Goal: Task Accomplishment & Management: Manage account settings

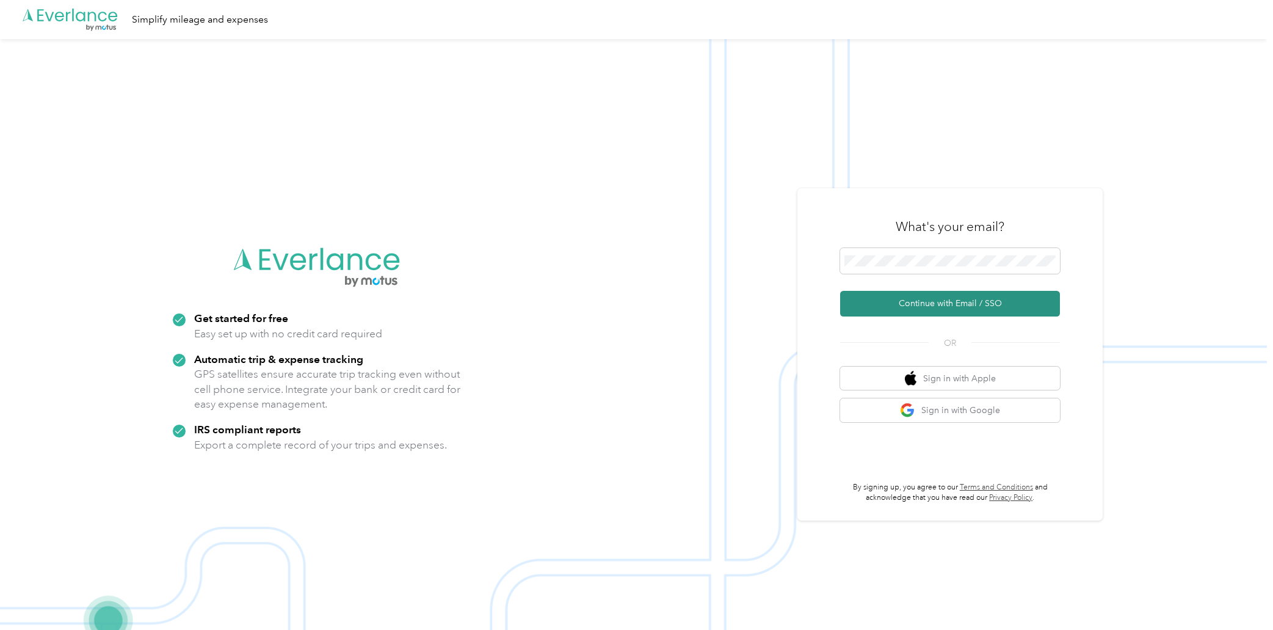
click at [944, 301] on button "Continue with Email / SSO" at bounding box center [950, 304] width 220 height 26
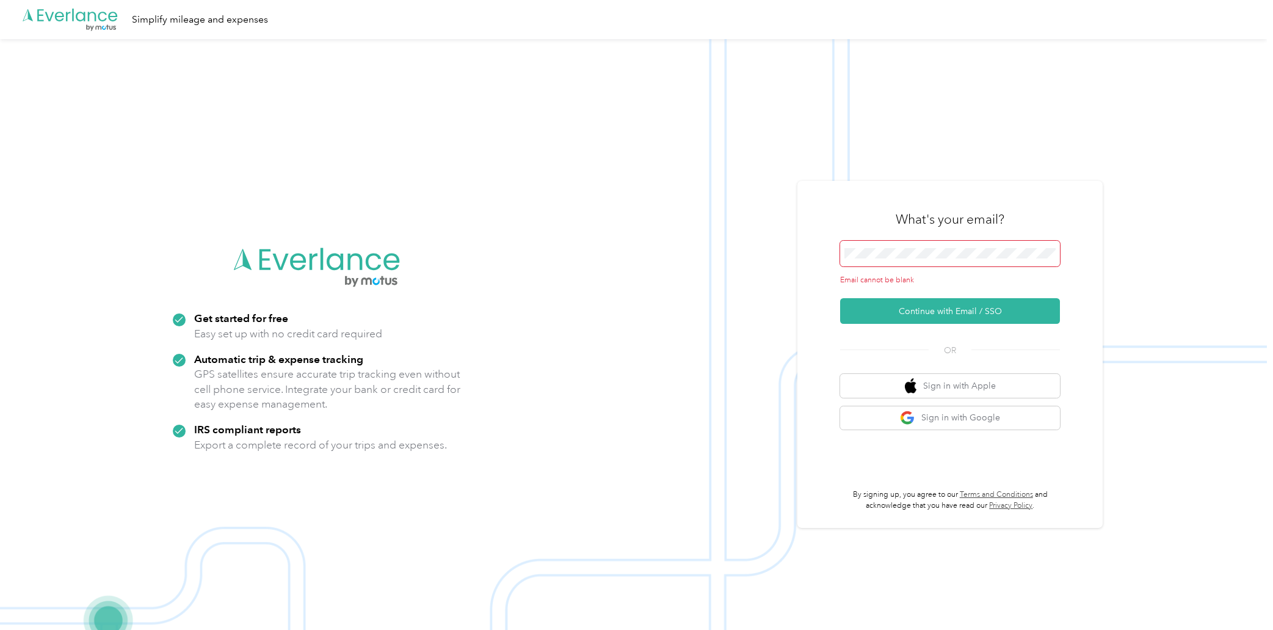
click at [953, 263] on span at bounding box center [950, 254] width 220 height 26
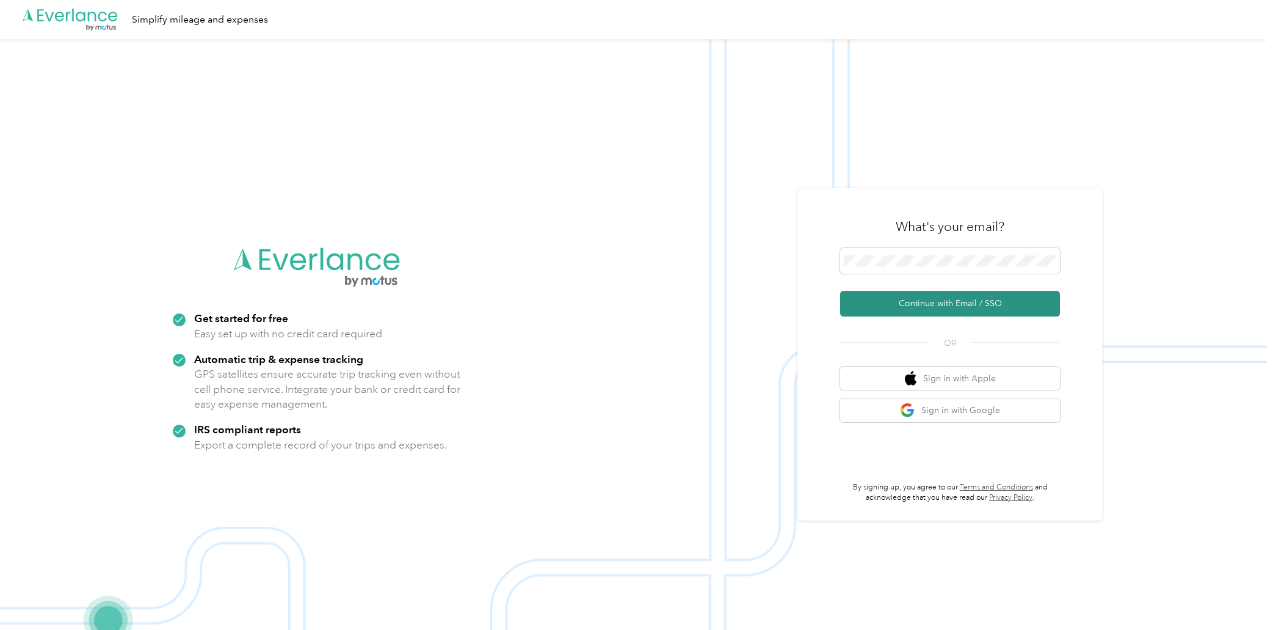
click at [928, 307] on button "Continue with Email / SSO" at bounding box center [950, 304] width 220 height 26
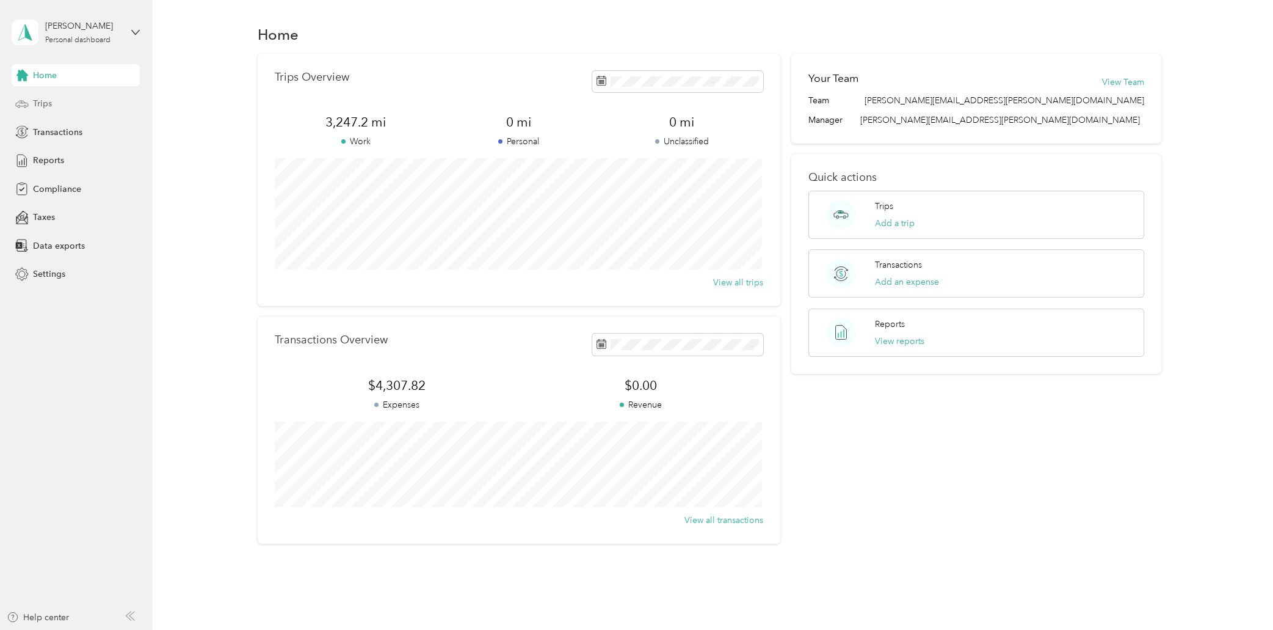
click at [34, 104] on span "Trips" at bounding box center [42, 103] width 19 height 13
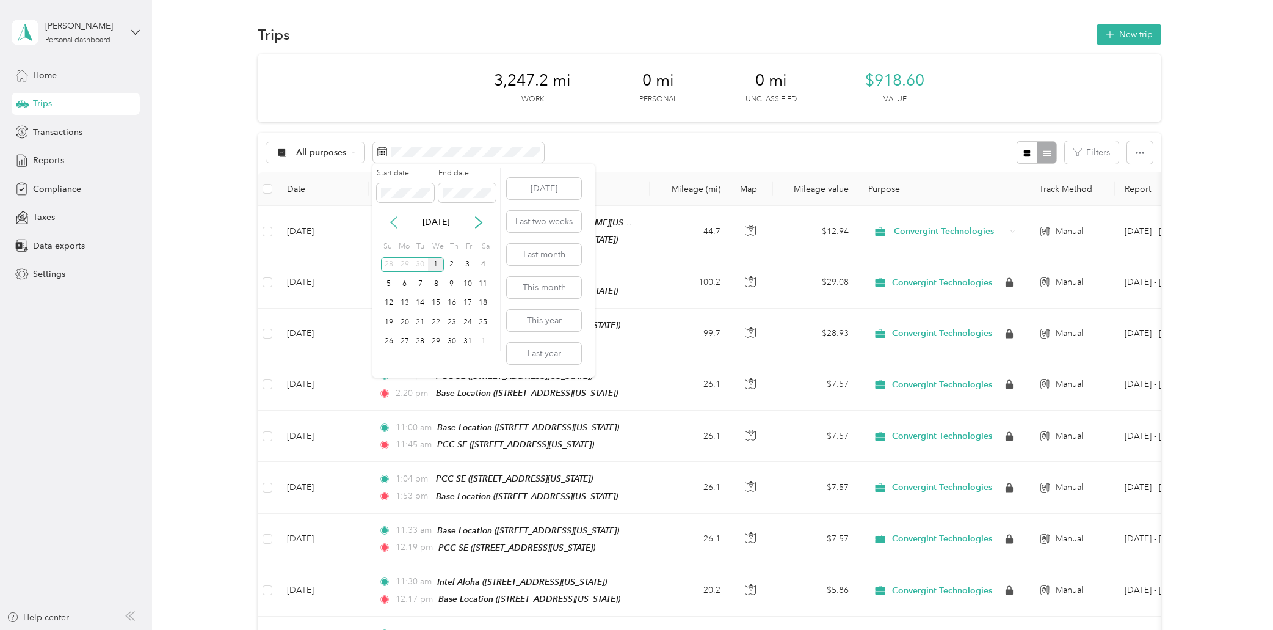
click at [392, 222] on icon at bounding box center [394, 222] width 12 height 12
click at [403, 261] on div "1" at bounding box center [405, 264] width 16 height 15
click at [419, 340] on div "30" at bounding box center [421, 341] width 16 height 15
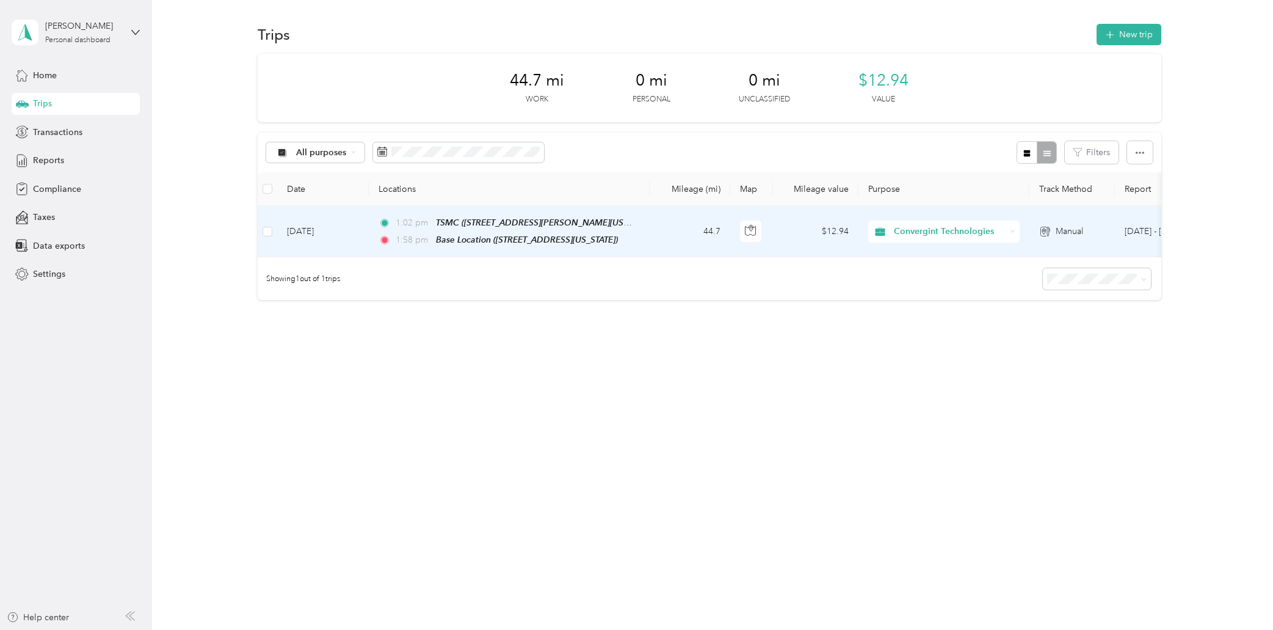
click at [308, 229] on td "[DATE]" at bounding box center [323, 231] width 92 height 51
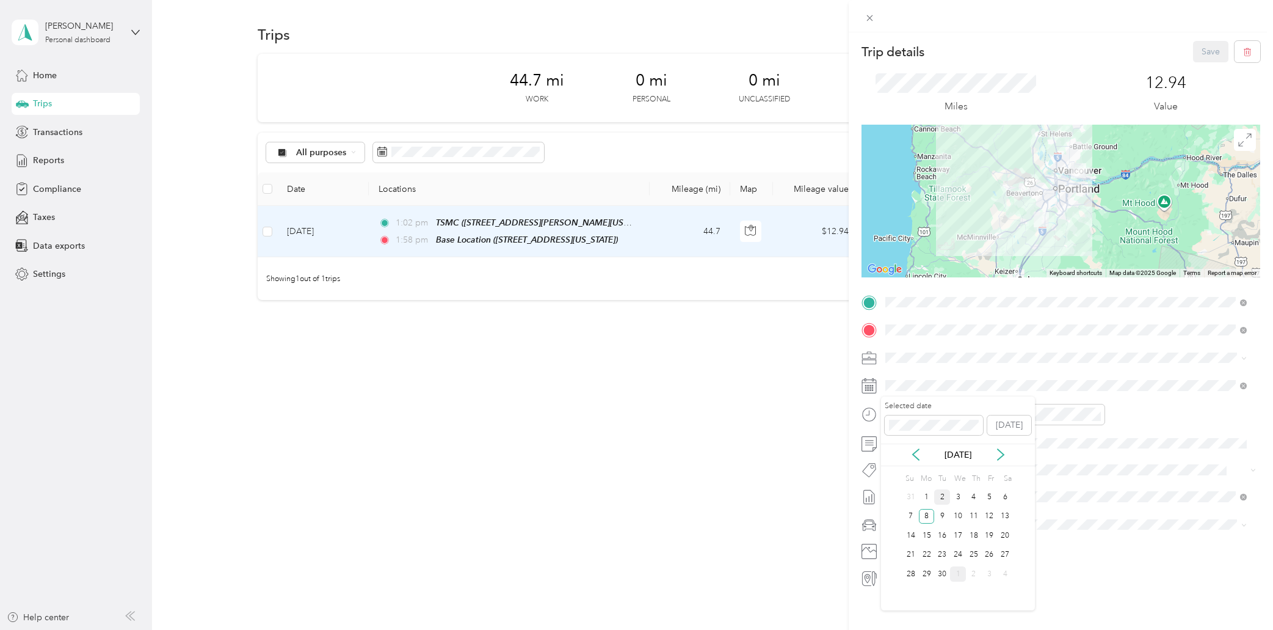
click at [946, 496] on div "2" at bounding box center [942, 496] width 16 height 15
click at [1205, 51] on button "Save" at bounding box center [1210, 51] width 35 height 21
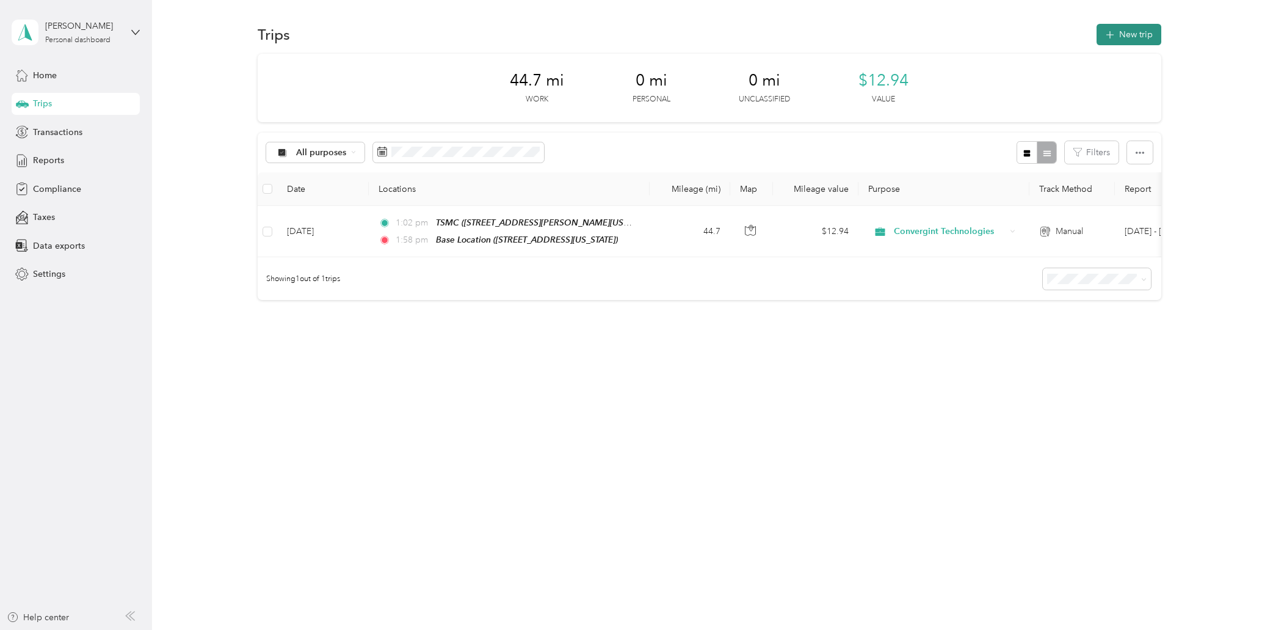
click at [1144, 32] on button "New trip" at bounding box center [1129, 34] width 65 height 21
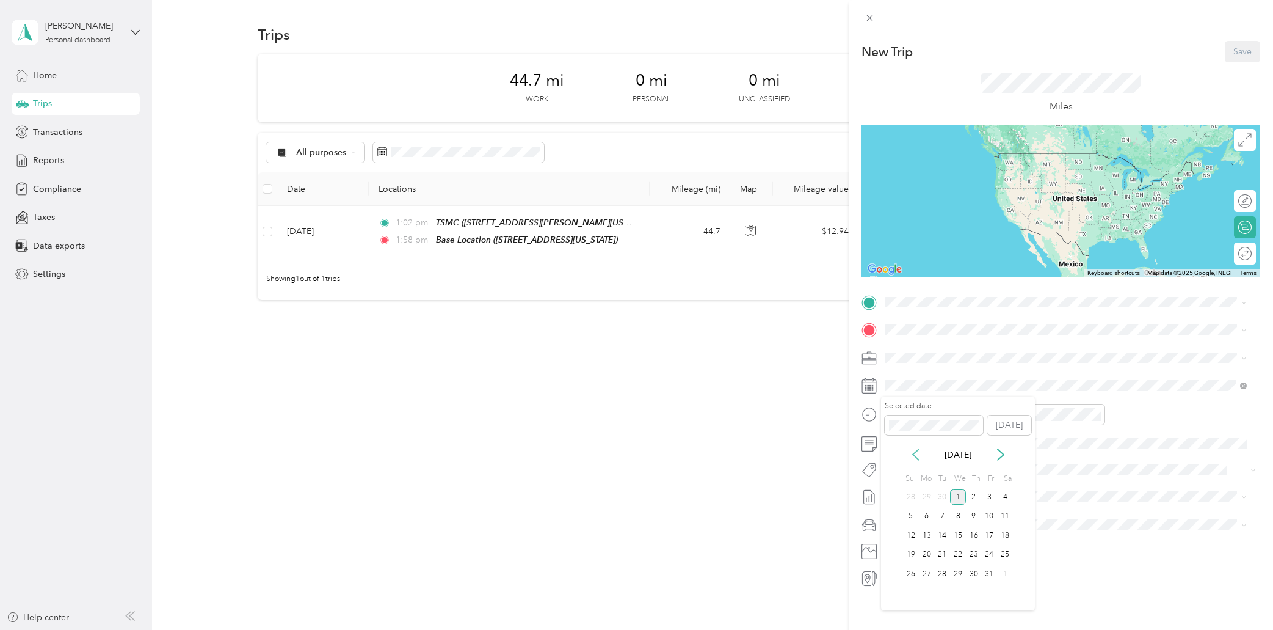
click at [917, 456] on icon at bounding box center [916, 454] width 12 height 12
click at [941, 497] on div "2" at bounding box center [942, 496] width 16 height 15
click at [970, 440] on div "AM" at bounding box center [967, 440] width 29 height 17
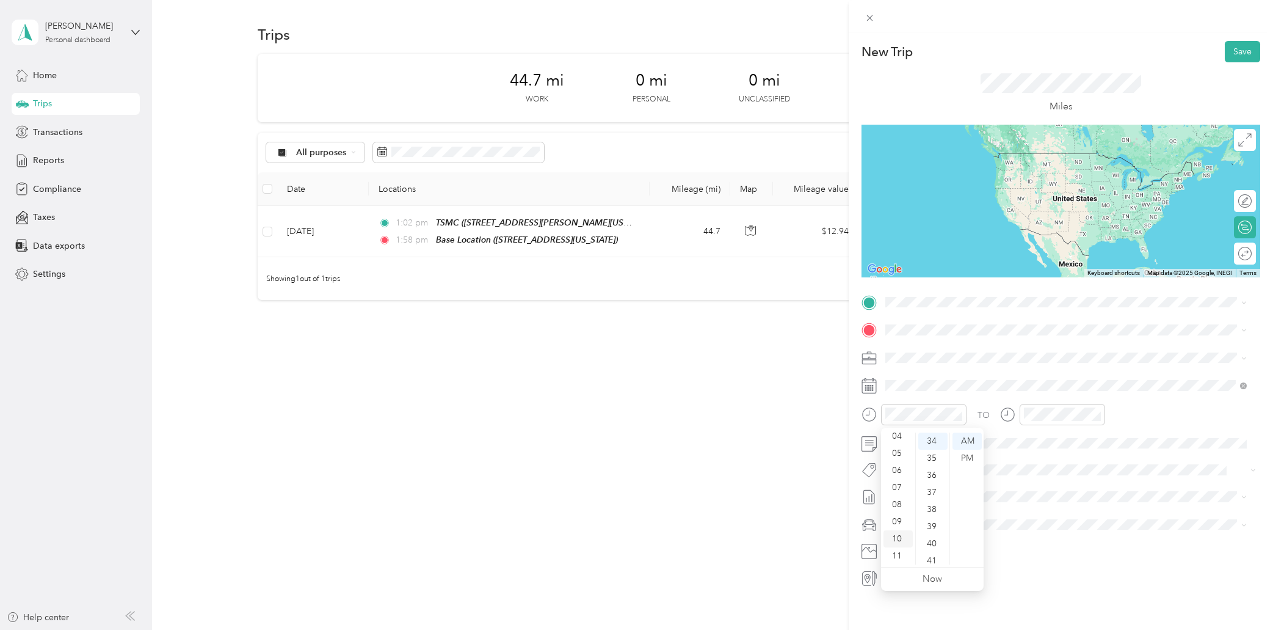
click at [899, 538] on div "10" at bounding box center [898, 538] width 29 height 17
click at [936, 542] on div "40" at bounding box center [932, 543] width 29 height 17
click at [1105, 439] on div "AM" at bounding box center [1105, 440] width 29 height 17
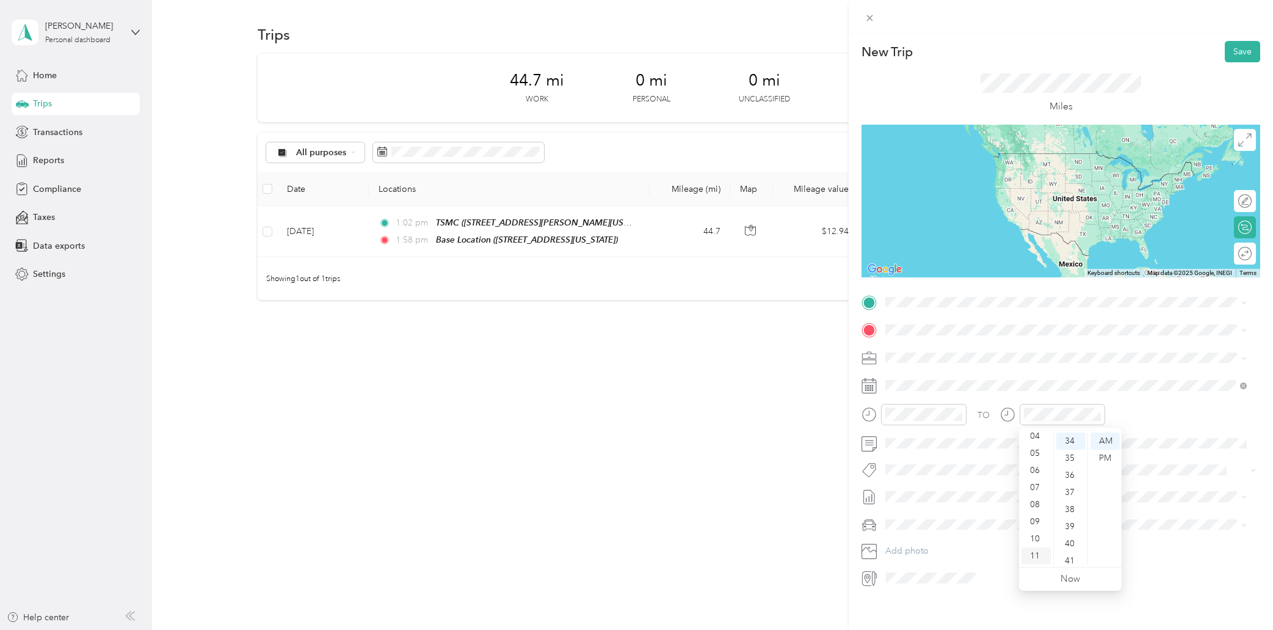
click at [1037, 553] on div "11" at bounding box center [1036, 555] width 29 height 17
click at [1069, 522] on div "14" at bounding box center [1070, 526] width 29 height 17
click at [1152, 415] on div "TO" at bounding box center [1061, 419] width 399 height 30
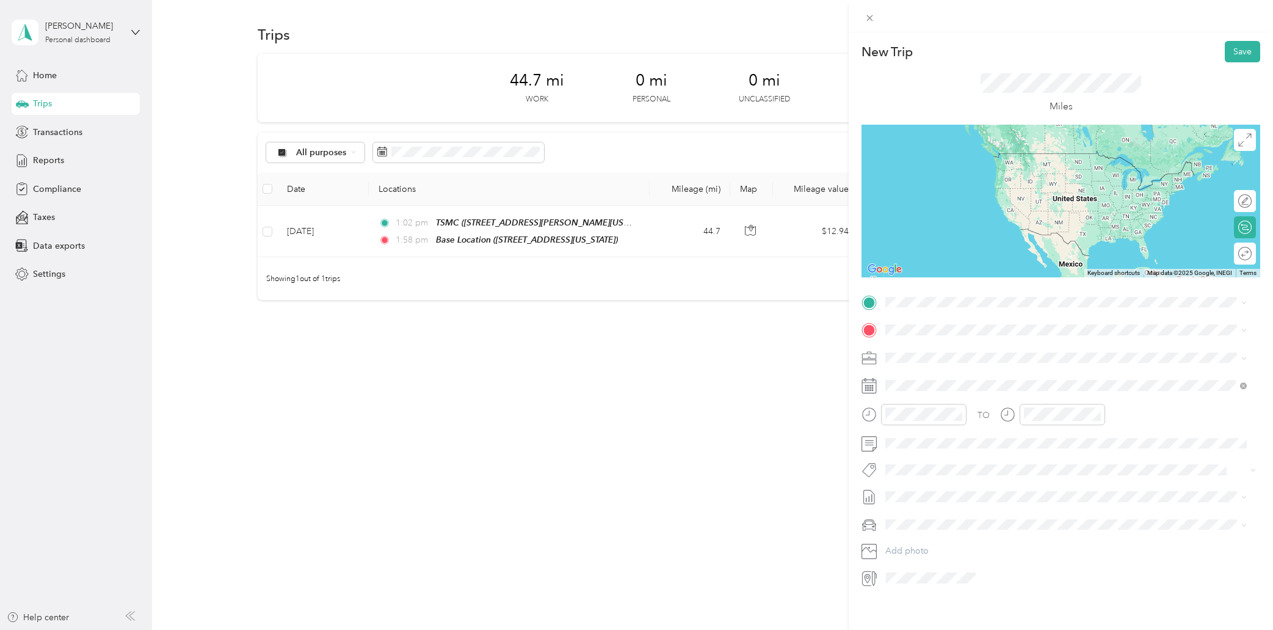
click at [962, 363] on span "[STREET_ADDRESS][US_STATE]" at bounding box center [970, 362] width 122 height 10
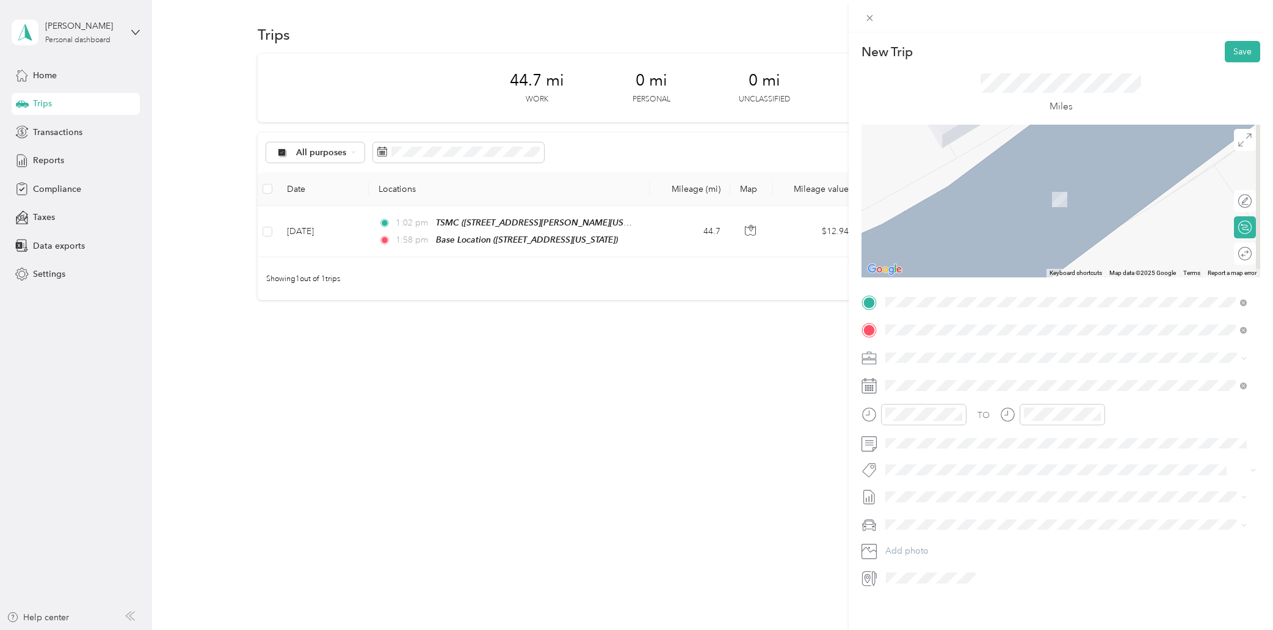
click at [956, 384] on div "TSMC [STREET_ADDRESS][PERSON_NAME][US_STATE]" at bounding box center [1004, 386] width 190 height 26
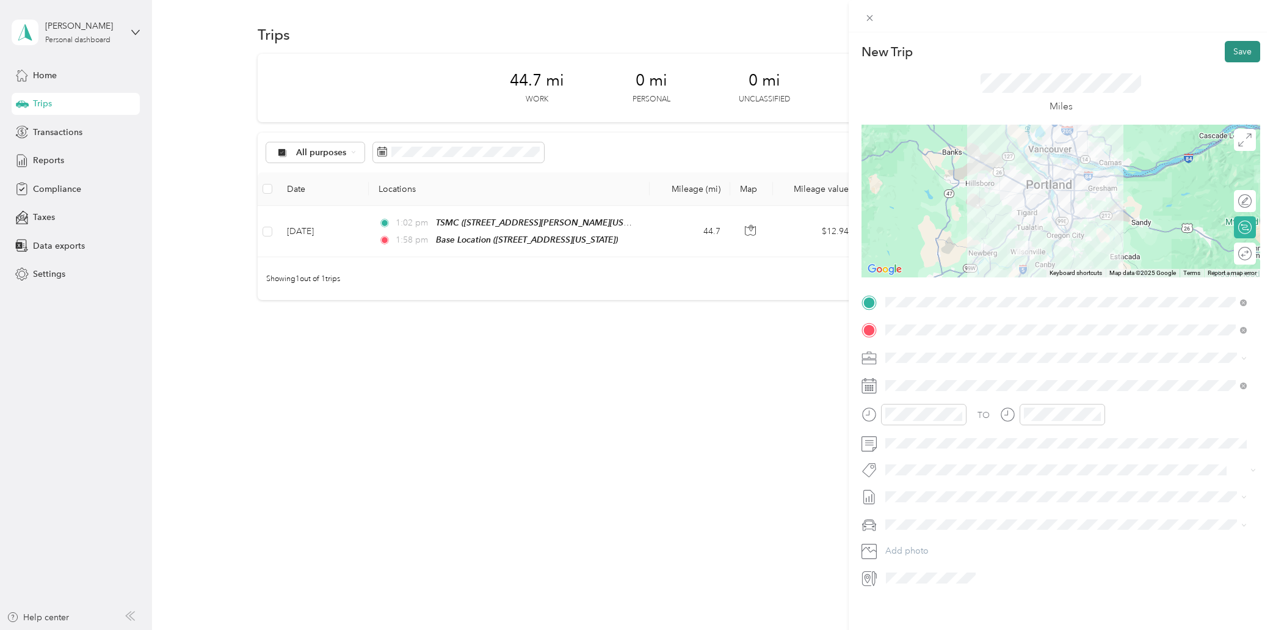
click at [1234, 50] on button "Save" at bounding box center [1242, 51] width 35 height 21
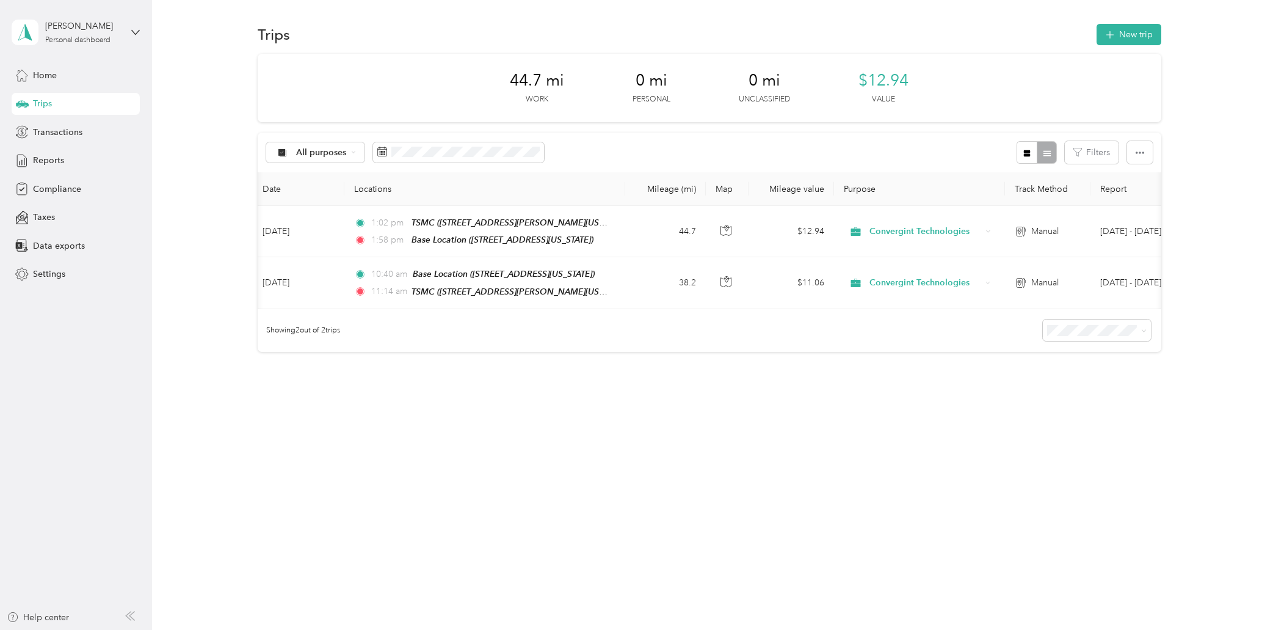
scroll to position [0, 0]
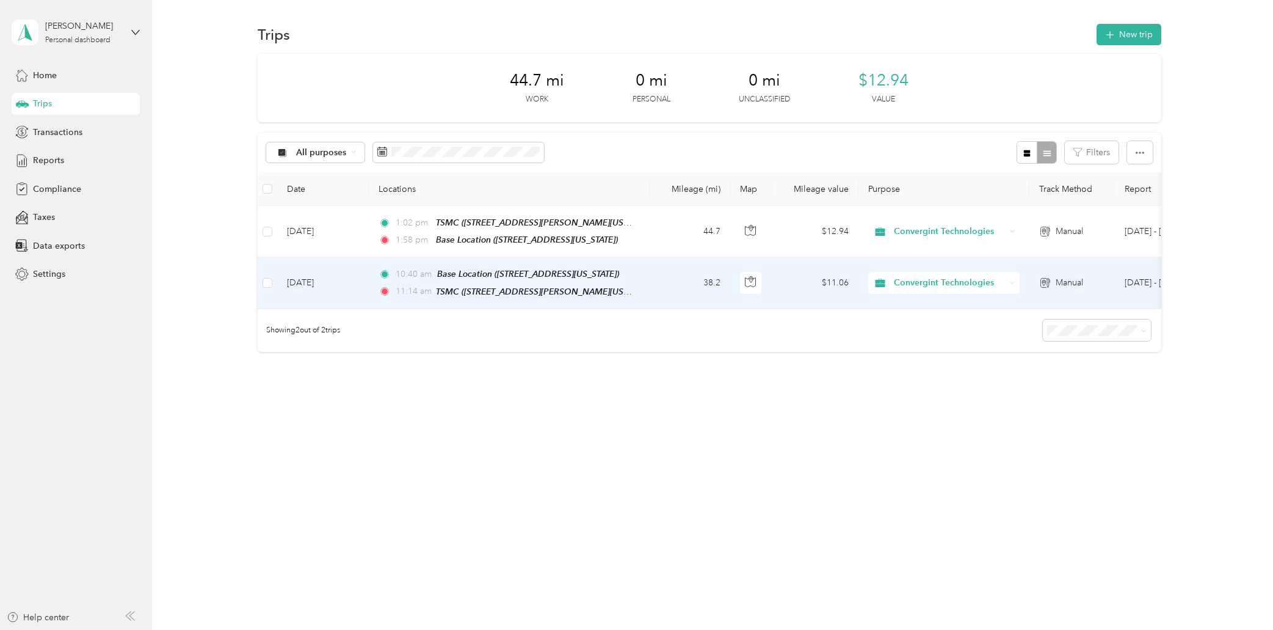
click at [344, 280] on td "[DATE]" at bounding box center [323, 282] width 92 height 51
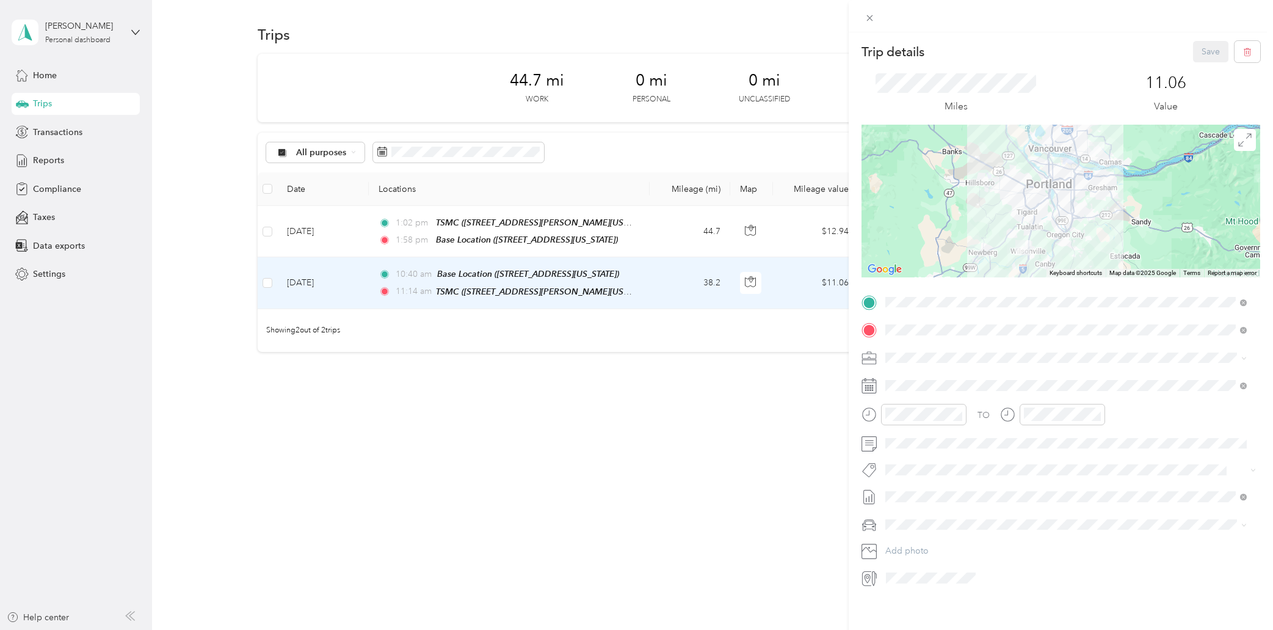
click at [1067, 227] on div at bounding box center [1061, 201] width 399 height 153
click at [1047, 151] on div at bounding box center [1061, 201] width 399 height 153
click at [1201, 50] on button "Save" at bounding box center [1210, 51] width 35 height 21
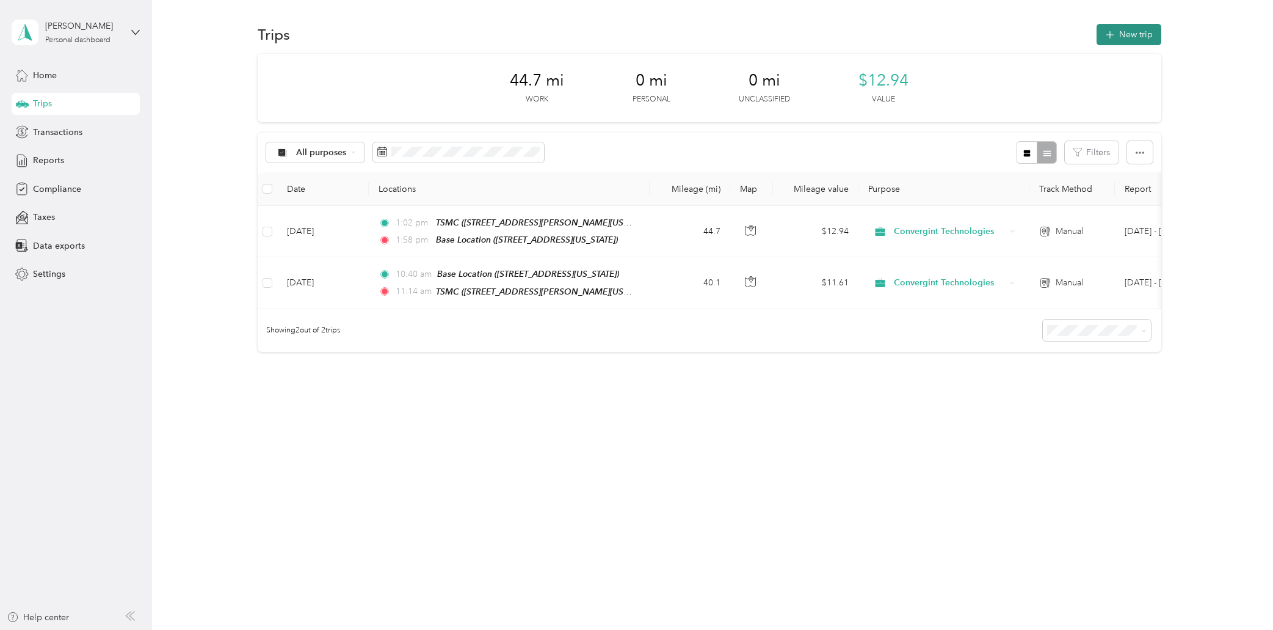
click at [1149, 34] on button "New trip" at bounding box center [1129, 34] width 65 height 21
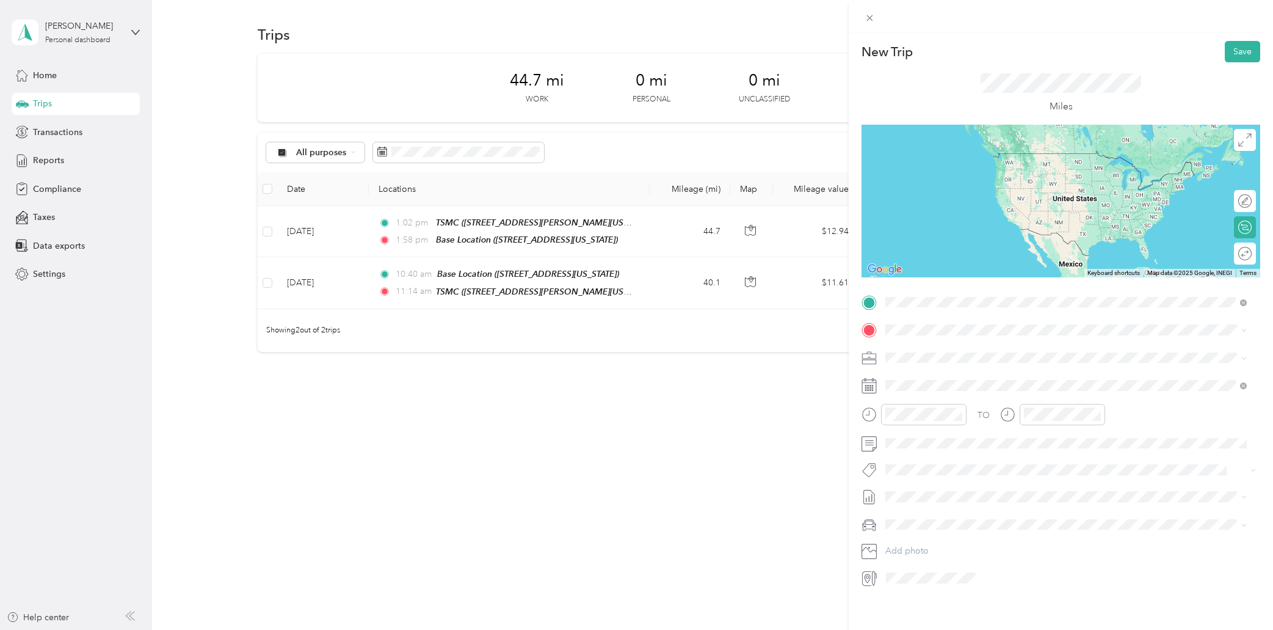
click at [945, 362] on span "[STREET_ADDRESS][US_STATE]" at bounding box center [970, 364] width 122 height 10
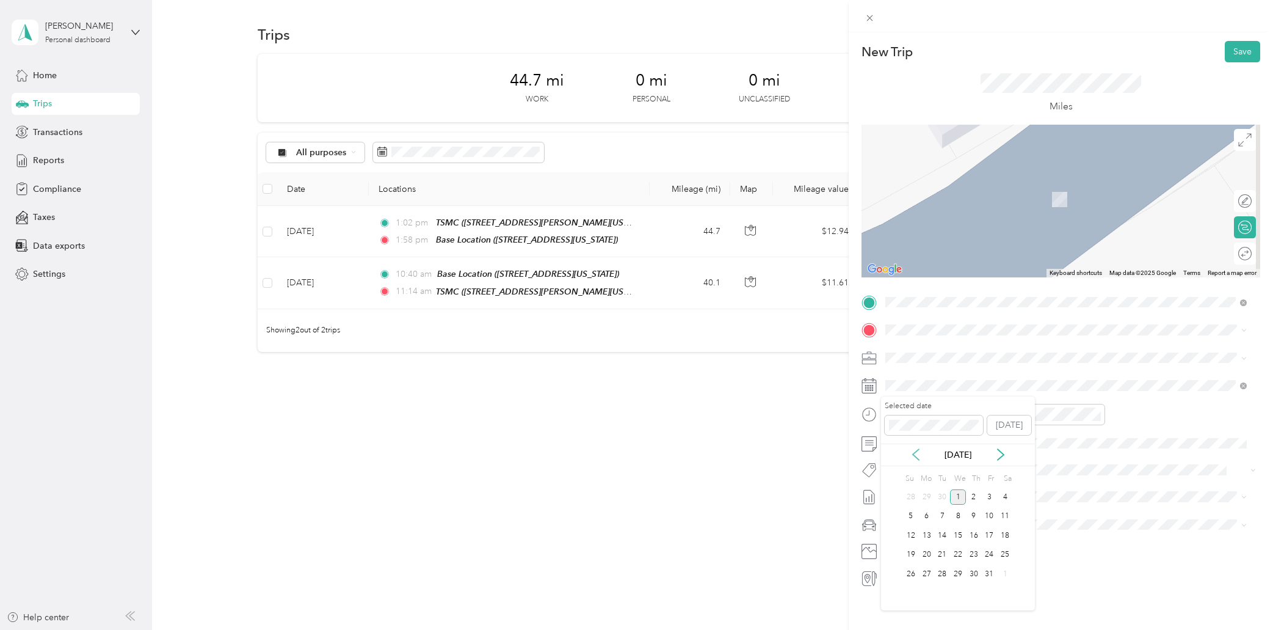
click at [919, 454] on icon at bounding box center [916, 454] width 12 height 12
click at [930, 539] on div "15" at bounding box center [927, 535] width 16 height 15
click at [904, 559] on div "11" at bounding box center [898, 555] width 29 height 17
click at [934, 469] on div "15" at bounding box center [932, 465] width 29 height 17
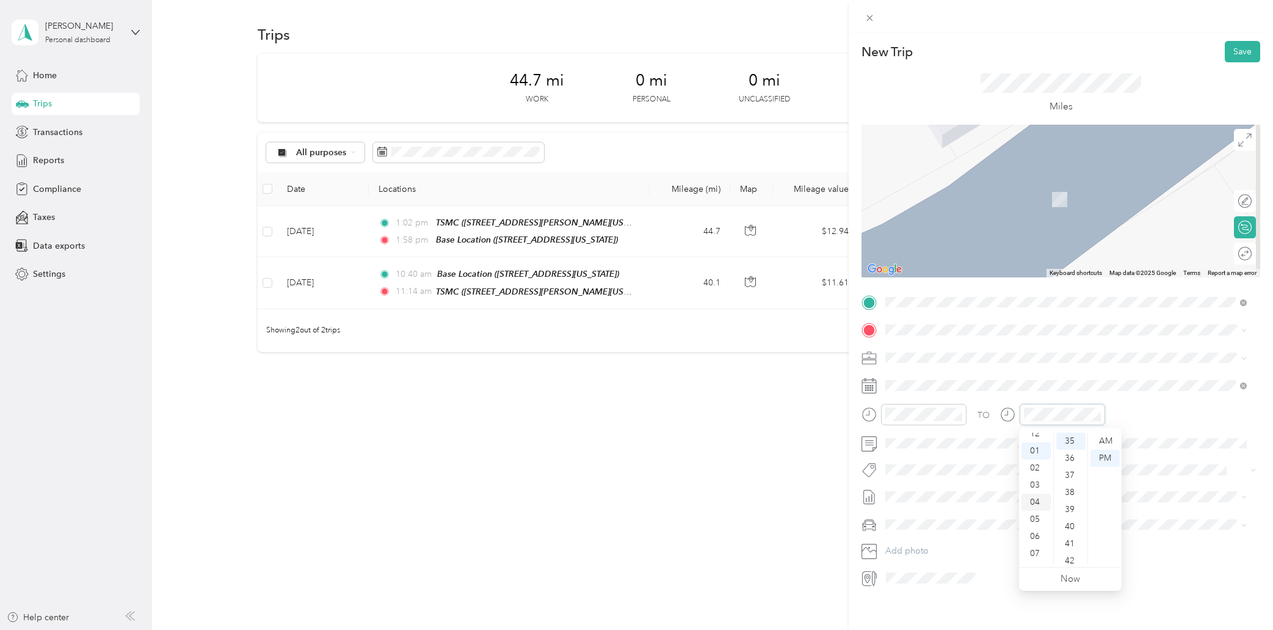
scroll to position [0, 0]
click at [1037, 437] on div "12" at bounding box center [1036, 440] width 29 height 17
click at [1077, 443] on div "00" at bounding box center [1070, 440] width 29 height 17
click at [960, 377] on span "[STREET_ADDRESS][US_STATE]" at bounding box center [970, 371] width 122 height 11
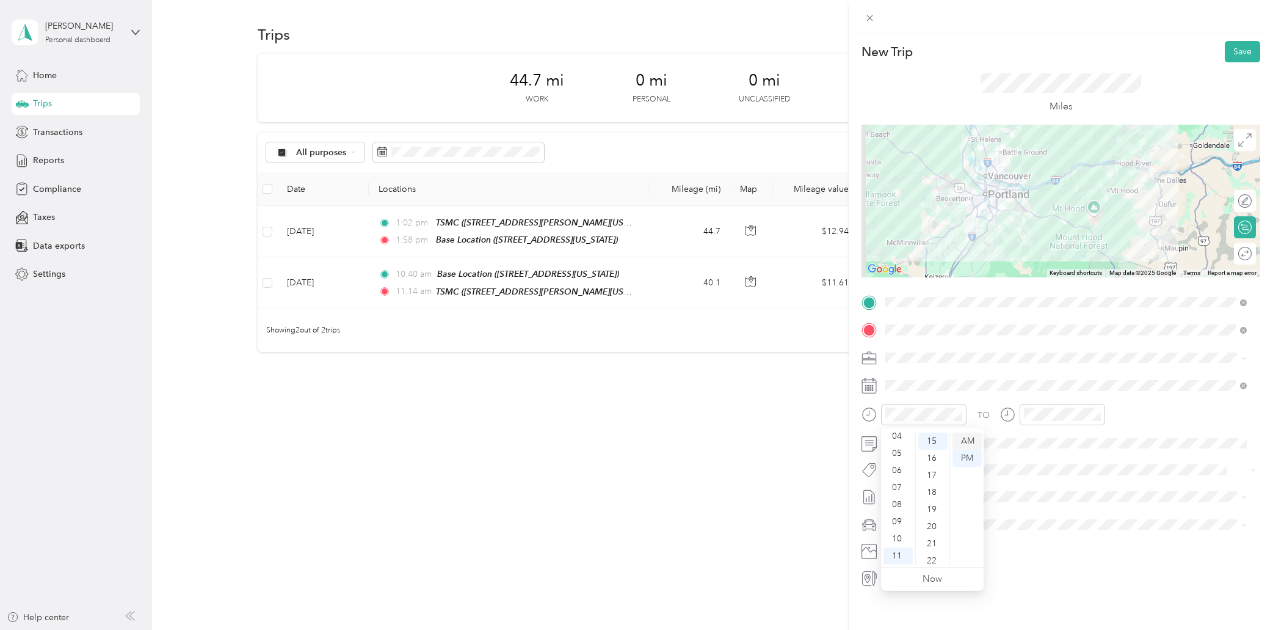
click at [972, 443] on div "AM" at bounding box center [967, 440] width 29 height 17
click at [897, 500] on div "08" at bounding box center [898, 504] width 29 height 17
click at [900, 485] on div "07" at bounding box center [898, 487] width 29 height 17
click at [934, 443] on div "00" at bounding box center [932, 440] width 29 height 17
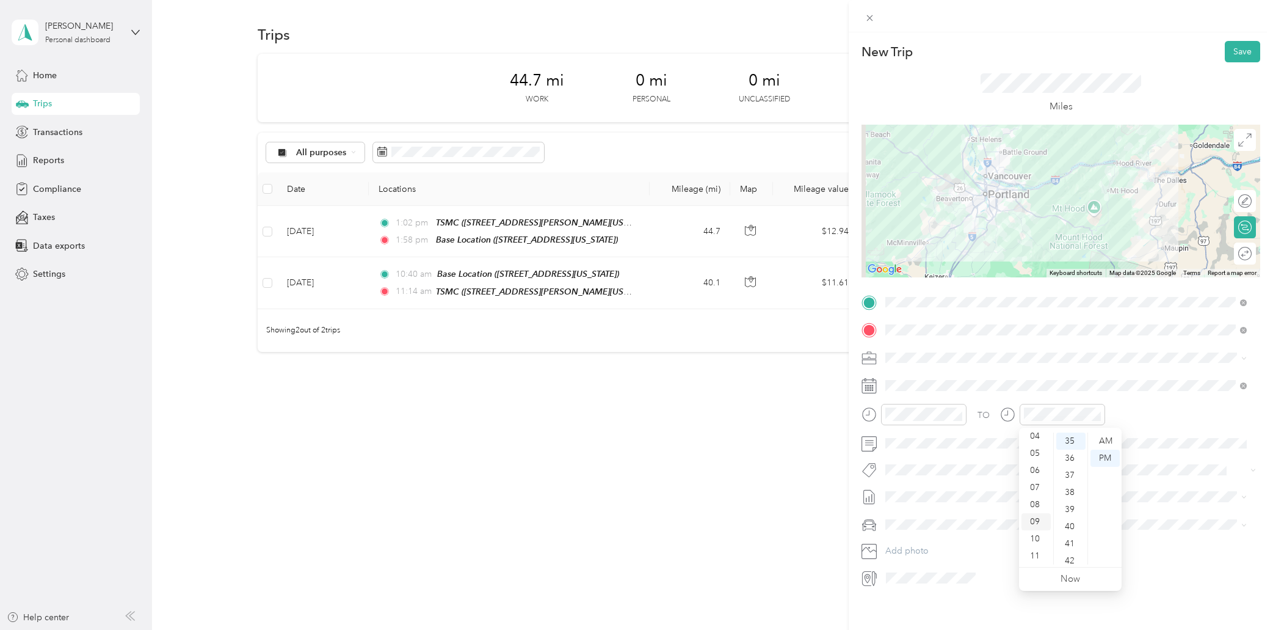
click at [1038, 523] on div "09" at bounding box center [1036, 521] width 29 height 17
click at [1105, 441] on div "AM" at bounding box center [1105, 440] width 29 height 17
click at [1080, 443] on div "00" at bounding box center [1070, 440] width 29 height 17
click at [1229, 51] on button "Save" at bounding box center [1242, 51] width 35 height 21
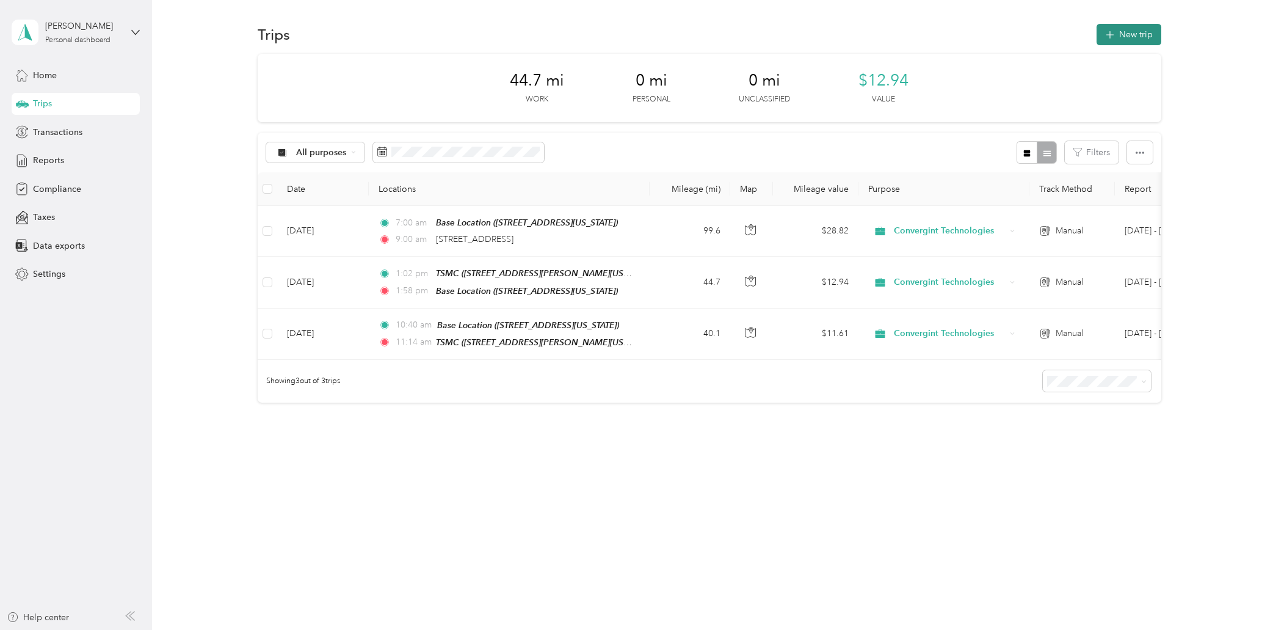
click at [1132, 34] on button "New trip" at bounding box center [1129, 34] width 65 height 21
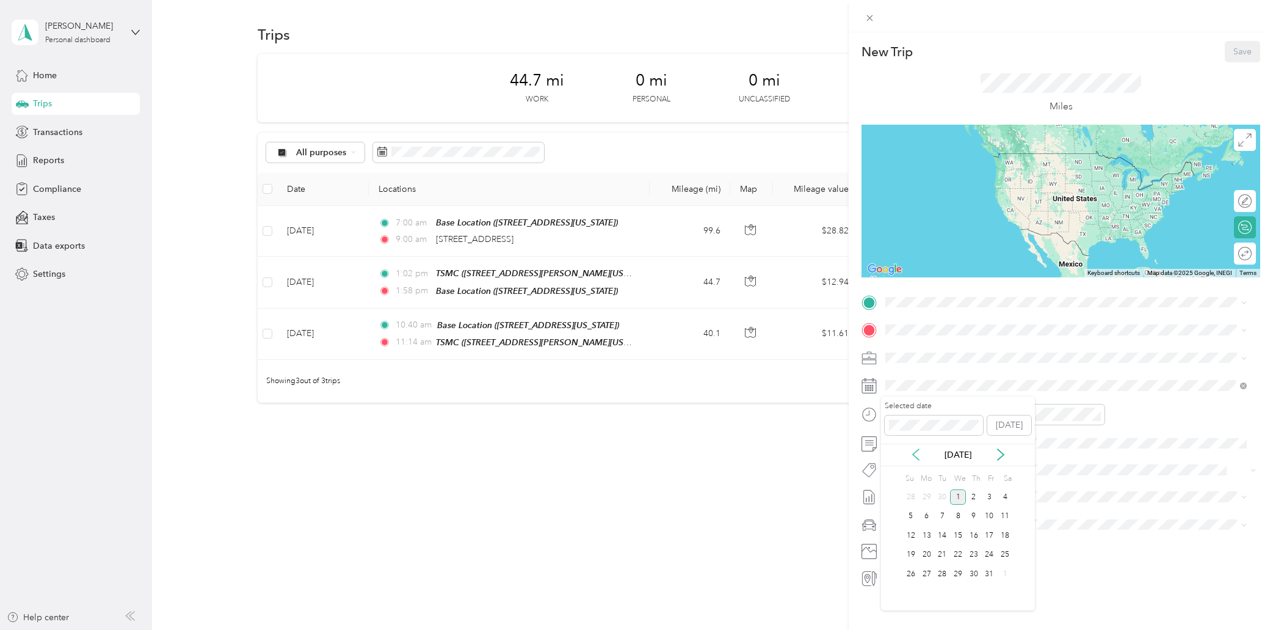
click at [919, 458] on icon at bounding box center [916, 454] width 12 height 12
click at [924, 533] on div "15" at bounding box center [927, 535] width 16 height 15
drag, startPoint x: 894, startPoint y: 556, endPoint x: 913, endPoint y: 522, distance: 39.6
click at [895, 556] on div "11" at bounding box center [898, 555] width 29 height 17
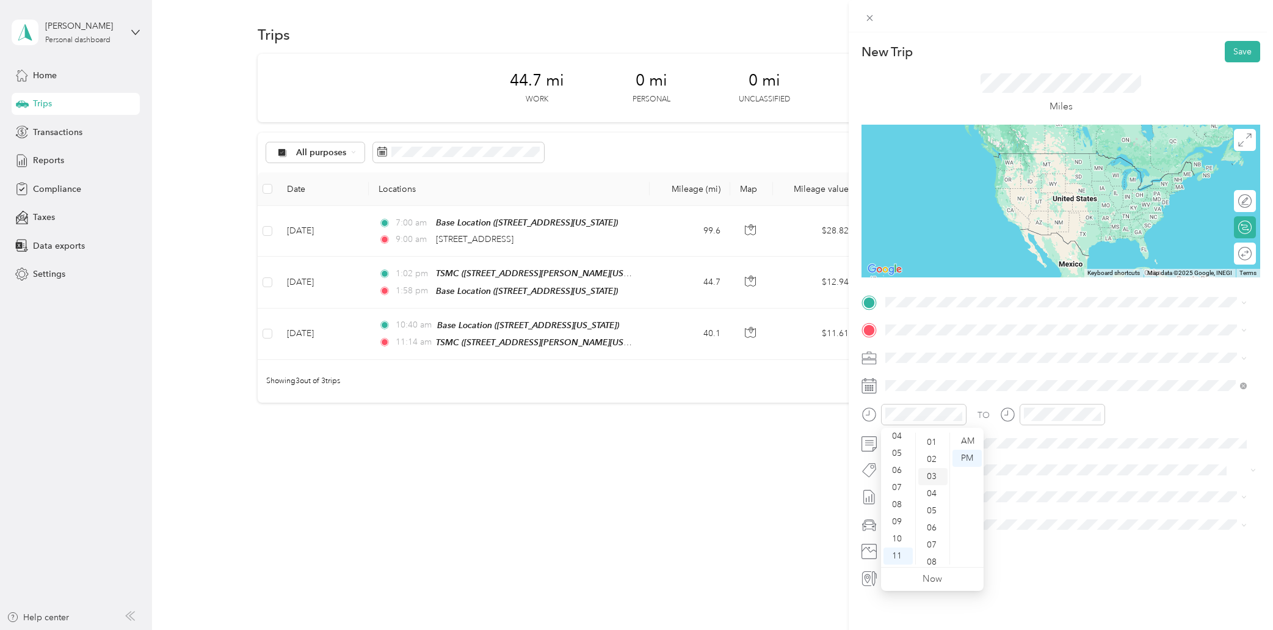
scroll to position [0, 0]
click at [929, 442] on div "00" at bounding box center [932, 440] width 29 height 17
click at [970, 436] on div "AM" at bounding box center [967, 440] width 29 height 17
click at [1038, 441] on div "01" at bounding box center [1036, 440] width 29 height 17
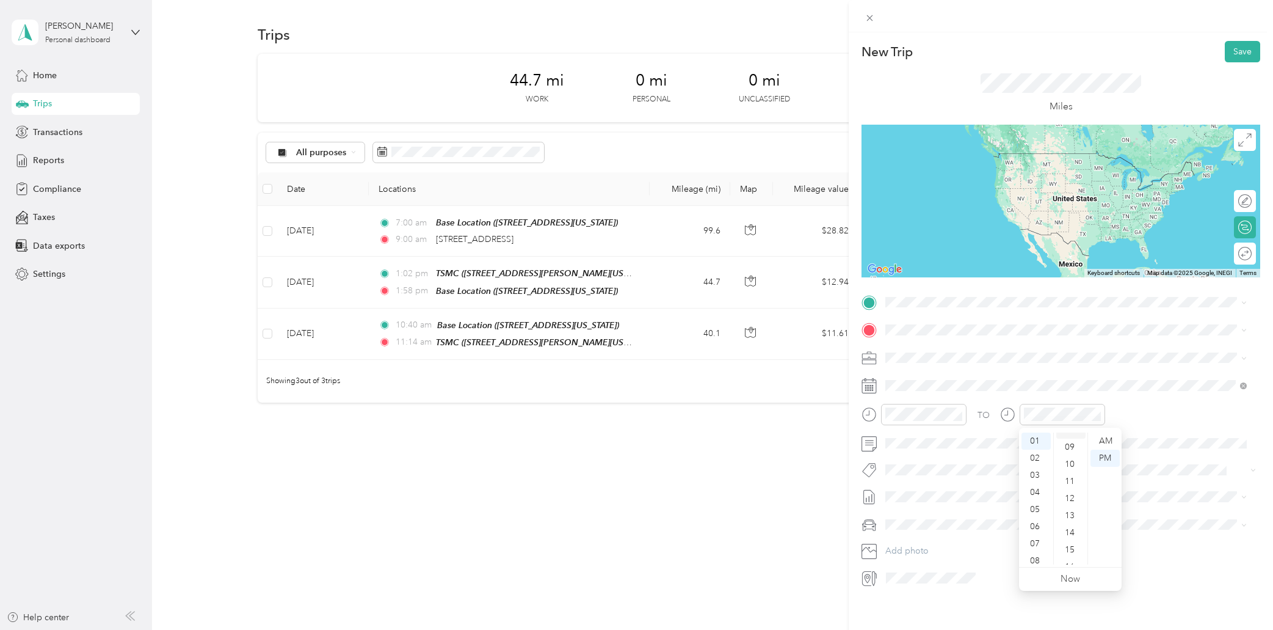
scroll to position [2, 0]
click at [1066, 436] on div "00" at bounding box center [1070, 438] width 29 height 17
click at [962, 347] on span "[STREET_ADDRESS][US_STATE]" at bounding box center [970, 346] width 122 height 11
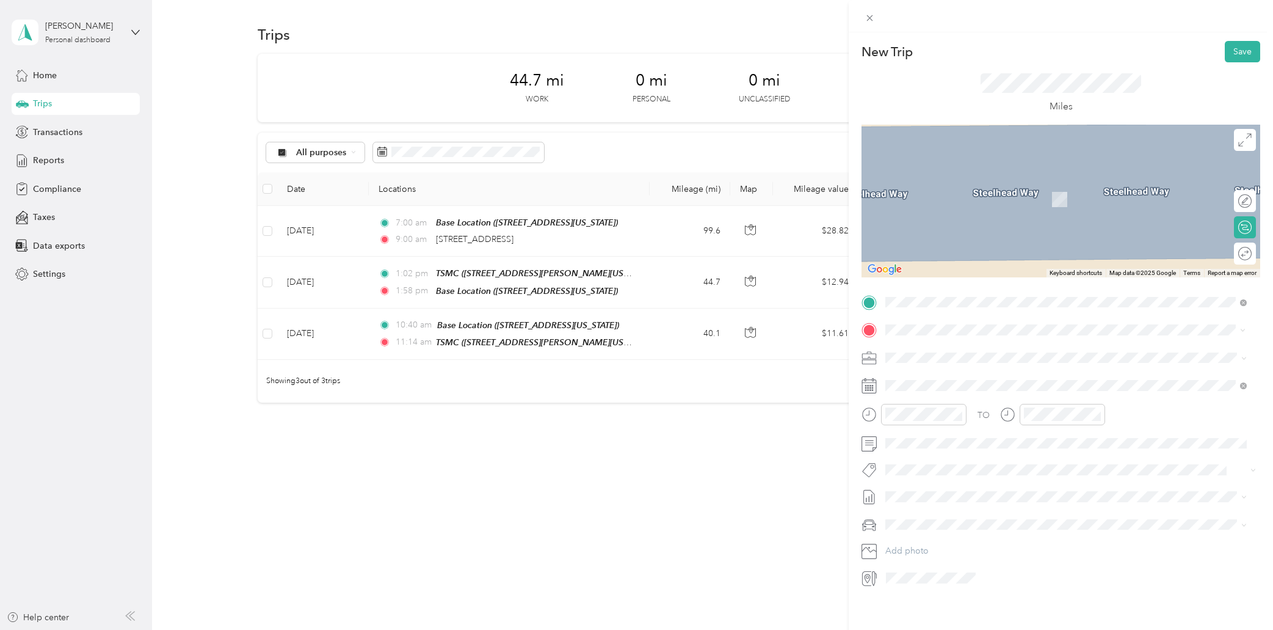
click at [917, 388] on span "[STREET_ADDRESS][US_STATE]" at bounding box center [970, 392] width 122 height 10
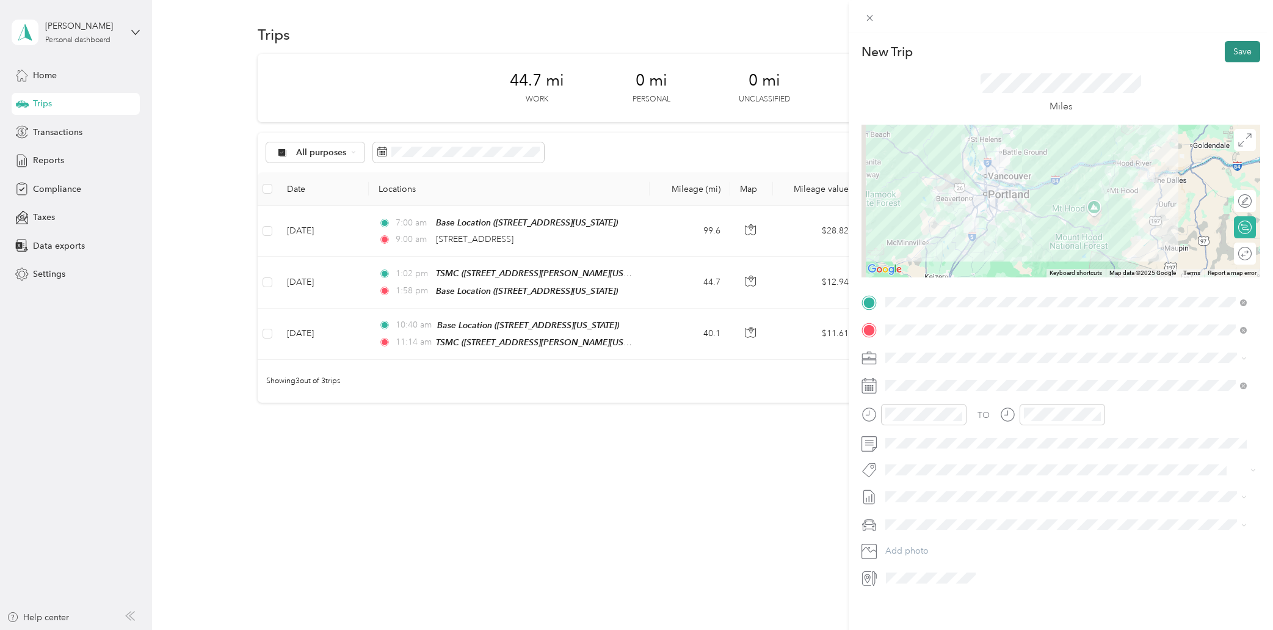
click at [1235, 53] on button "Save" at bounding box center [1242, 51] width 35 height 21
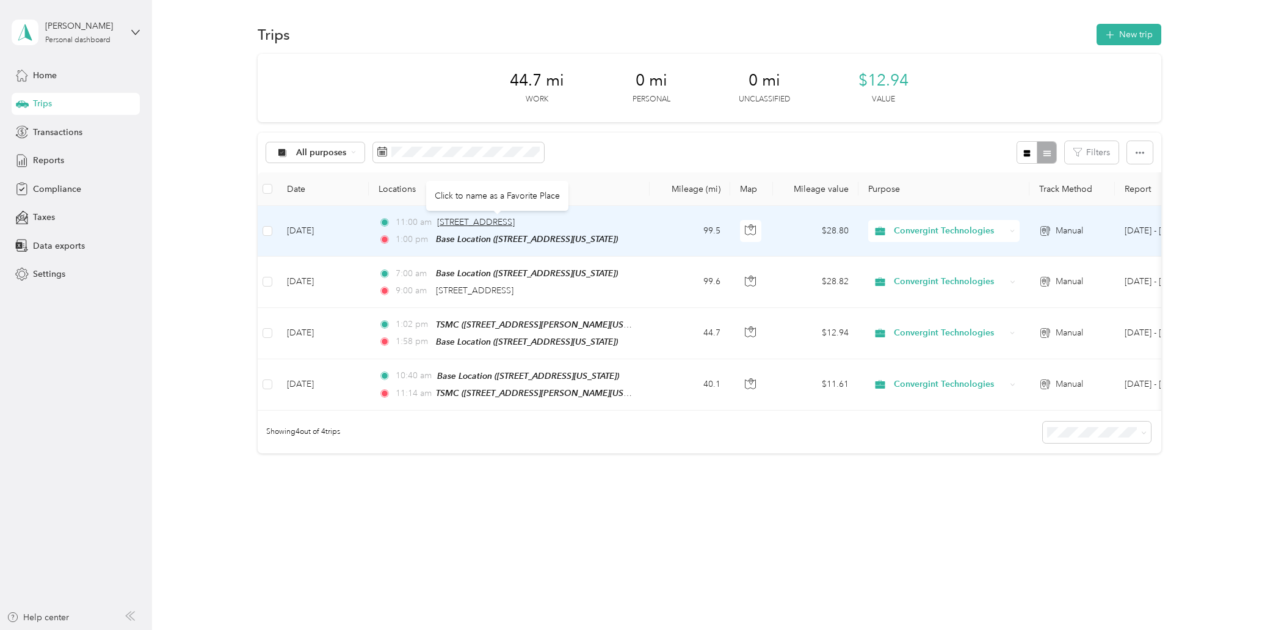
click at [473, 223] on span "[STREET_ADDRESS]" at bounding box center [476, 222] width 78 height 10
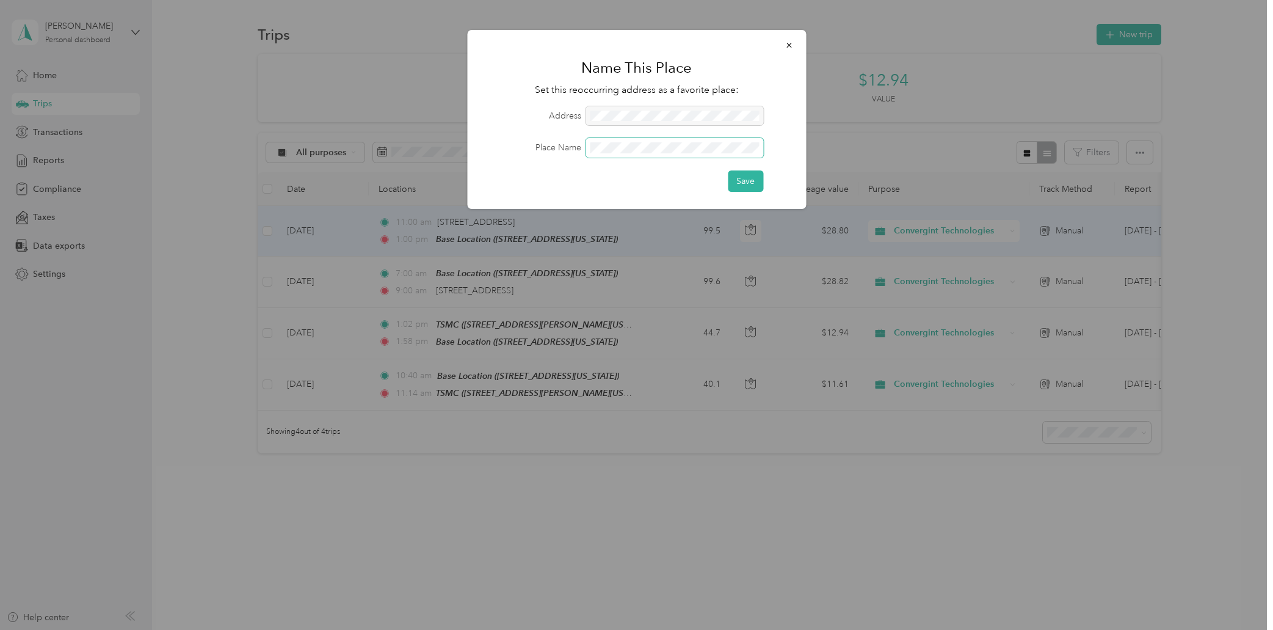
click at [728, 170] on button "Save" at bounding box center [745, 180] width 35 height 21
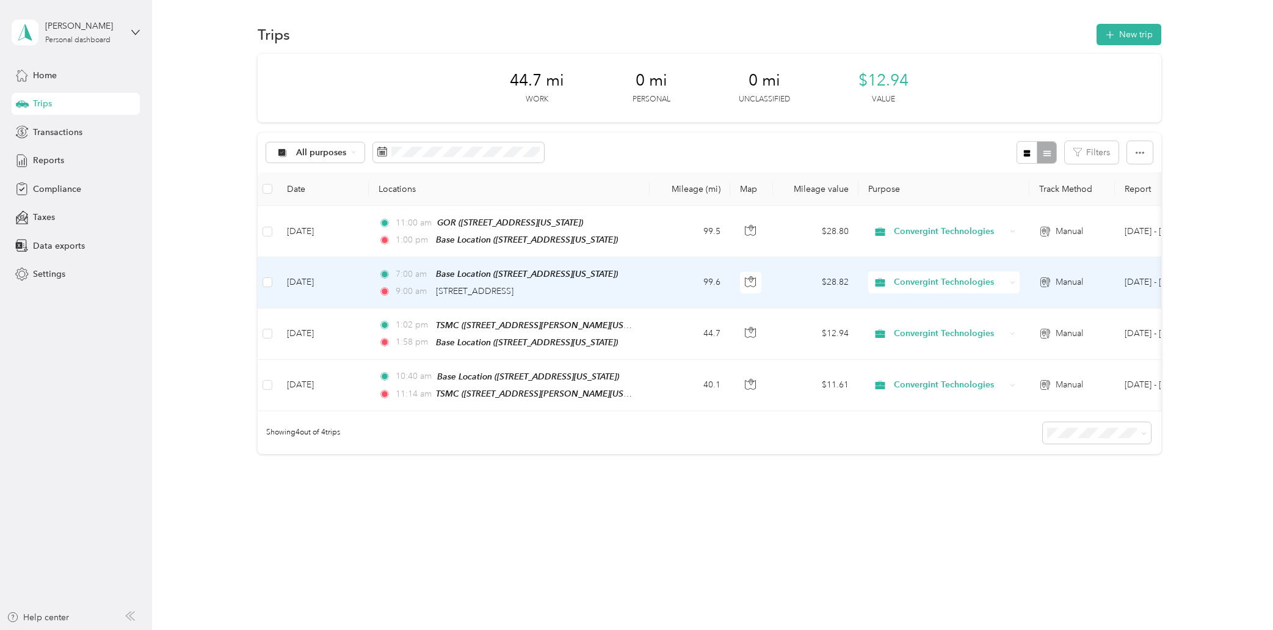
click at [678, 278] on td "99.6" at bounding box center [690, 282] width 81 height 51
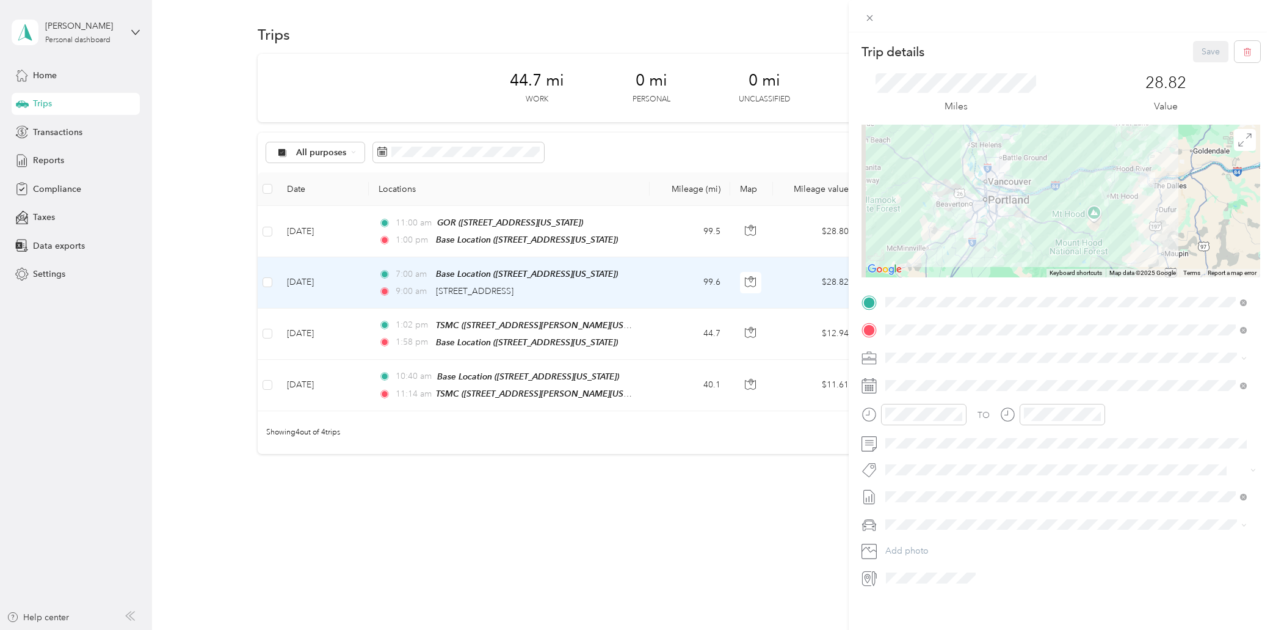
click at [667, 236] on div "Trip details Save This trip cannot be edited because it is either under review,…" at bounding box center [636, 315] width 1273 height 630
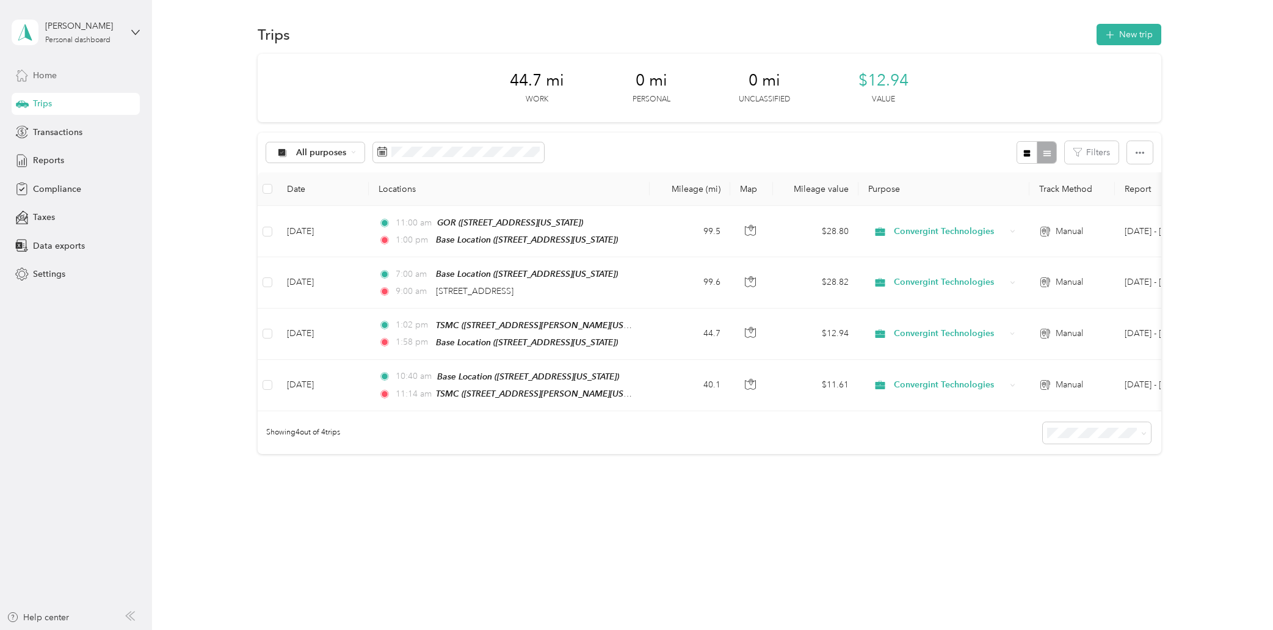
click at [55, 78] on span "Home" at bounding box center [45, 75] width 24 height 13
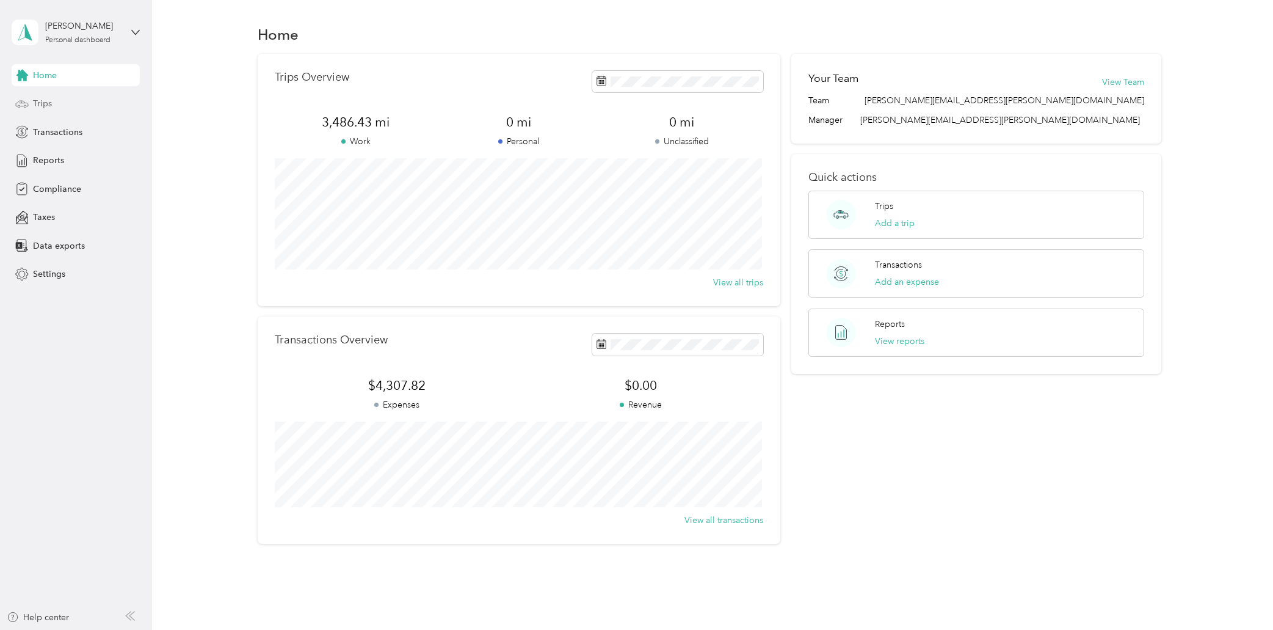
click at [47, 103] on span "Trips" at bounding box center [42, 103] width 19 height 13
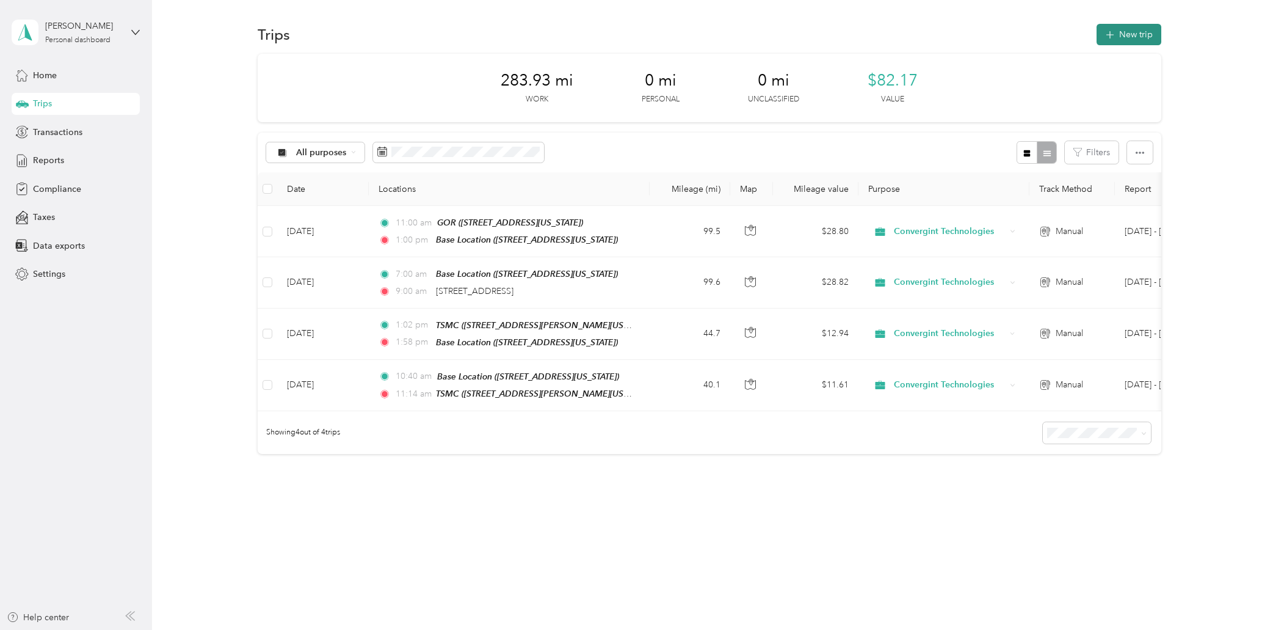
click at [1140, 36] on button "New trip" at bounding box center [1129, 34] width 65 height 21
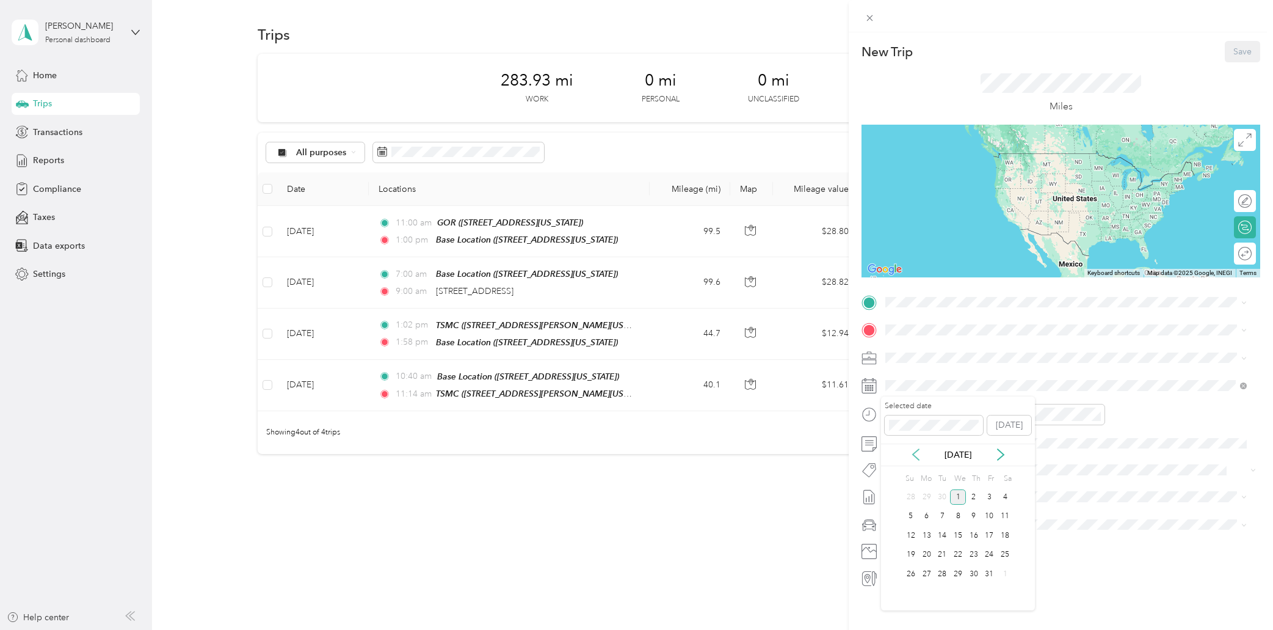
click at [910, 453] on icon at bounding box center [916, 454] width 12 height 12
click at [991, 535] on div "19" at bounding box center [990, 535] width 16 height 15
click at [944, 356] on div "Base Location [STREET_ADDRESS][US_STATE]" at bounding box center [970, 358] width 122 height 26
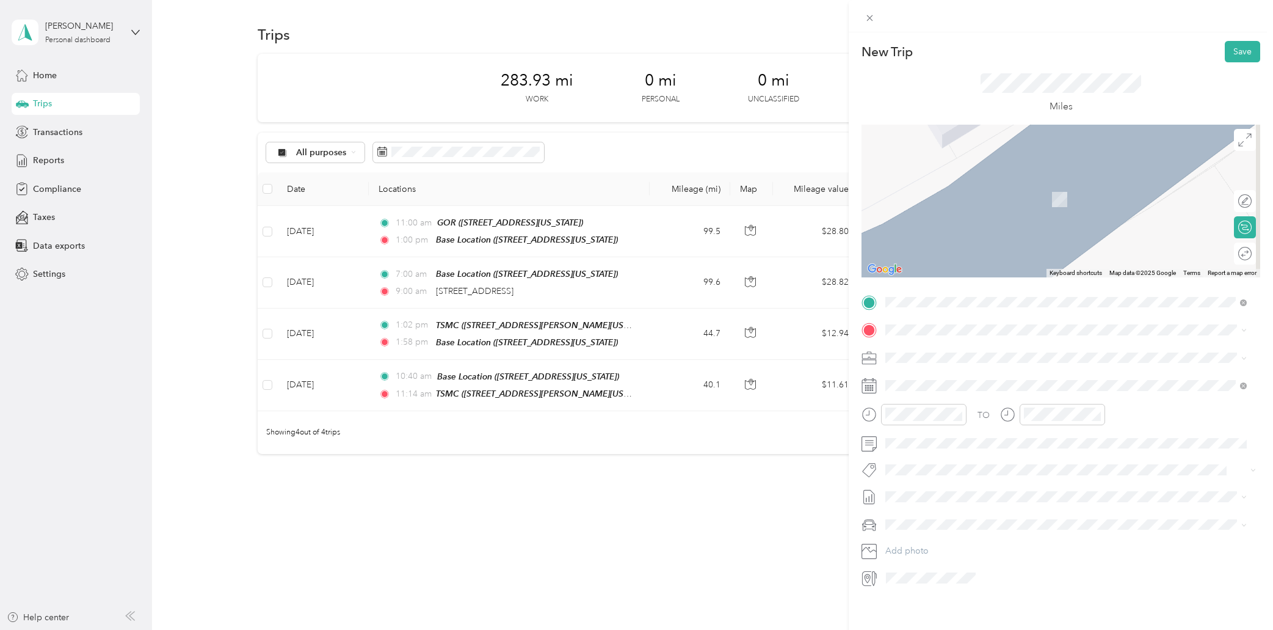
click at [927, 429] on div "ADI Camas [STREET_ADDRESS][US_STATE]" at bounding box center [970, 424] width 122 height 26
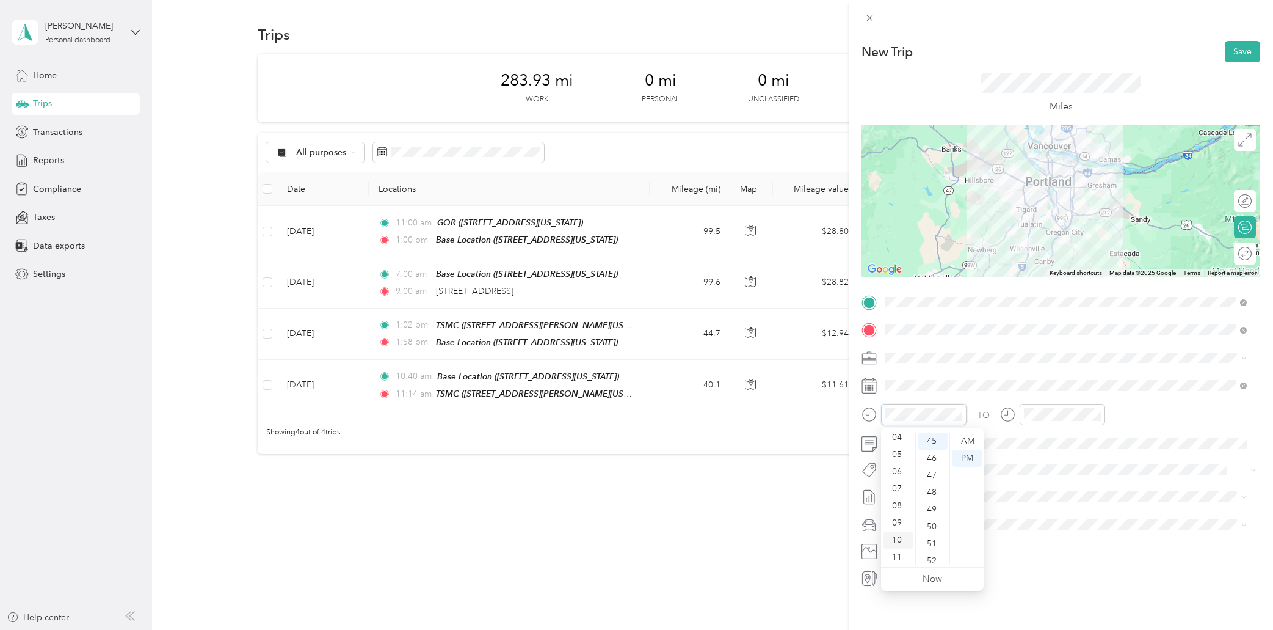
scroll to position [73, 0]
click at [901, 558] on div "11" at bounding box center [898, 555] width 29 height 17
click at [966, 438] on div "AM" at bounding box center [967, 440] width 29 height 17
click at [931, 479] on div "15" at bounding box center [932, 477] width 29 height 17
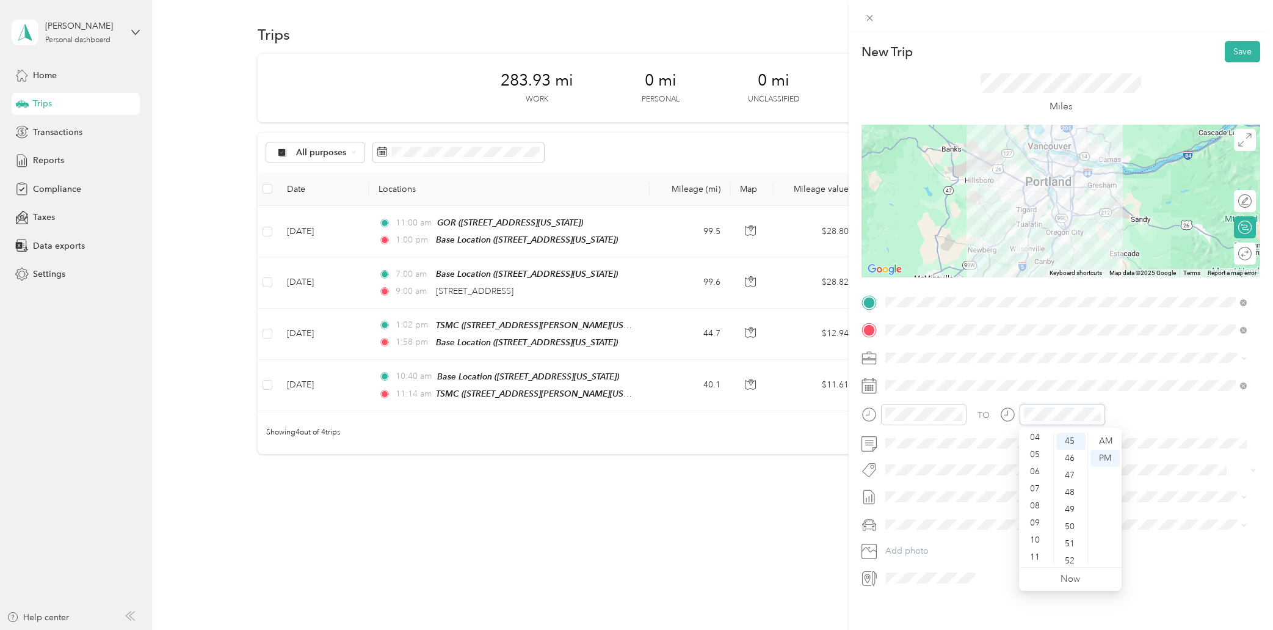
scroll to position [73, 0]
click at [1036, 554] on div "11" at bounding box center [1036, 555] width 29 height 17
click at [1101, 438] on div "AM" at bounding box center [1105, 440] width 29 height 17
click at [1074, 539] on div "58" at bounding box center [1070, 541] width 29 height 17
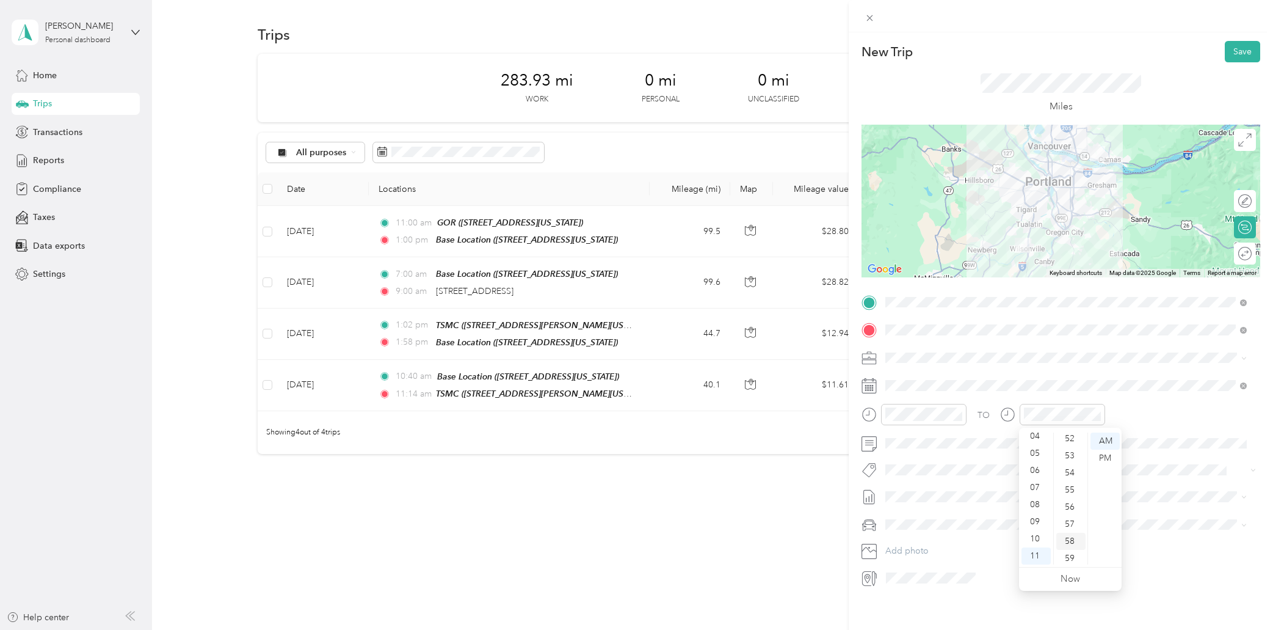
scroll to position [894, 0]
click at [1152, 409] on div "TO" at bounding box center [1061, 419] width 399 height 30
click at [1238, 53] on button "Save" at bounding box center [1242, 51] width 35 height 21
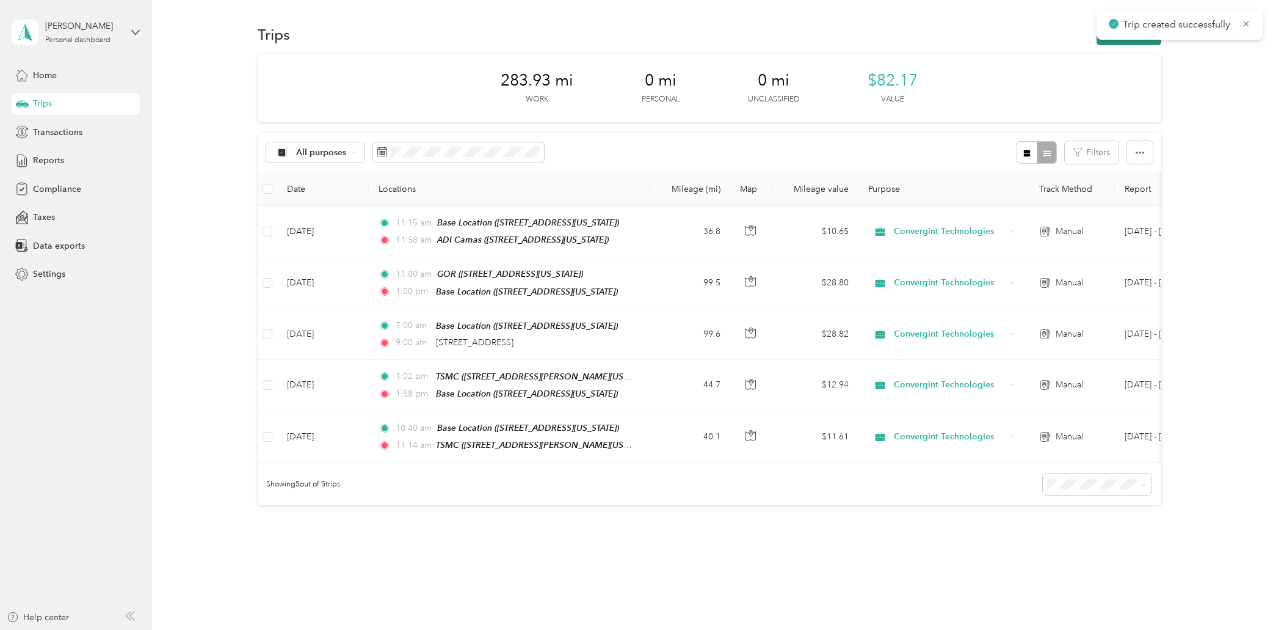
click at [1111, 44] on button "New trip" at bounding box center [1129, 34] width 65 height 21
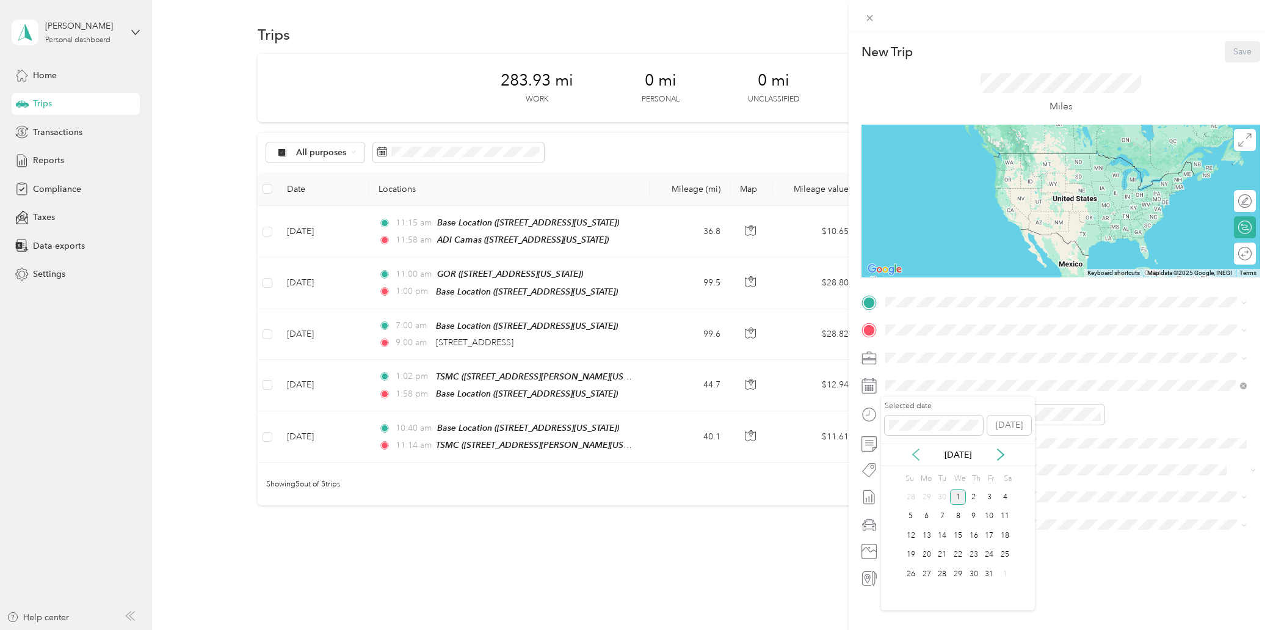
click at [918, 451] on icon at bounding box center [916, 454] width 12 height 12
click at [987, 534] on div "19" at bounding box center [990, 535] width 16 height 15
click at [897, 443] on div "01" at bounding box center [898, 440] width 29 height 17
click at [936, 477] on div "42" at bounding box center [932, 477] width 29 height 17
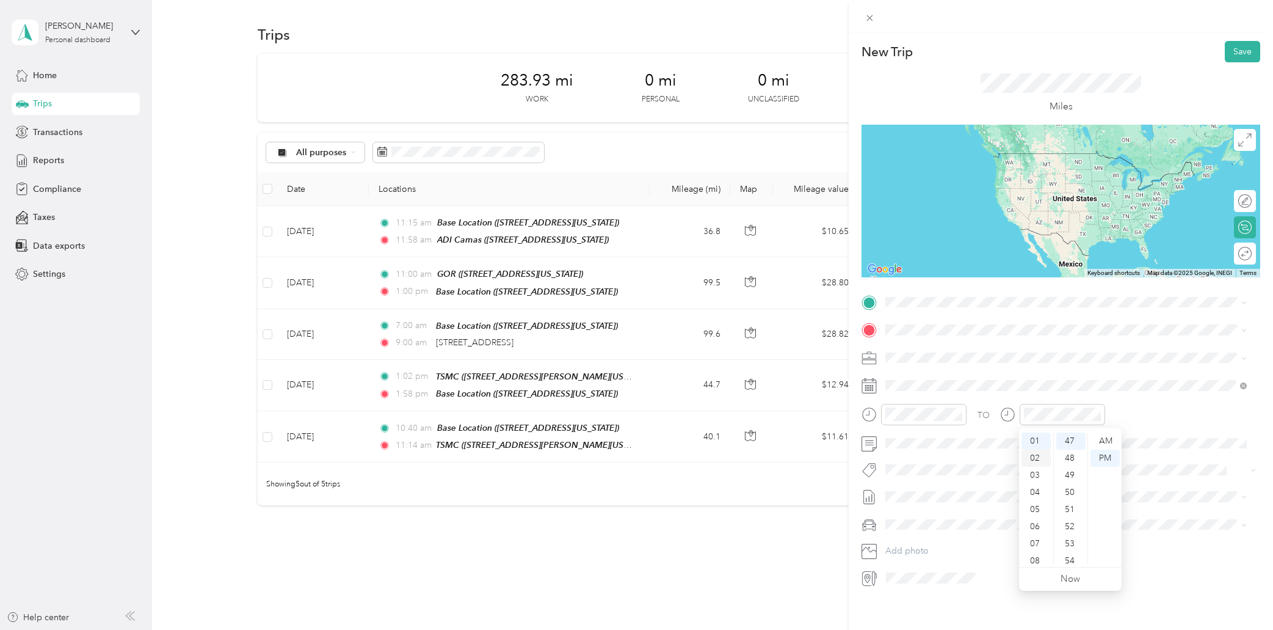
click at [1036, 457] on div "02" at bounding box center [1036, 457] width 29 height 17
click at [1073, 456] on div "30" at bounding box center [1070, 455] width 29 height 17
click at [921, 407] on div "ADI Camas [STREET_ADDRESS][US_STATE]" at bounding box center [970, 397] width 122 height 26
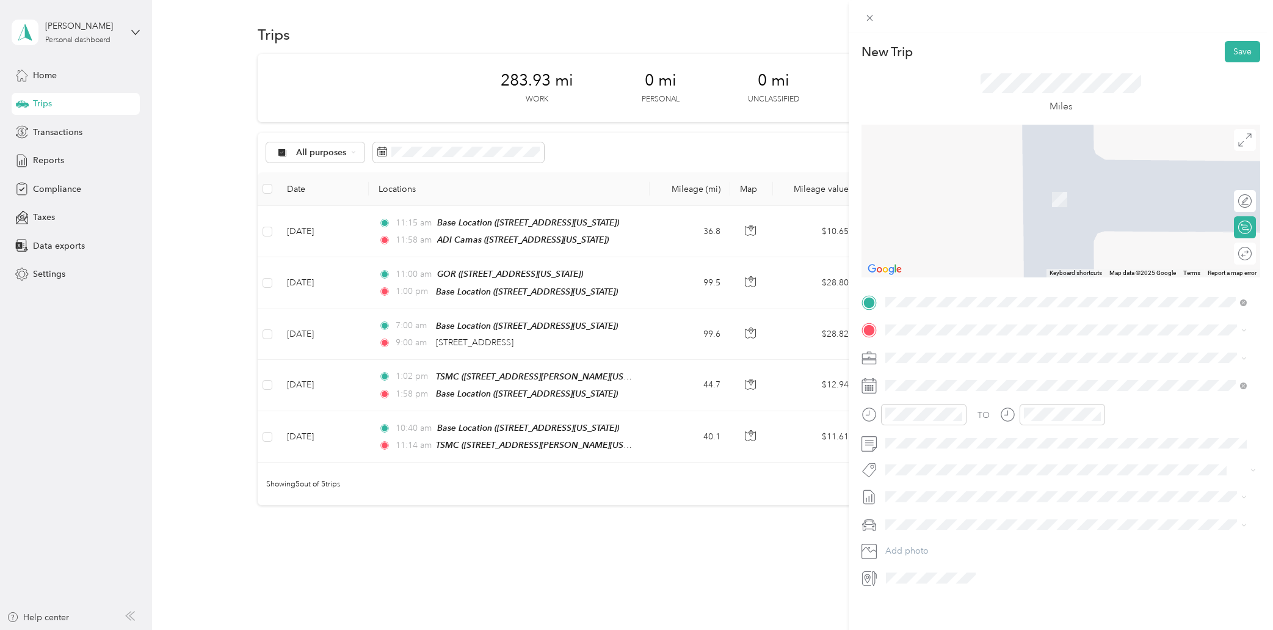
click at [976, 379] on div "Base Location [STREET_ADDRESS][US_STATE]" at bounding box center [970, 382] width 122 height 26
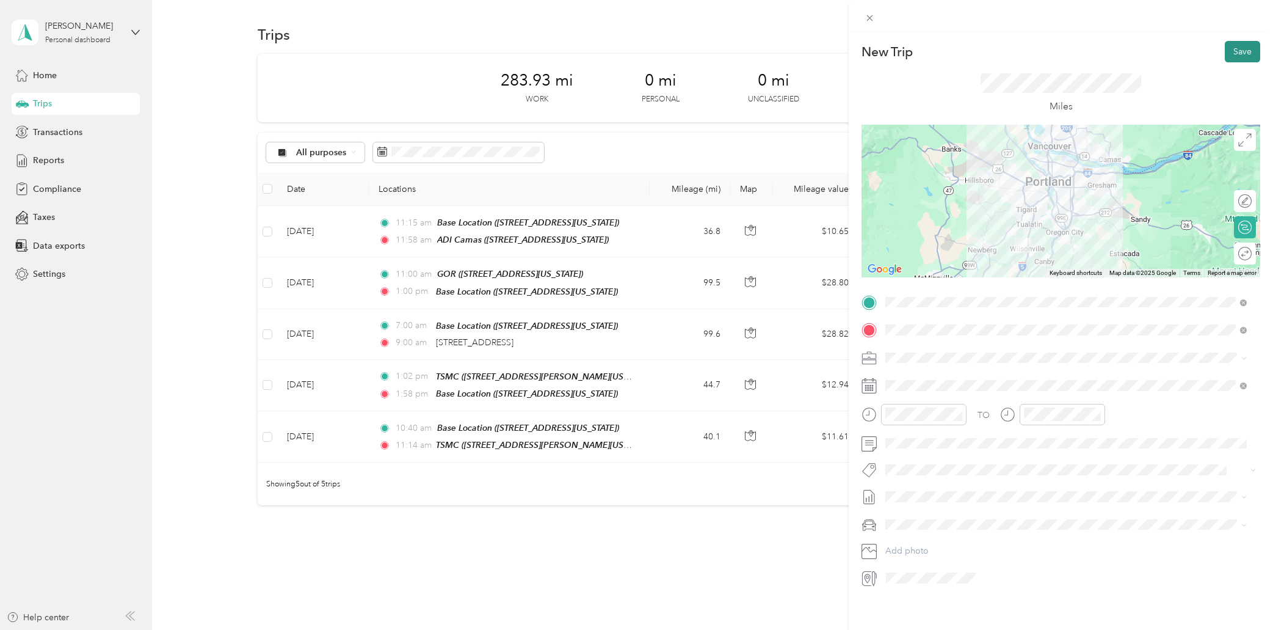
click at [1231, 57] on button "Save" at bounding box center [1242, 51] width 35 height 21
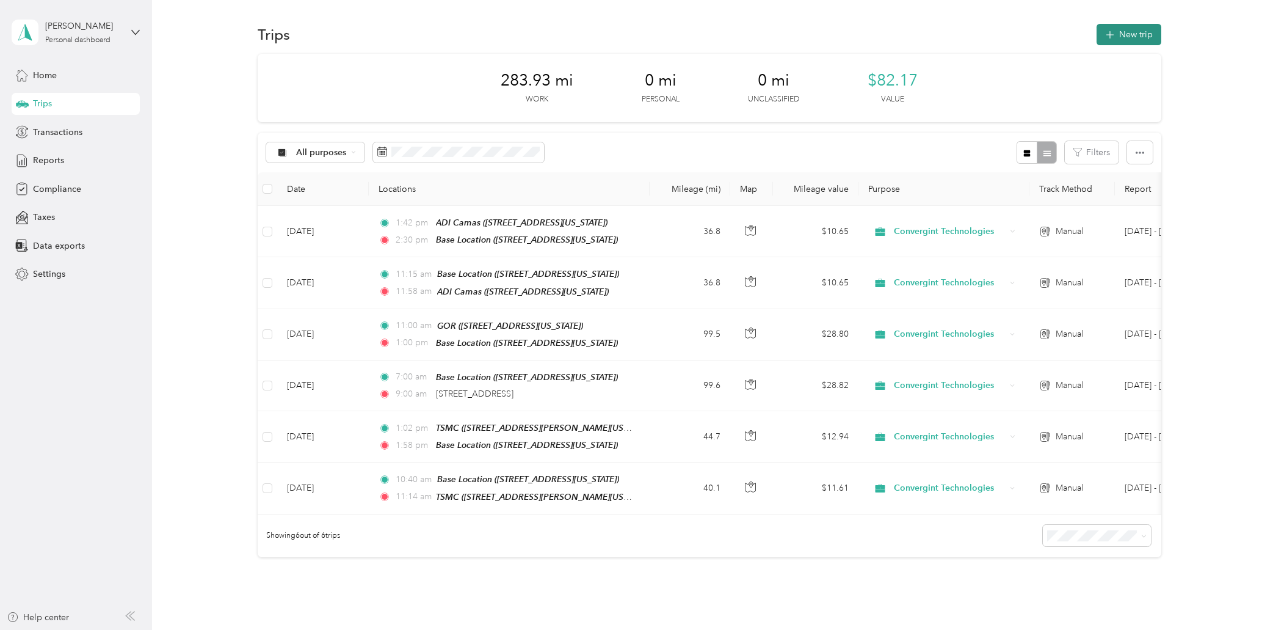
click at [1121, 32] on button "New trip" at bounding box center [1129, 34] width 65 height 21
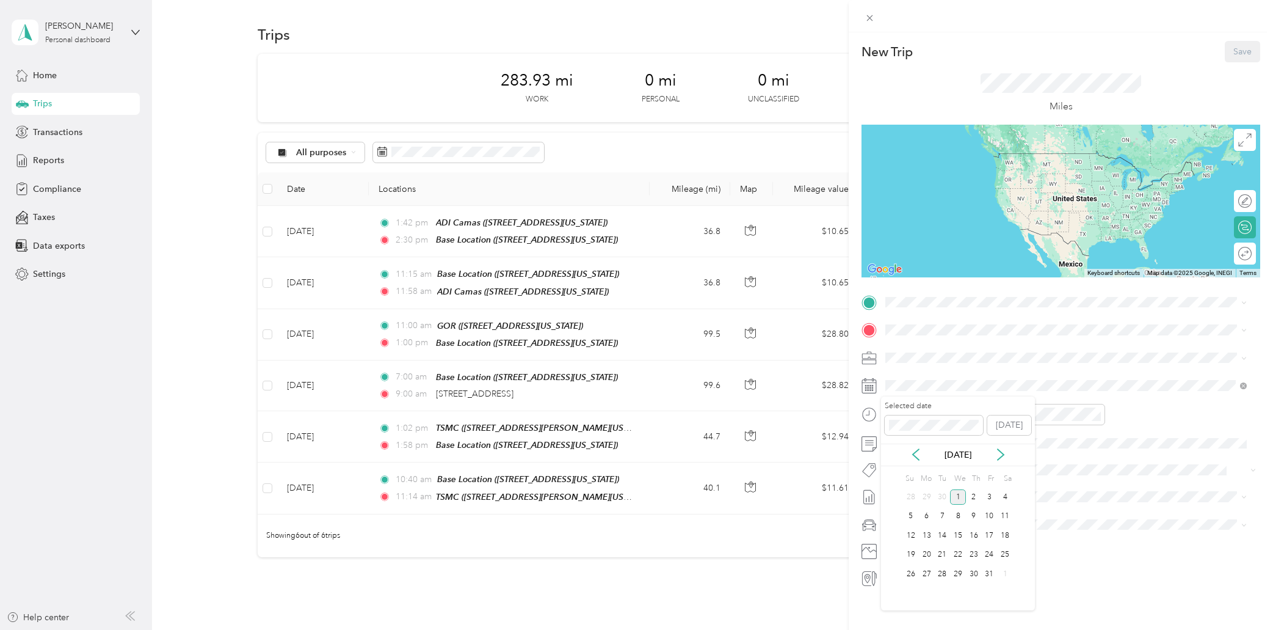
click at [918, 448] on div "[DATE]" at bounding box center [958, 454] width 154 height 13
click at [916, 455] on icon at bounding box center [916, 454] width 12 height 12
click at [945, 556] on div "23" at bounding box center [942, 554] width 16 height 15
click at [936, 308] on span at bounding box center [1070, 303] width 379 height 20
click at [945, 294] on span at bounding box center [1070, 303] width 379 height 20
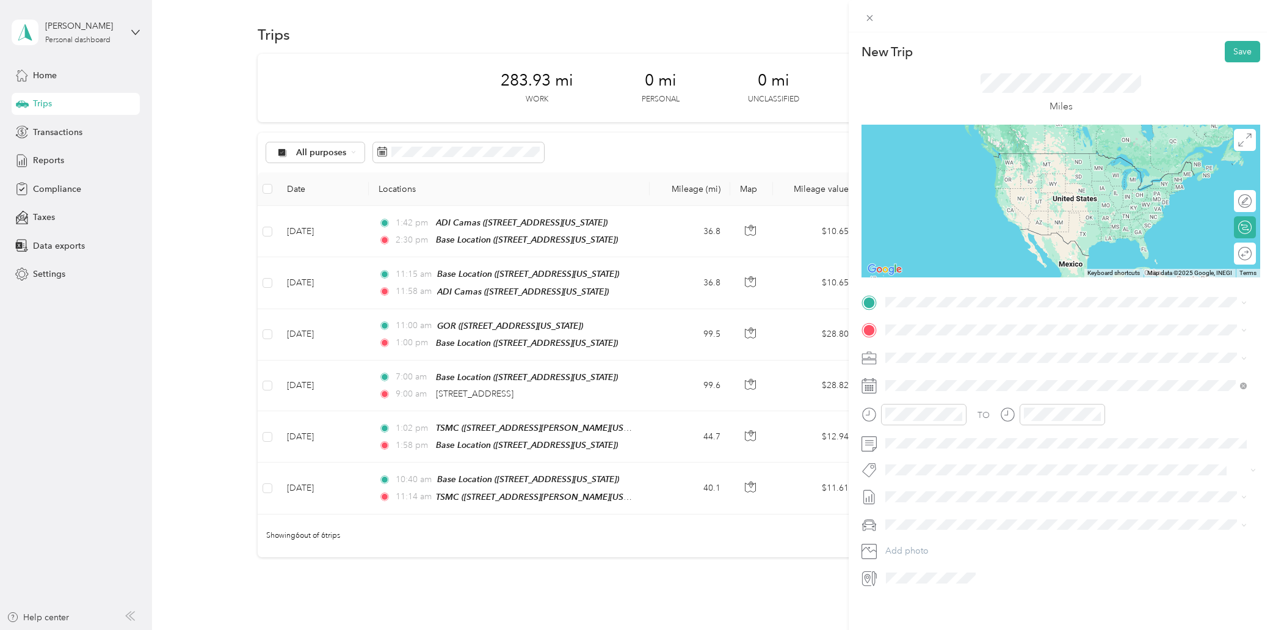
click at [915, 351] on strong "Base Location" at bounding box center [937, 349] width 56 height 11
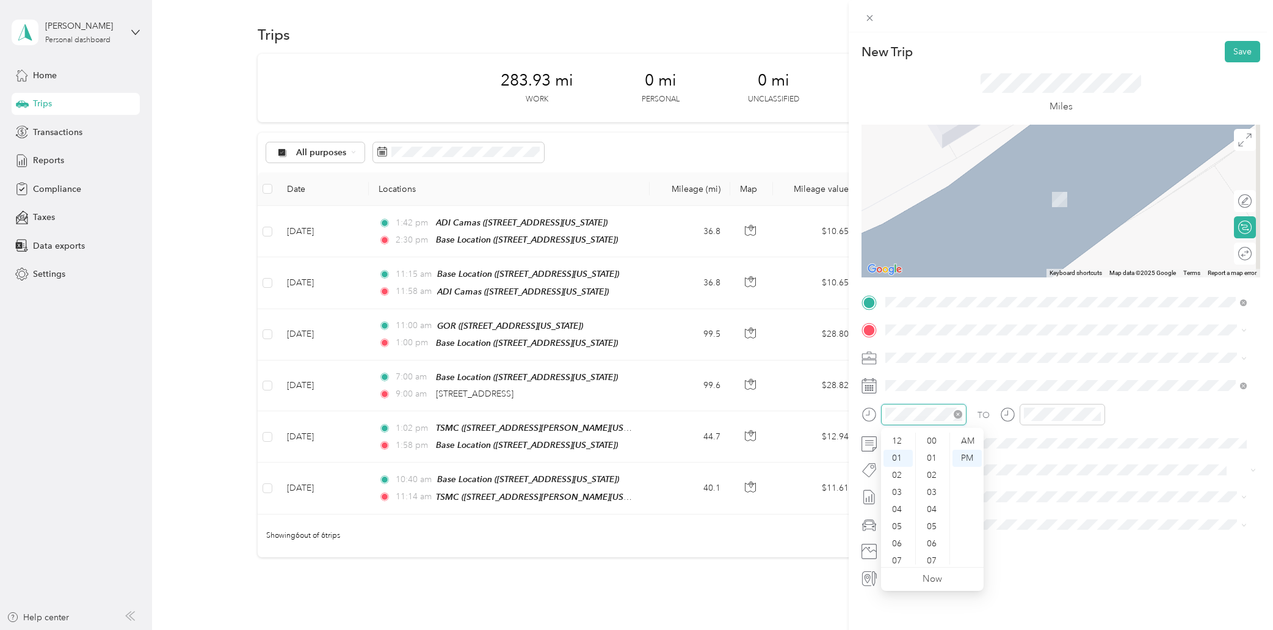
scroll to position [17, 0]
click at [899, 557] on div "08" at bounding box center [898, 560] width 29 height 17
click at [927, 441] on div "00" at bounding box center [932, 440] width 29 height 17
click at [964, 438] on div "AM" at bounding box center [967, 440] width 29 height 17
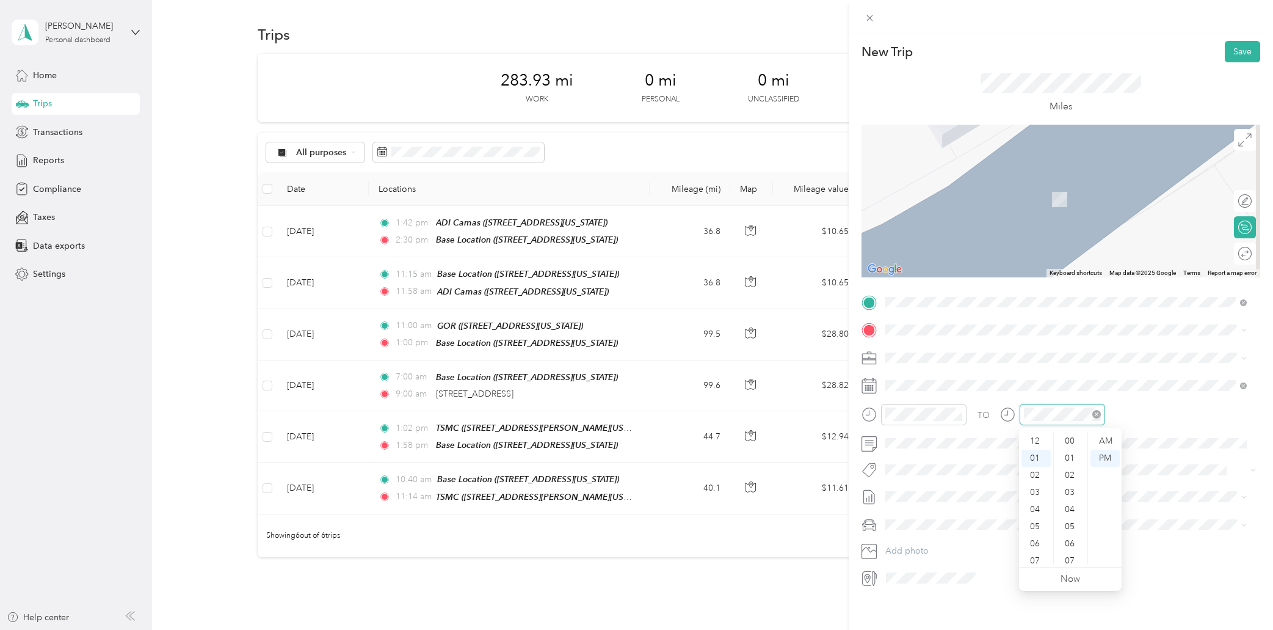
scroll to position [17, 0]
click at [1036, 561] on div "08" at bounding box center [1036, 560] width 29 height 17
click at [1099, 437] on div "AM" at bounding box center [1105, 440] width 29 height 17
click at [1072, 437] on div "48" at bounding box center [1070, 440] width 29 height 17
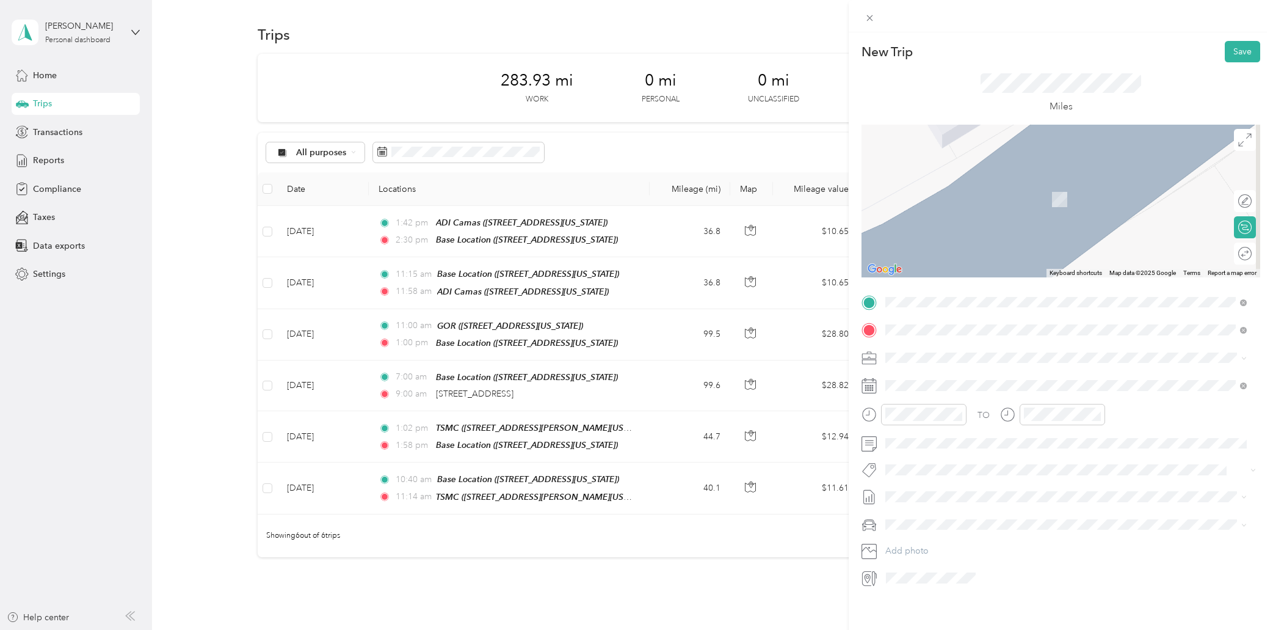
click at [973, 379] on span "[STREET_ADDRESS][US_STATE]" at bounding box center [970, 373] width 122 height 11
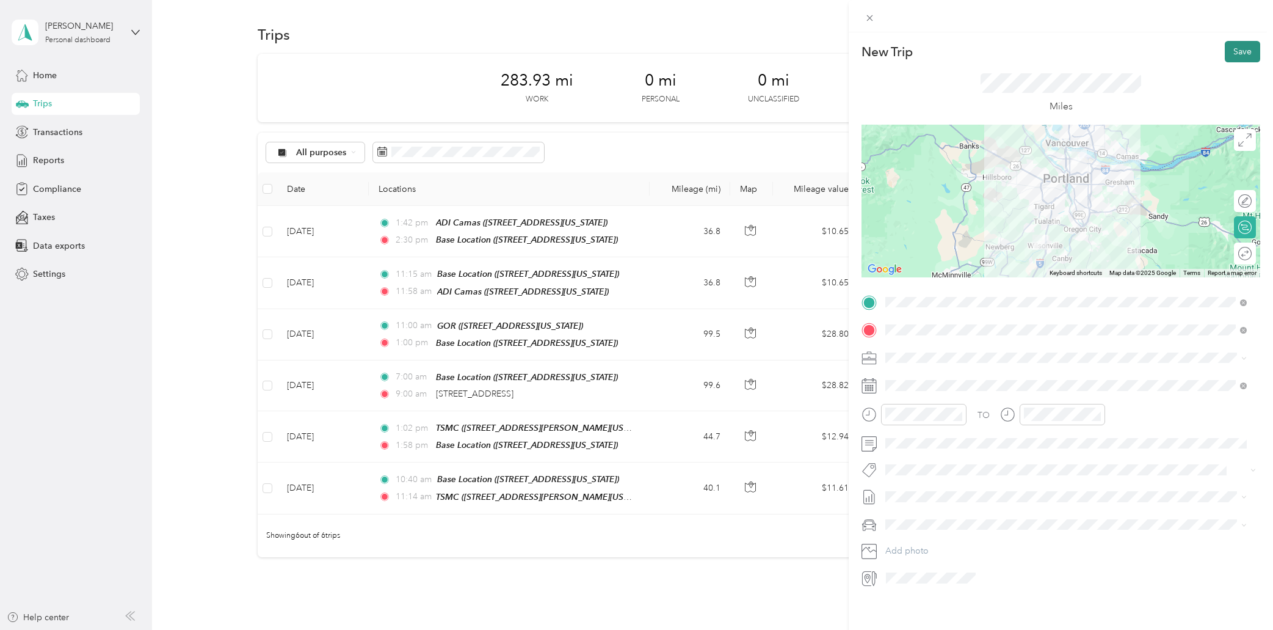
click at [1230, 49] on button "Save" at bounding box center [1242, 51] width 35 height 21
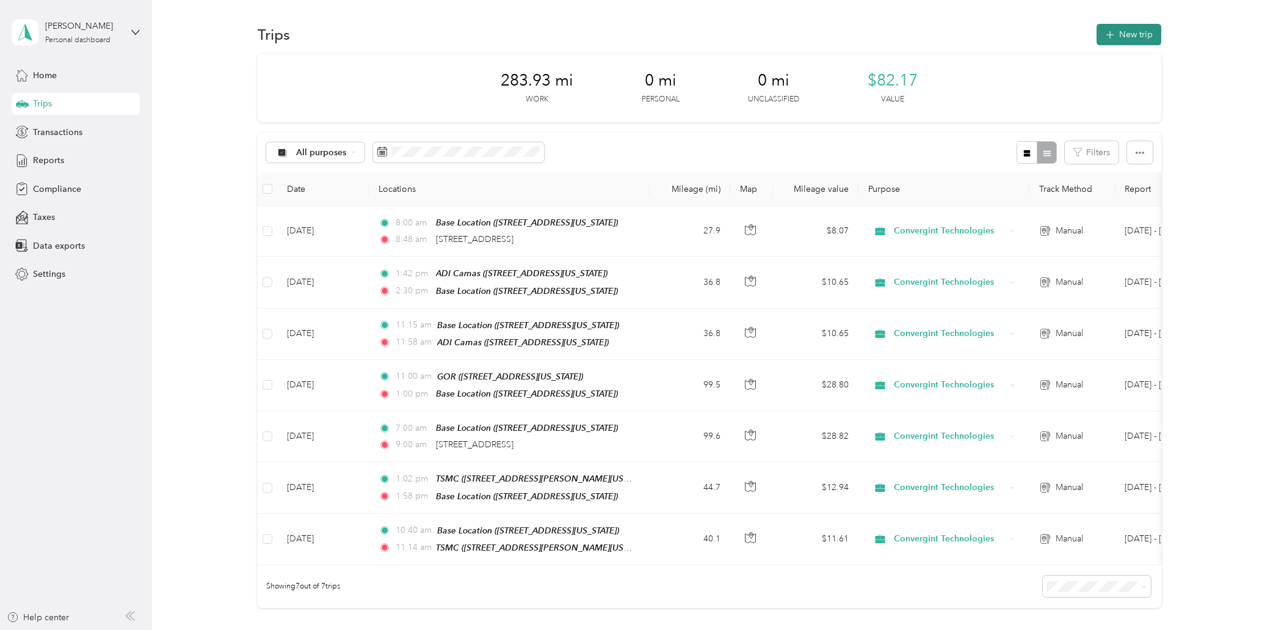
click at [1127, 35] on button "New trip" at bounding box center [1129, 34] width 65 height 21
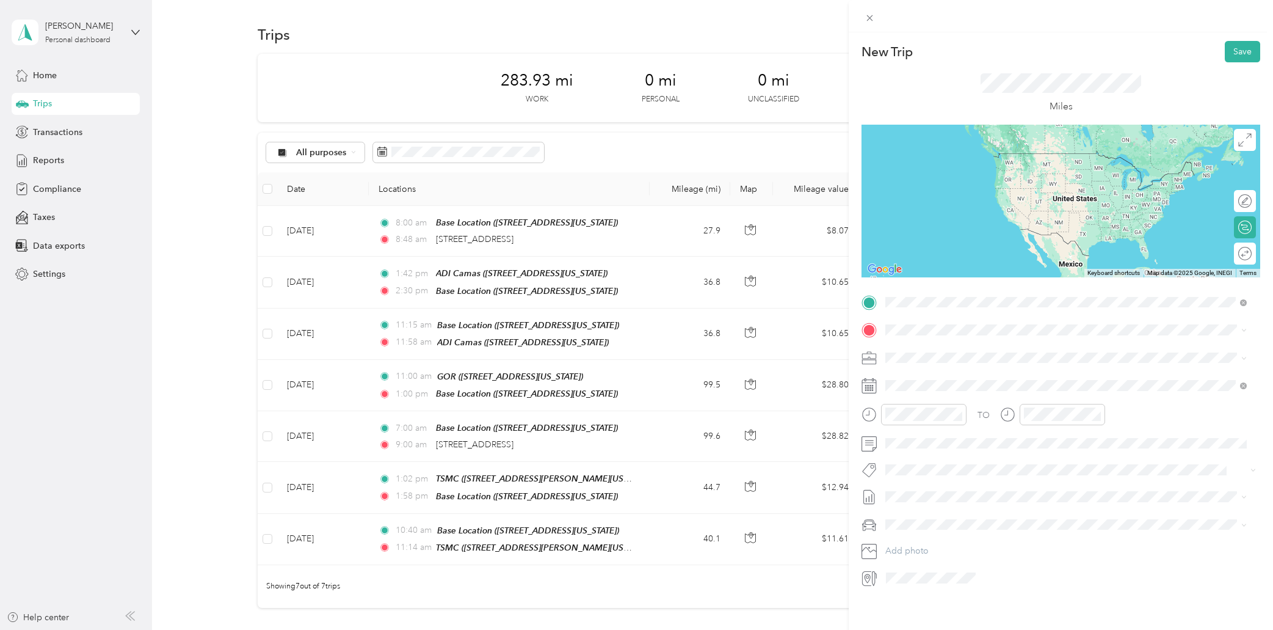
click at [940, 344] on span "[STREET_ADDRESS][US_STATE]" at bounding box center [970, 346] width 122 height 11
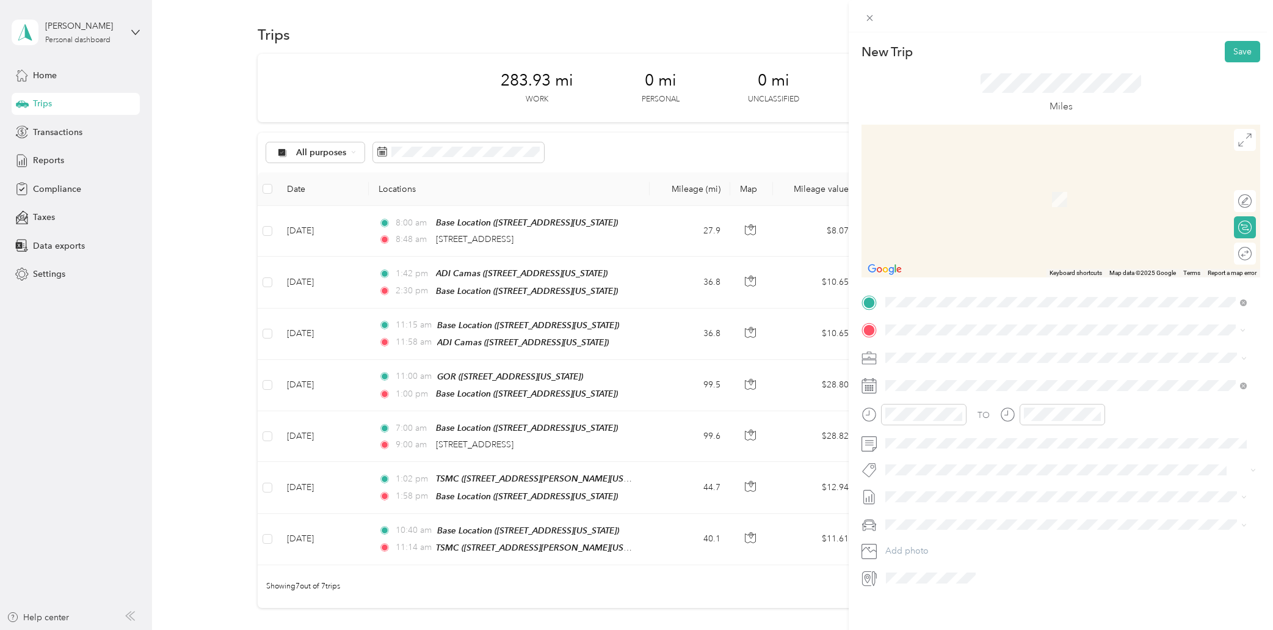
click at [981, 394] on span "[STREET_ADDRESS][US_STATE]" at bounding box center [970, 392] width 122 height 10
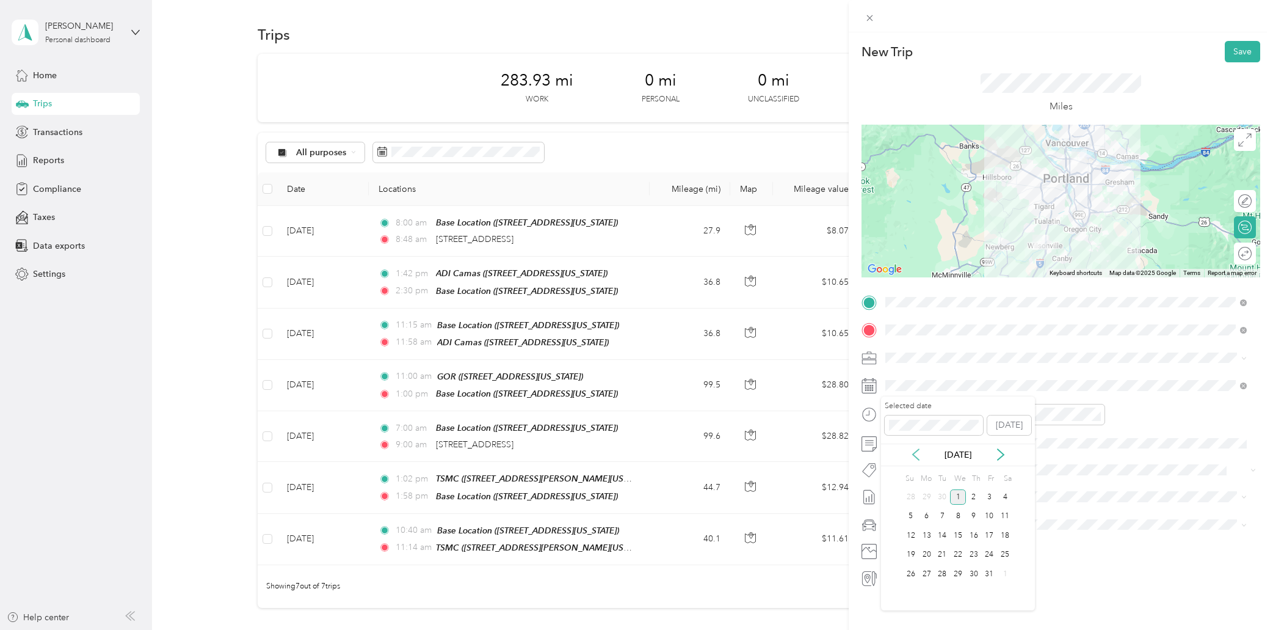
click at [918, 454] on icon at bounding box center [916, 454] width 12 height 12
click at [942, 551] on div "23" at bounding box center [942, 554] width 16 height 15
click at [903, 535] on div "10" at bounding box center [898, 538] width 29 height 17
click at [934, 455] on div "40" at bounding box center [932, 453] width 29 height 17
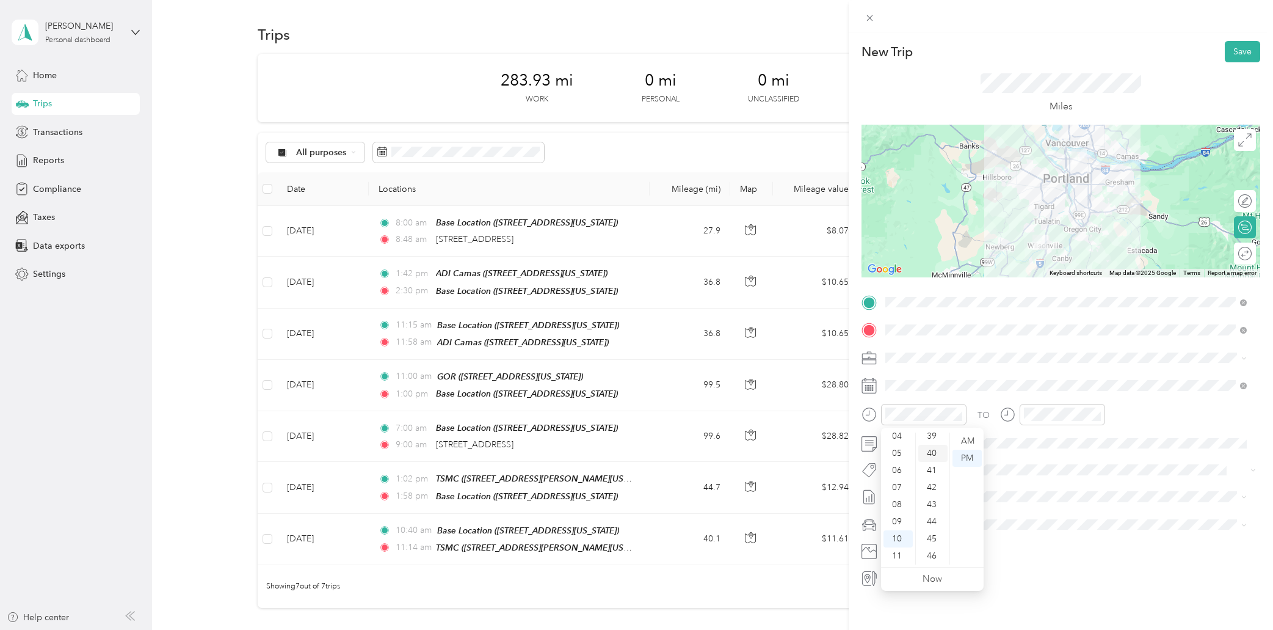
scroll to position [684, 0]
click at [970, 442] on div "AM" at bounding box center [967, 440] width 29 height 17
click at [1036, 555] on div "11" at bounding box center [1036, 555] width 29 height 17
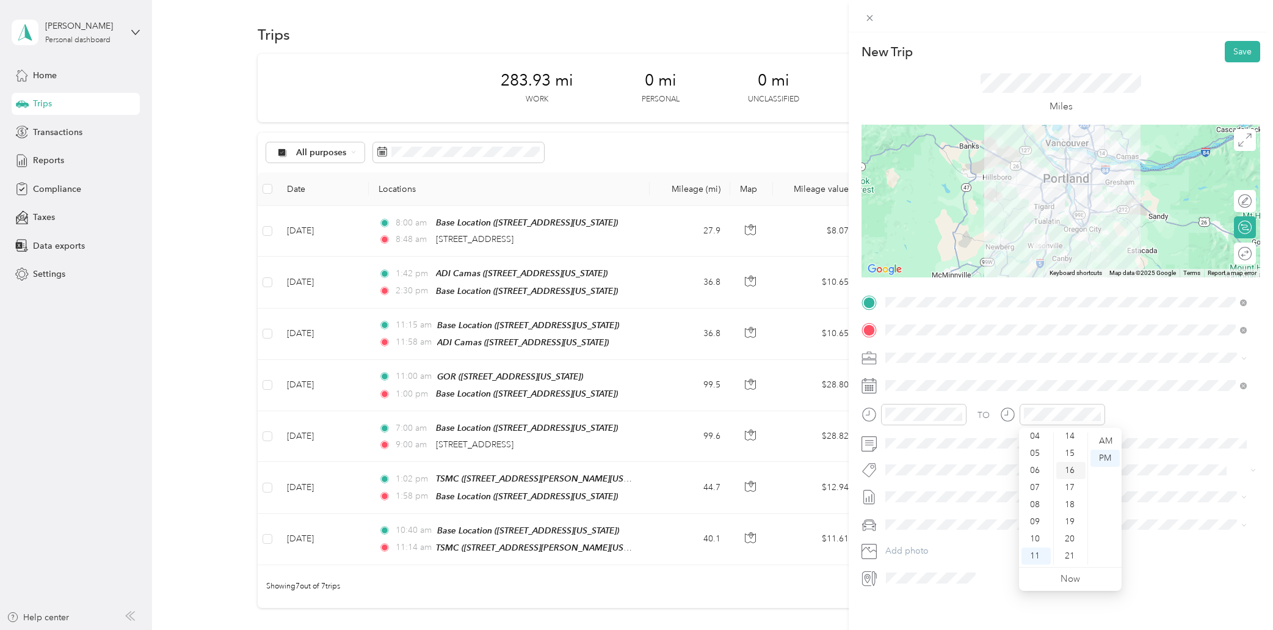
click at [1073, 462] on div "16" at bounding box center [1070, 470] width 29 height 17
click at [1113, 440] on div "AM" at bounding box center [1105, 440] width 29 height 17
click at [1072, 554] on div "30" at bounding box center [1070, 558] width 29 height 17
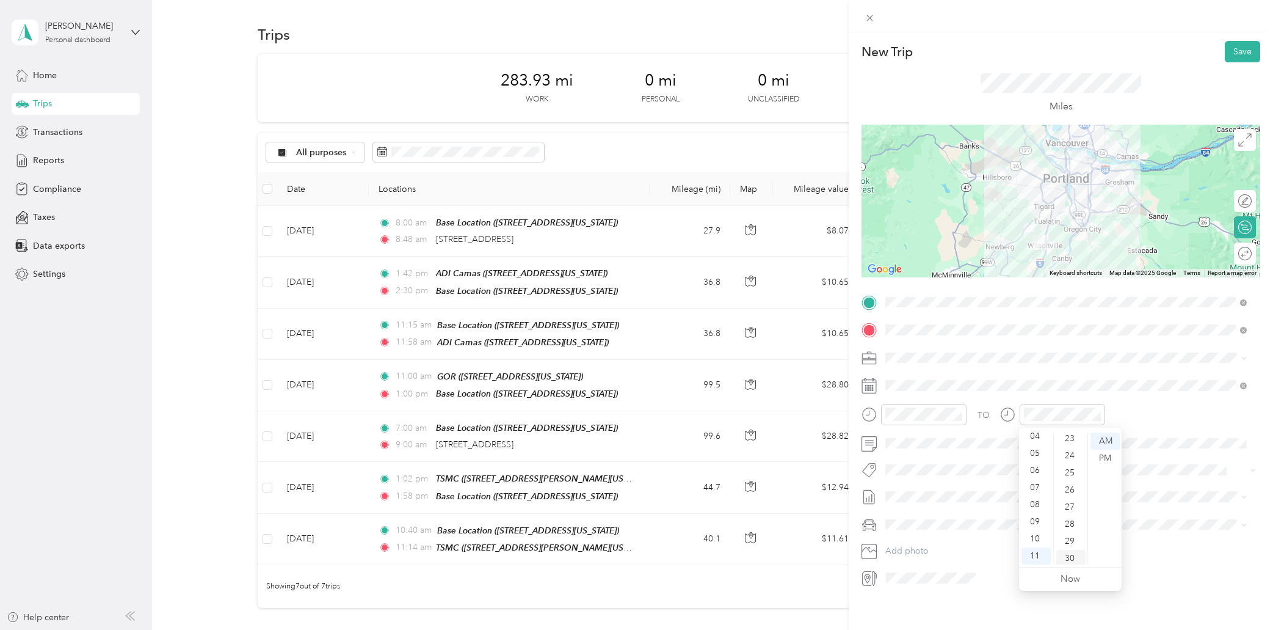
scroll to position [513, 0]
click at [1235, 52] on button "Save" at bounding box center [1242, 51] width 35 height 21
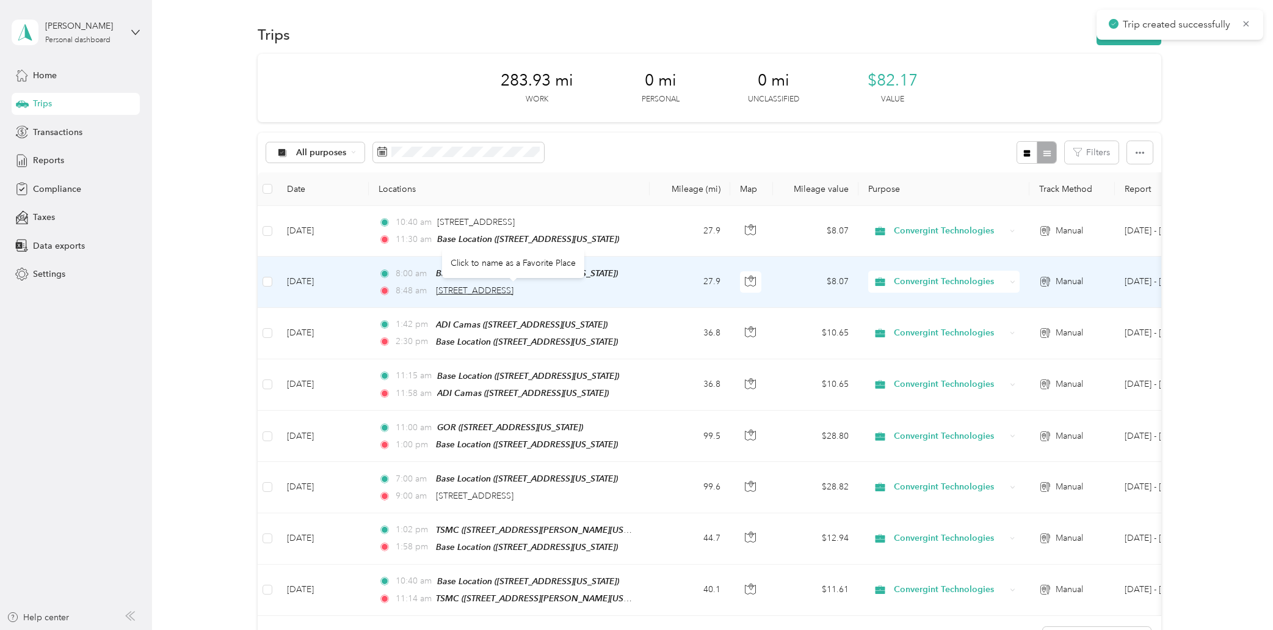
click at [446, 288] on span "[STREET_ADDRESS]" at bounding box center [475, 290] width 78 height 10
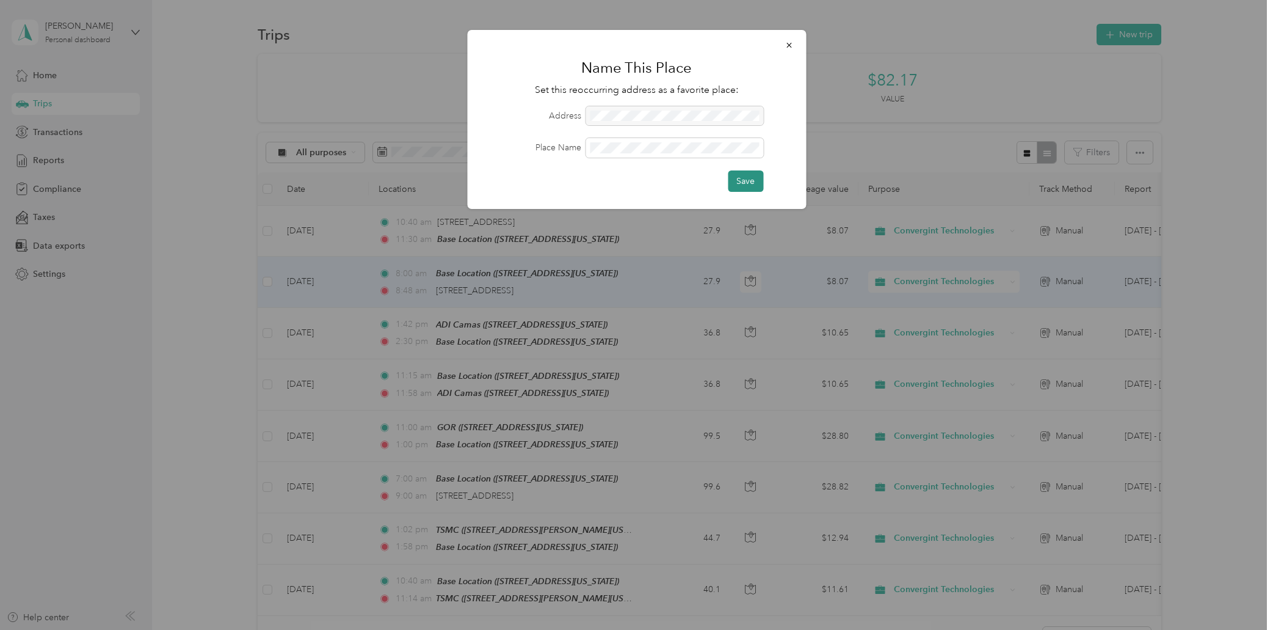
click at [749, 179] on button "Save" at bounding box center [745, 180] width 35 height 21
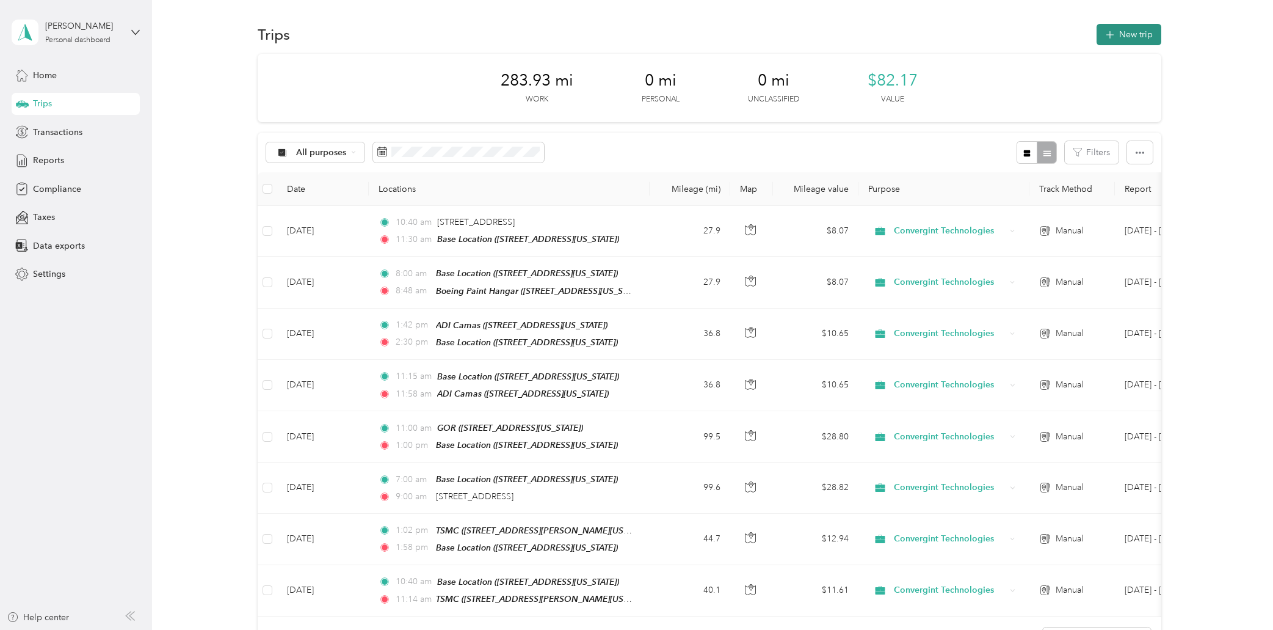
click at [1140, 32] on button "New trip" at bounding box center [1129, 34] width 65 height 21
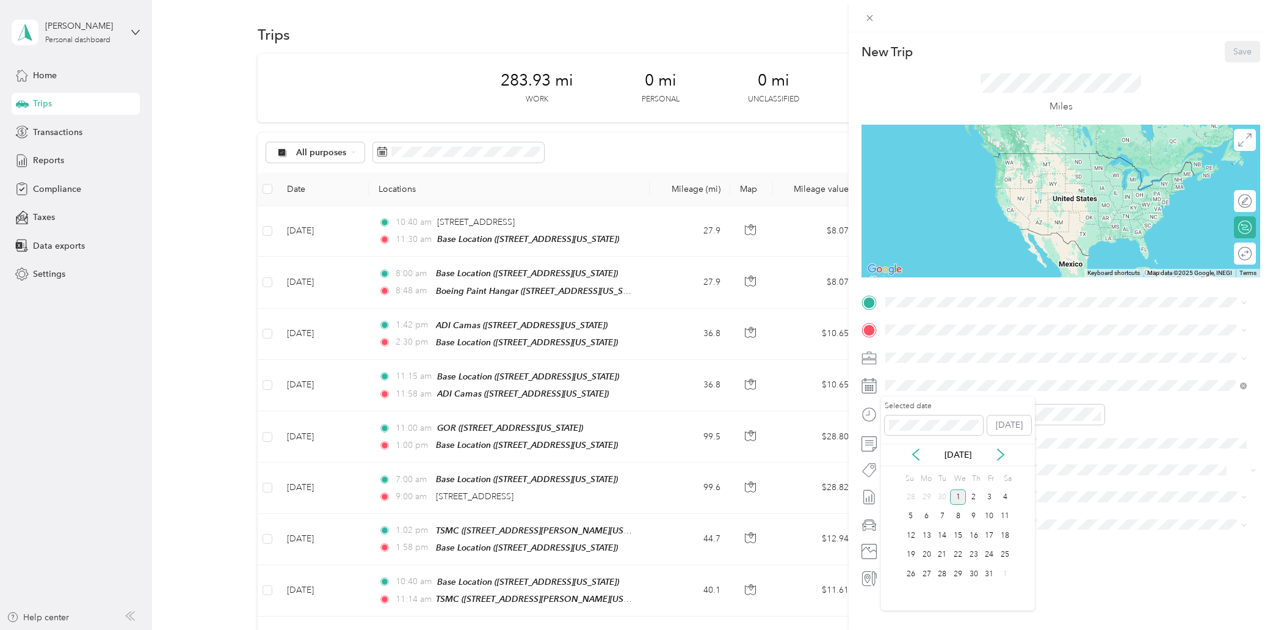
click at [907, 456] on div "[DATE]" at bounding box center [958, 454] width 154 height 13
click at [915, 455] on icon at bounding box center [916, 454] width 12 height 12
click at [992, 555] on div "26" at bounding box center [990, 554] width 16 height 15
click at [901, 552] on div "11" at bounding box center [898, 555] width 29 height 17
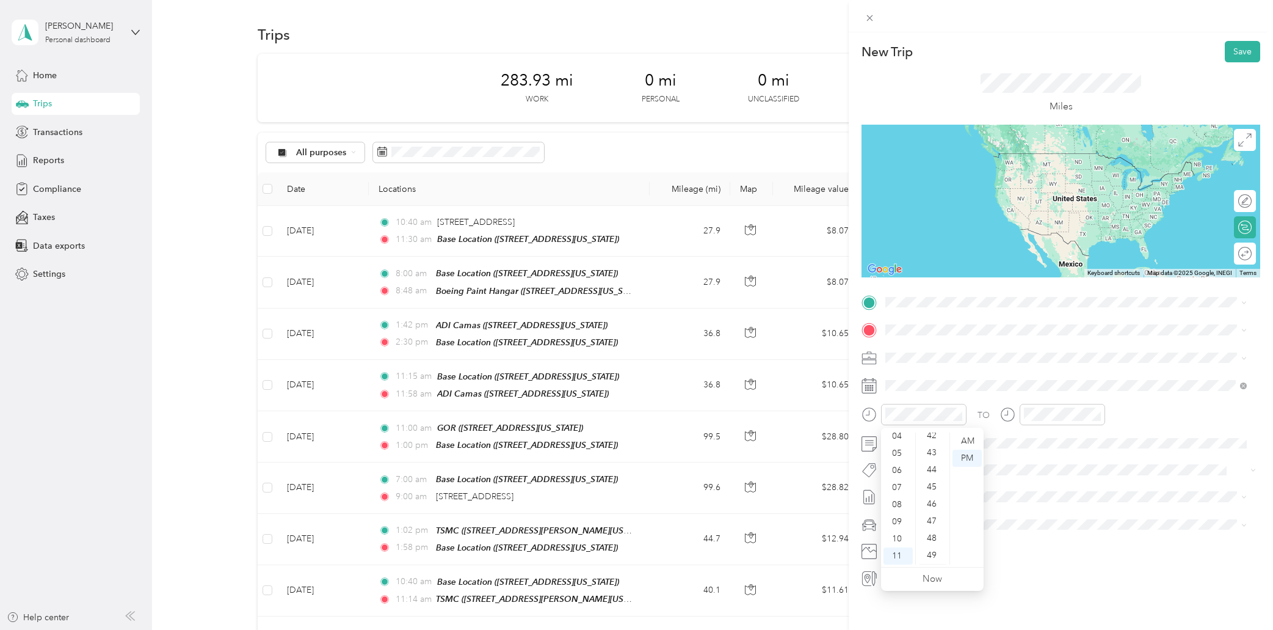
scroll to position [706, 0]
click at [934, 487] on div "44" at bounding box center [932, 487] width 29 height 17
click at [1036, 436] on div "12" at bounding box center [1036, 440] width 29 height 17
click at [1041, 442] on div "12" at bounding box center [1036, 440] width 29 height 17
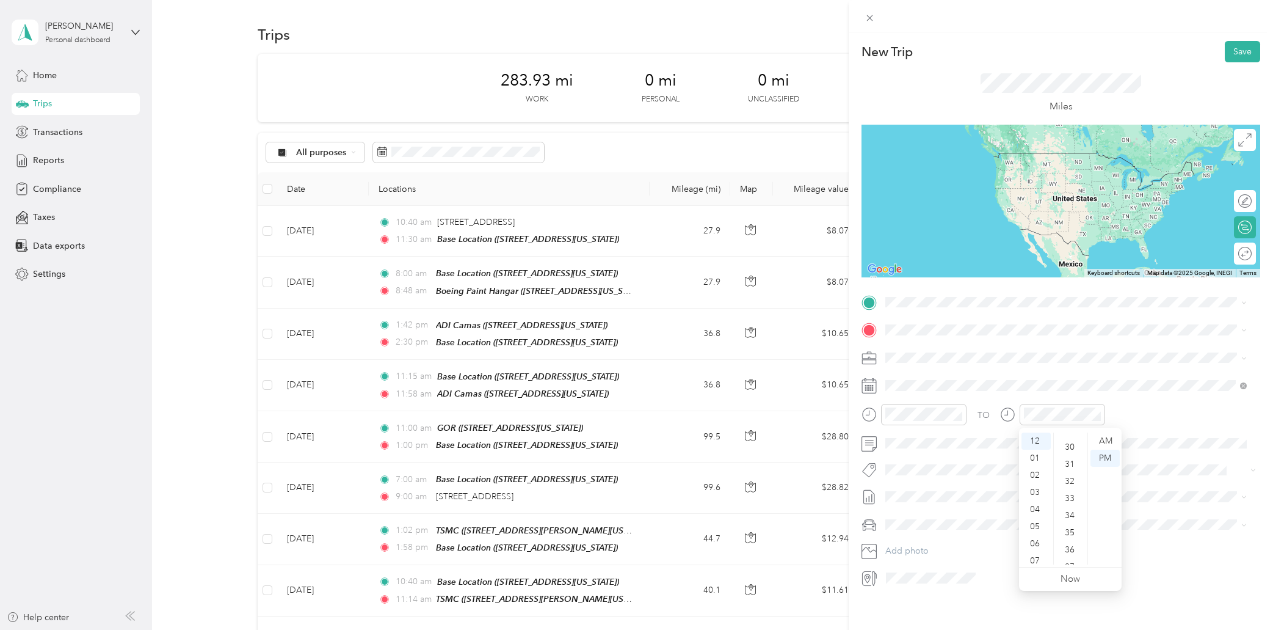
scroll to position [462, 0]
click at [1075, 493] on div "30" at bounding box center [1070, 492] width 29 height 17
click at [942, 366] on span "[STREET_ADDRESS][US_STATE]" at bounding box center [970, 363] width 122 height 10
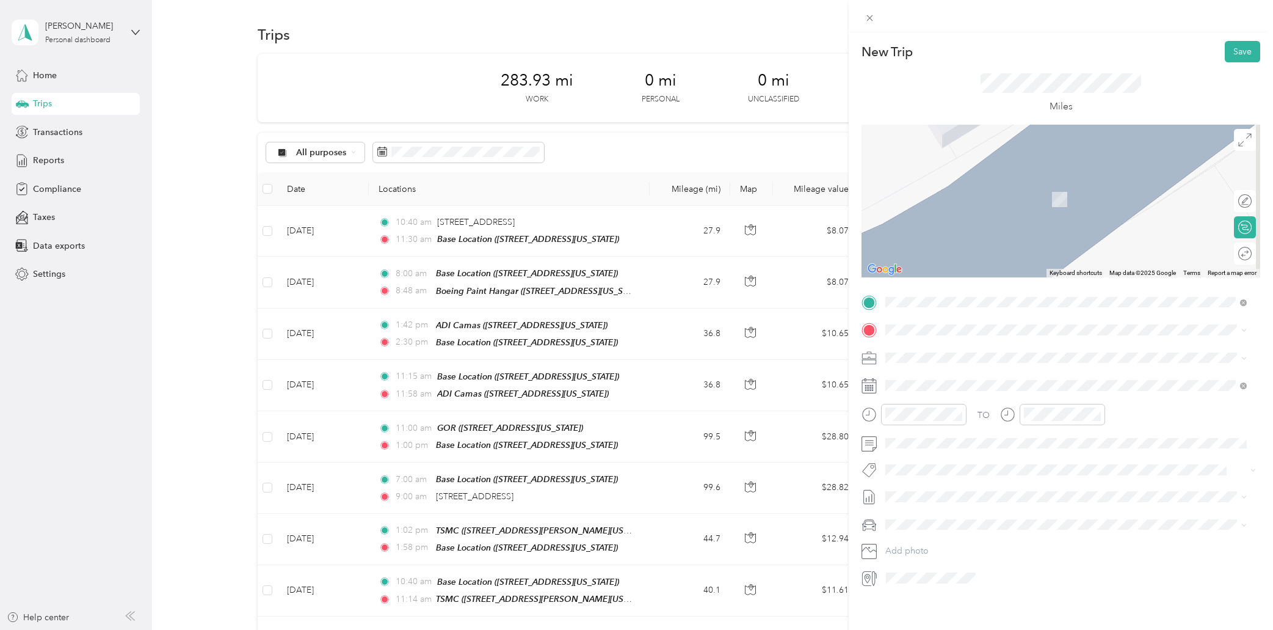
click at [955, 377] on span "[STREET_ADDRESS][US_STATE]" at bounding box center [970, 371] width 122 height 11
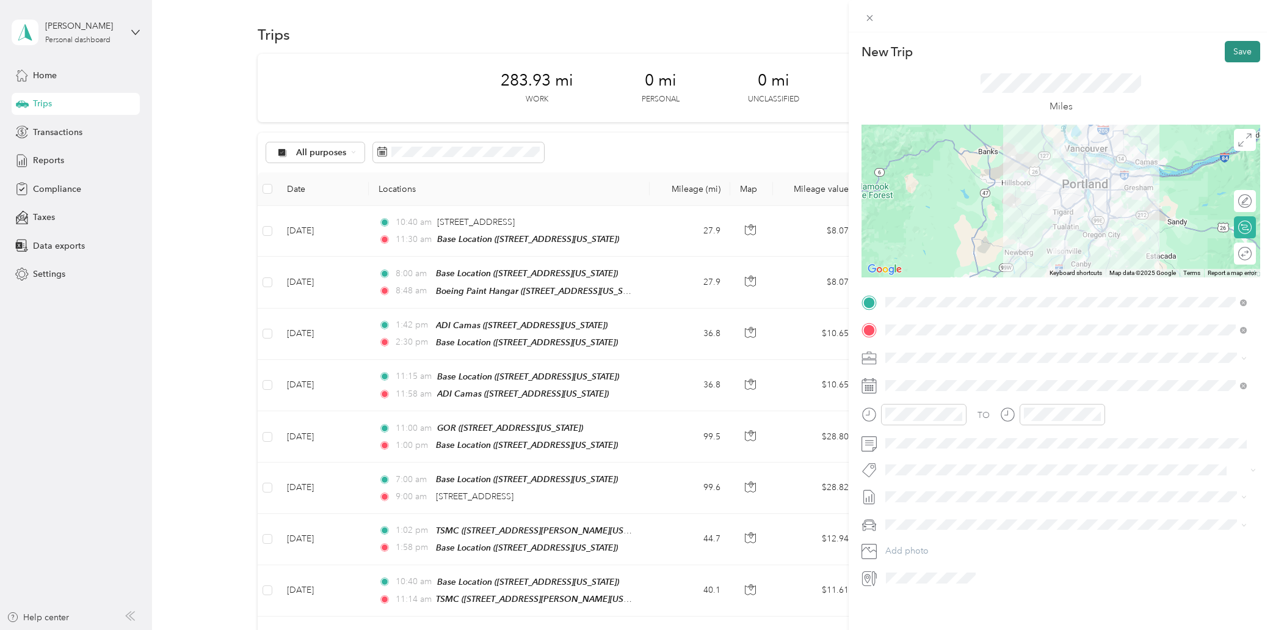
click at [1231, 54] on button "Save" at bounding box center [1242, 51] width 35 height 21
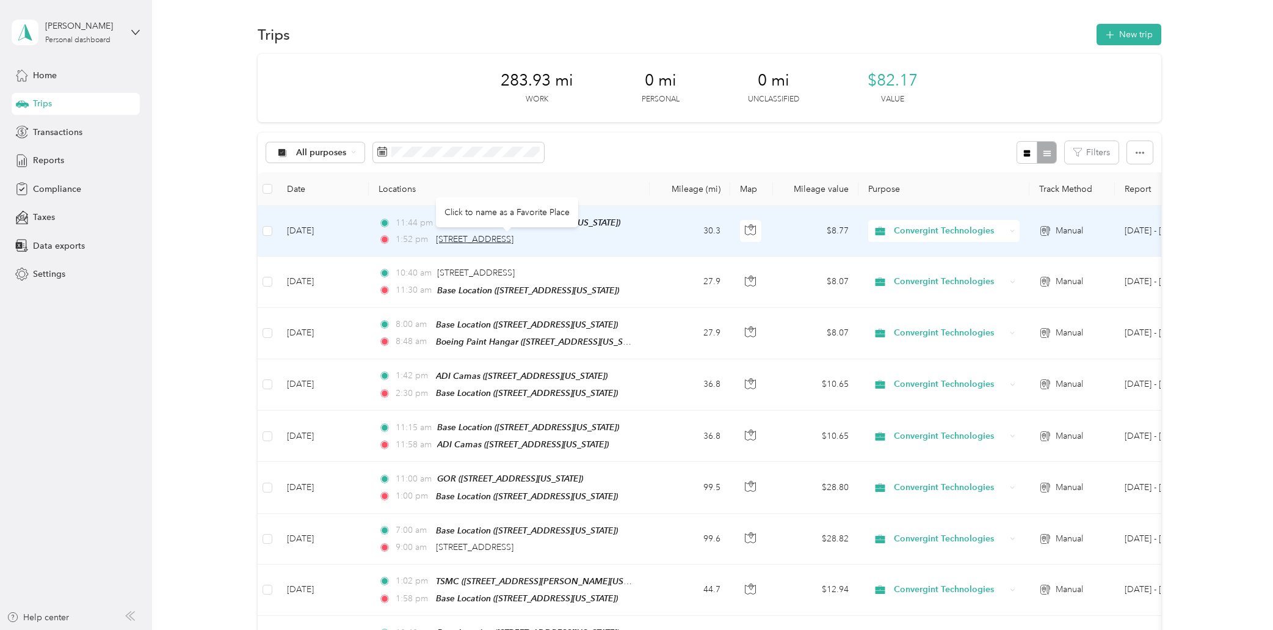
click at [453, 238] on span "[STREET_ADDRESS]" at bounding box center [475, 239] width 78 height 10
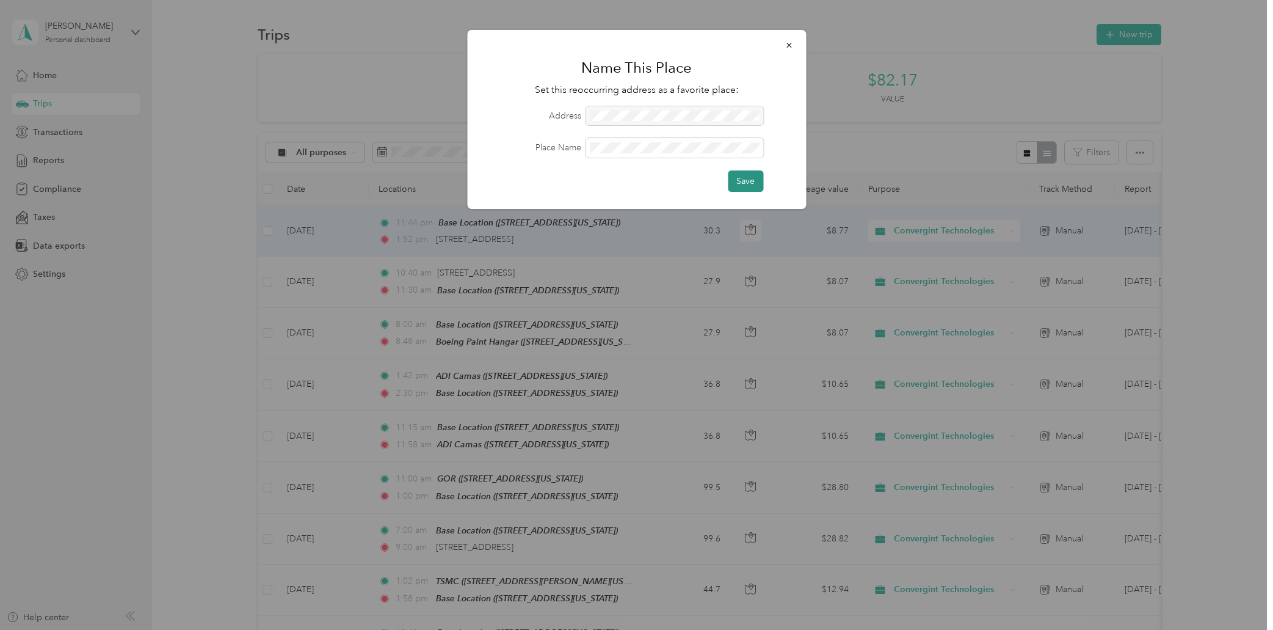
click at [754, 181] on button "Save" at bounding box center [745, 180] width 35 height 21
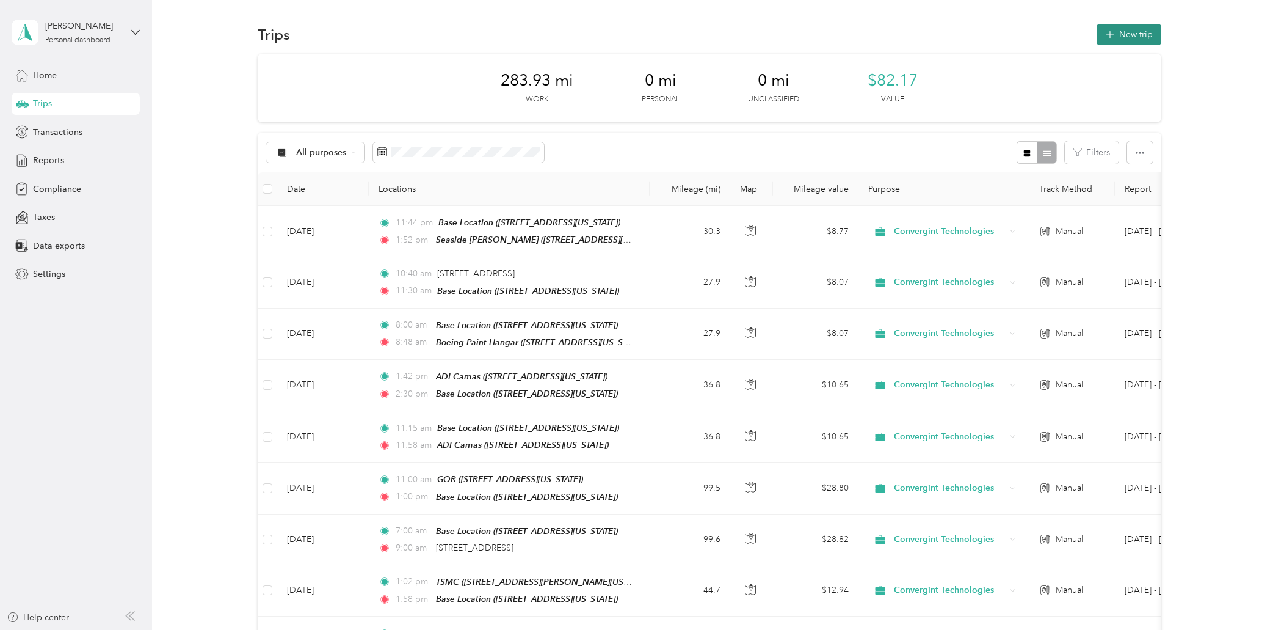
click at [1111, 34] on icon "button" at bounding box center [1111, 35] width 14 height 14
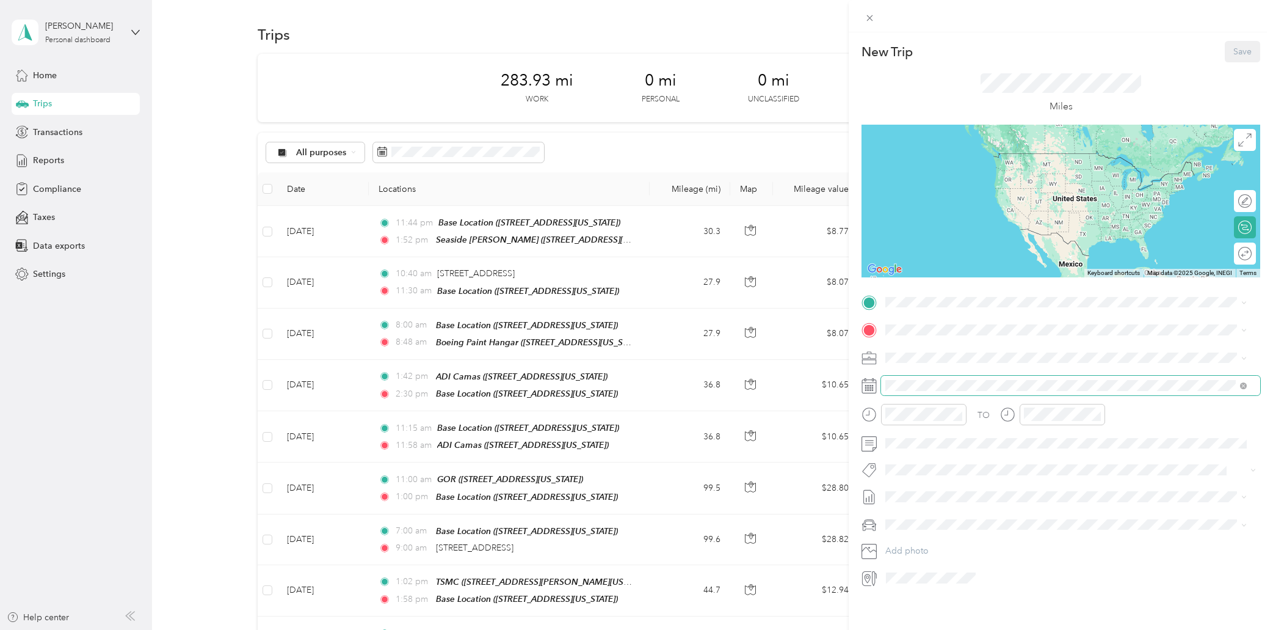
click at [967, 390] on span at bounding box center [1070, 386] width 379 height 20
click at [919, 455] on icon at bounding box center [916, 454] width 12 height 12
click at [987, 555] on div "26" at bounding box center [990, 554] width 16 height 15
click at [967, 357] on div "PGE Seaside [PERSON_NAME] [STREET_ADDRESS][US_STATE]" at bounding box center [972, 358] width 126 height 26
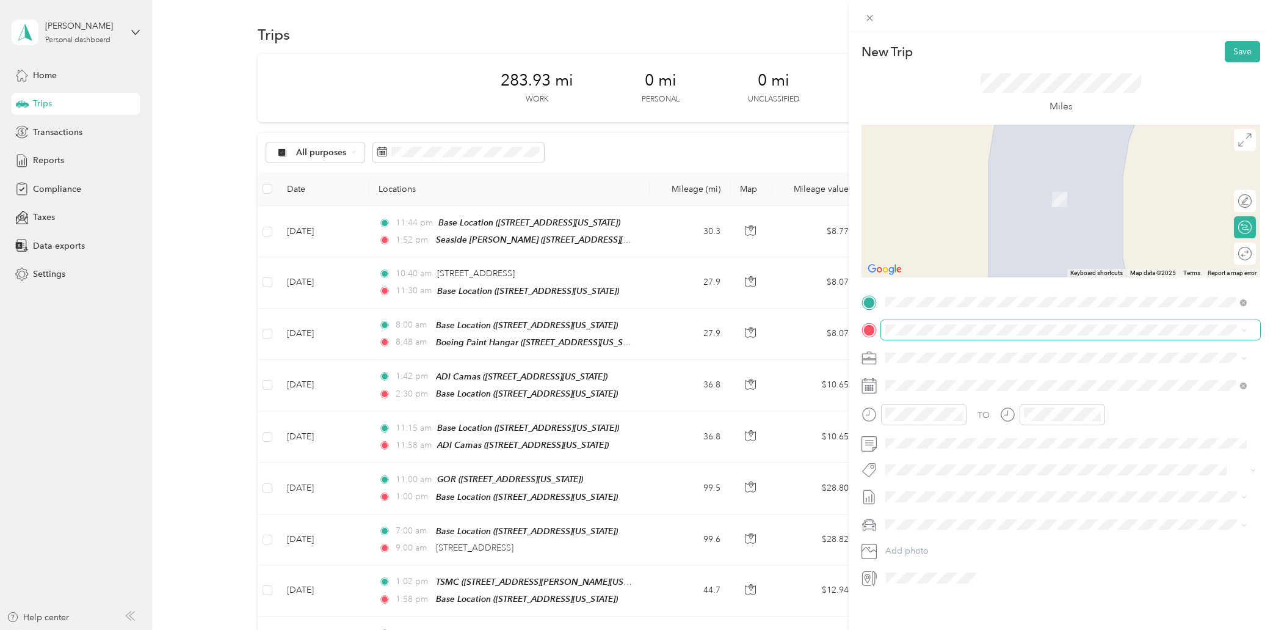
click at [951, 335] on span at bounding box center [1070, 330] width 379 height 20
click at [937, 388] on span "[STREET_ADDRESS][US_STATE]" at bounding box center [970, 387] width 122 height 10
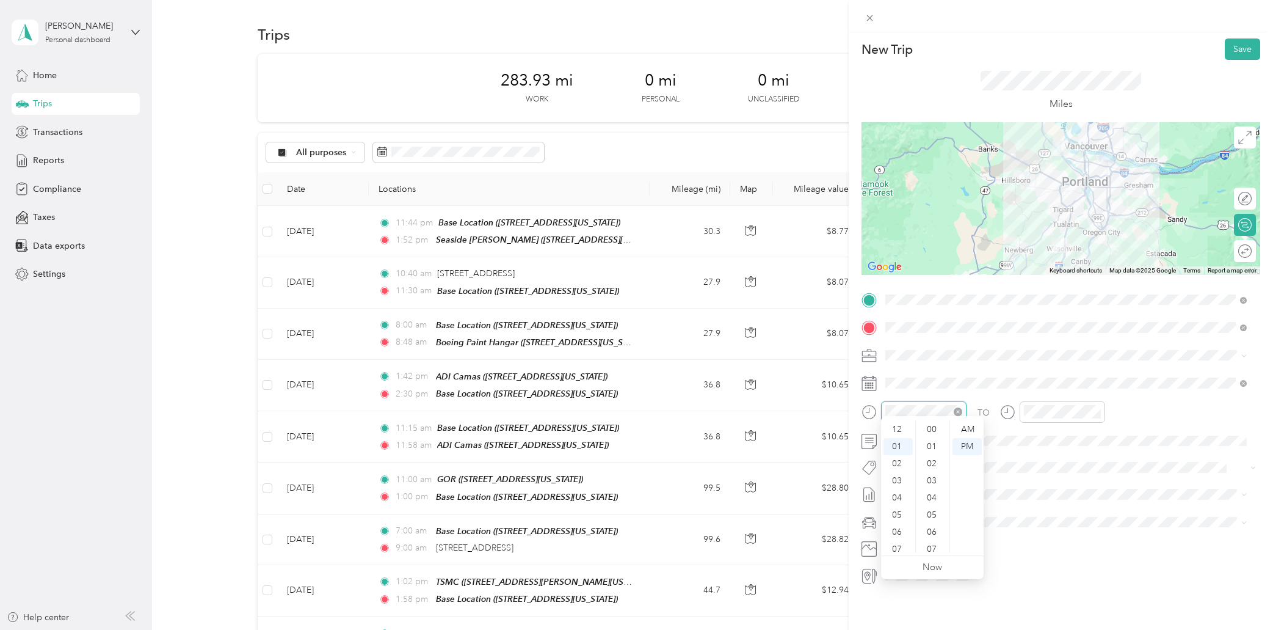
scroll to position [894, 0]
click at [893, 443] on div "02" at bounding box center [898, 446] width 29 height 17
click at [897, 462] on div "02" at bounding box center [898, 463] width 29 height 17
click at [900, 462] on div "02" at bounding box center [898, 463] width 29 height 17
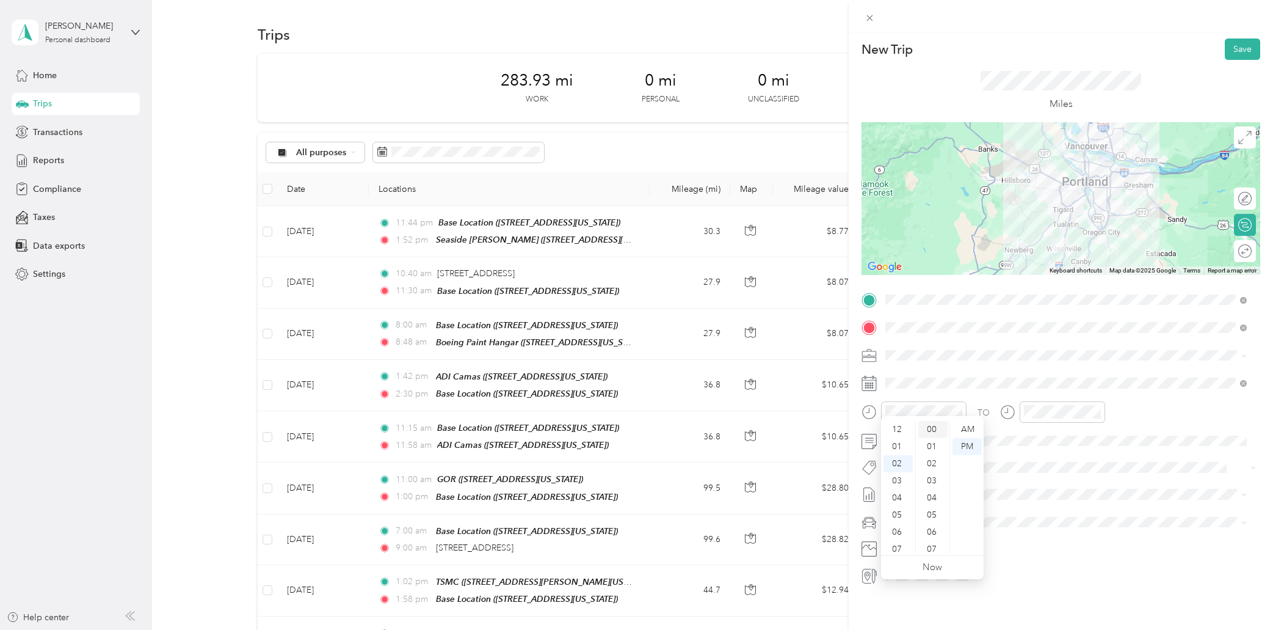
click at [938, 428] on div "00" at bounding box center [932, 429] width 29 height 17
click at [1034, 448] on div "02" at bounding box center [1036, 446] width 29 height 17
click at [1071, 489] on div "45" at bounding box center [1070, 487] width 29 height 17
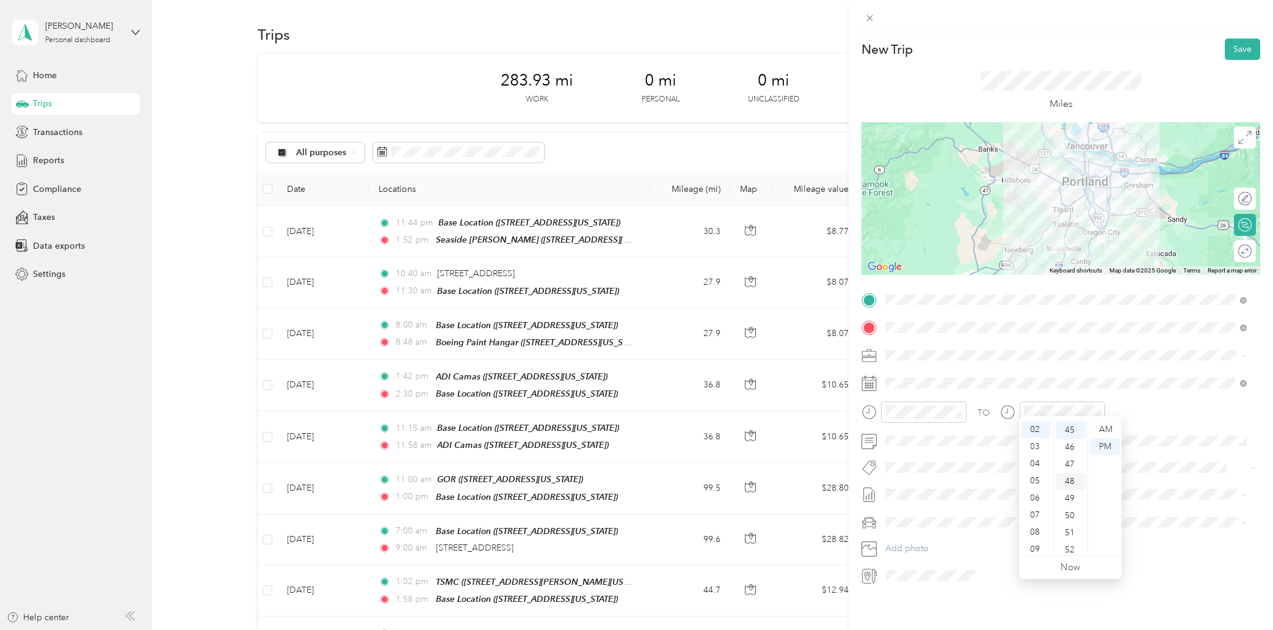
scroll to position [769, 0]
click at [1235, 45] on button "Save" at bounding box center [1242, 48] width 35 height 21
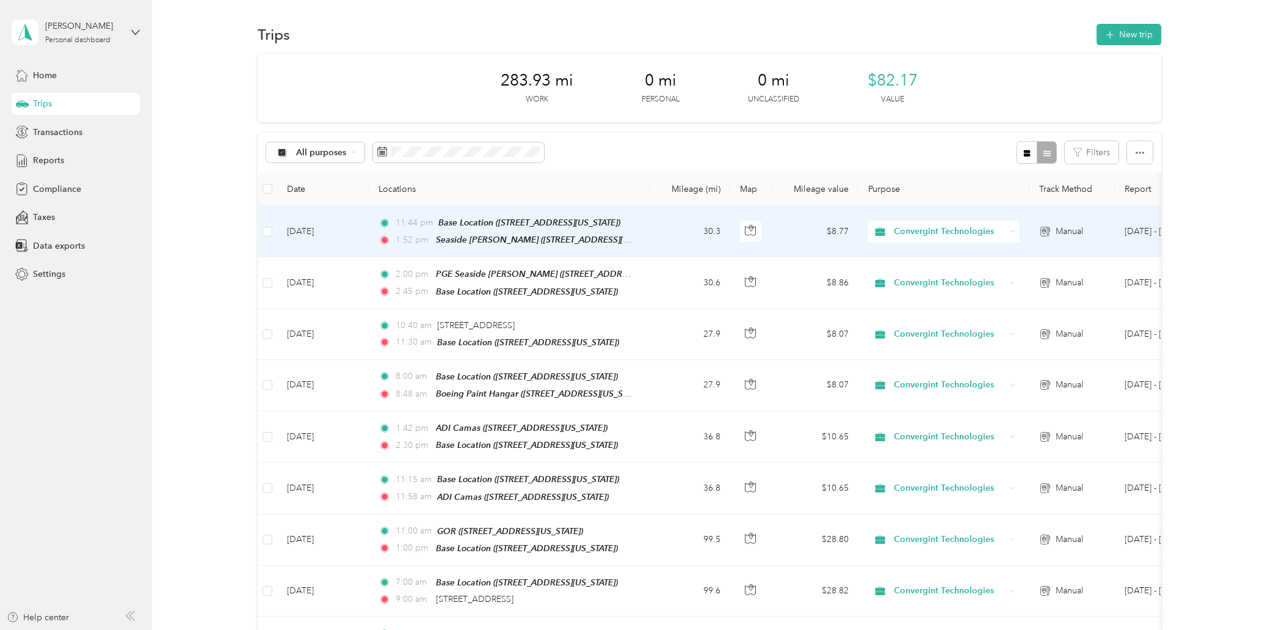
click at [350, 228] on td "[DATE]" at bounding box center [323, 231] width 92 height 51
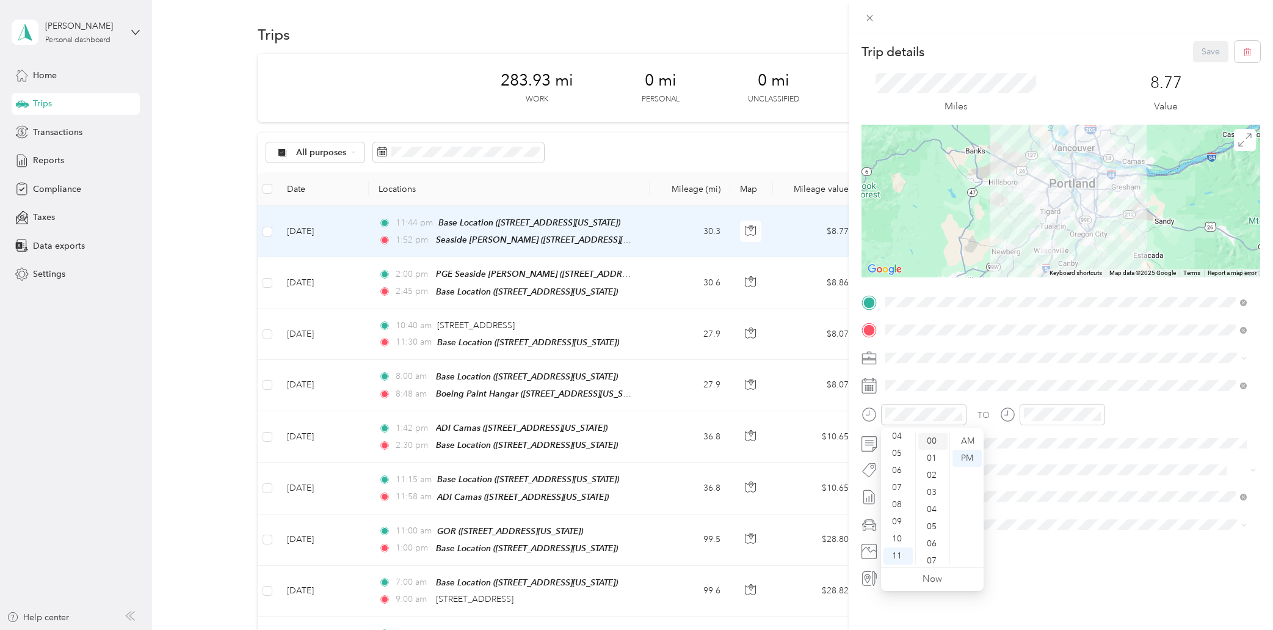
click at [931, 440] on div "00" at bounding box center [932, 440] width 29 height 17
click at [966, 440] on div "AM" at bounding box center [967, 440] width 29 height 17
click at [1036, 554] on div "11" at bounding box center [1036, 555] width 29 height 17
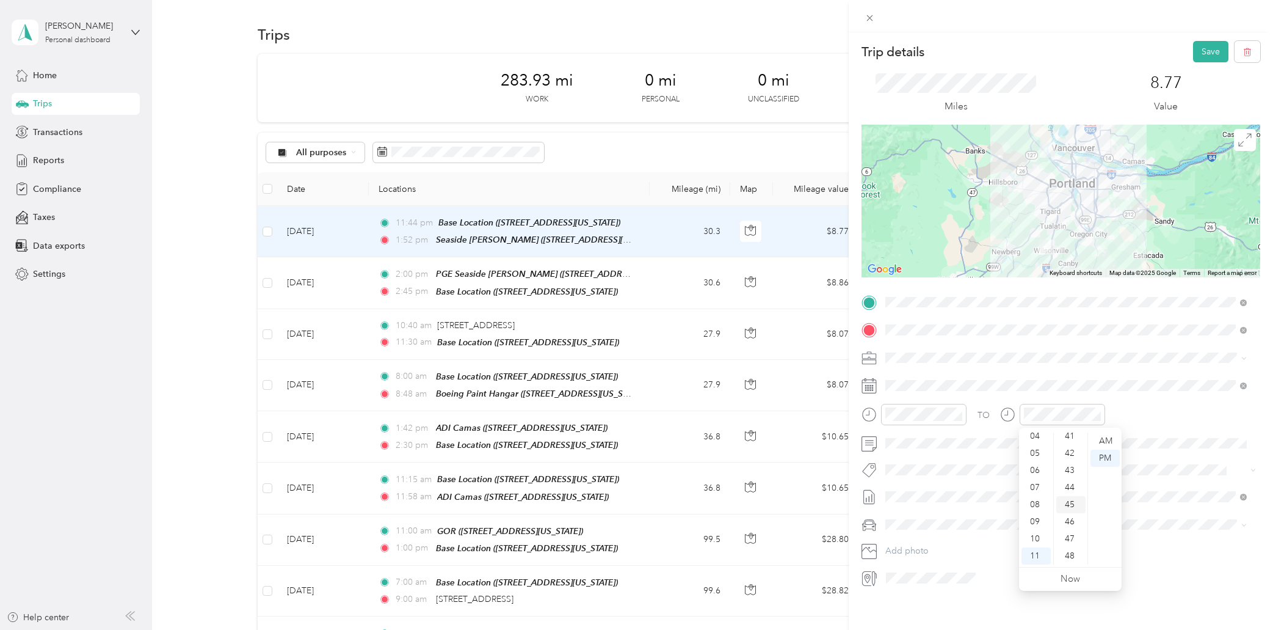
click at [1073, 504] on div "45" at bounding box center [1070, 504] width 29 height 17
click at [1107, 438] on div "AM" at bounding box center [1105, 440] width 29 height 17
click at [1201, 49] on button "Save" at bounding box center [1210, 51] width 35 height 21
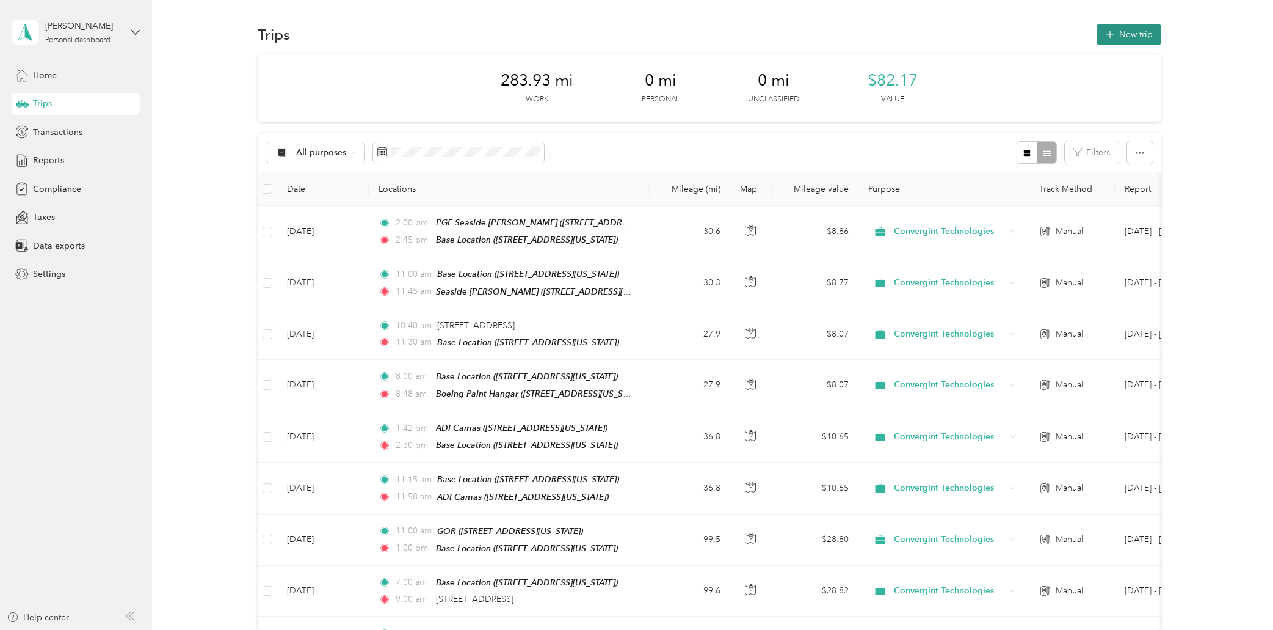
click at [1135, 29] on button "New trip" at bounding box center [1129, 34] width 65 height 21
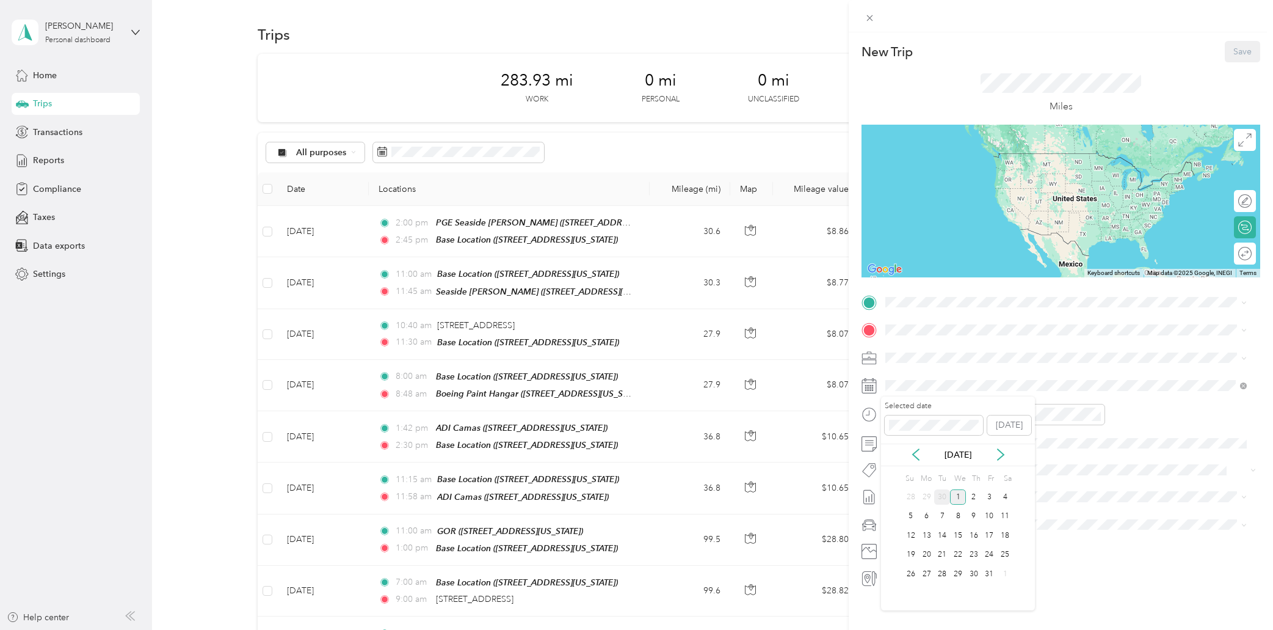
click at [937, 494] on div "30" at bounding box center [942, 496] width 16 height 15
click at [898, 558] on div "11" at bounding box center [898, 555] width 29 height 17
click at [932, 459] on div "01" at bounding box center [932, 457] width 29 height 17
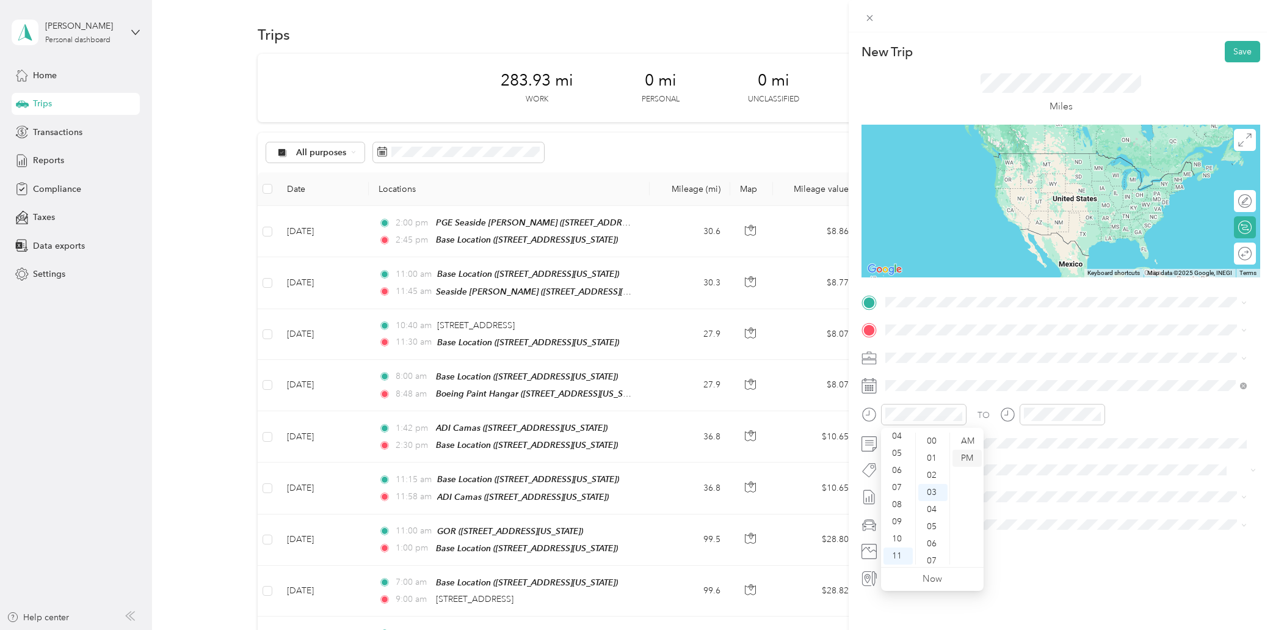
scroll to position [17, 0]
click at [967, 438] on div "AM" at bounding box center [967, 440] width 29 height 17
click at [1037, 557] on div "11" at bounding box center [1036, 555] width 29 height 17
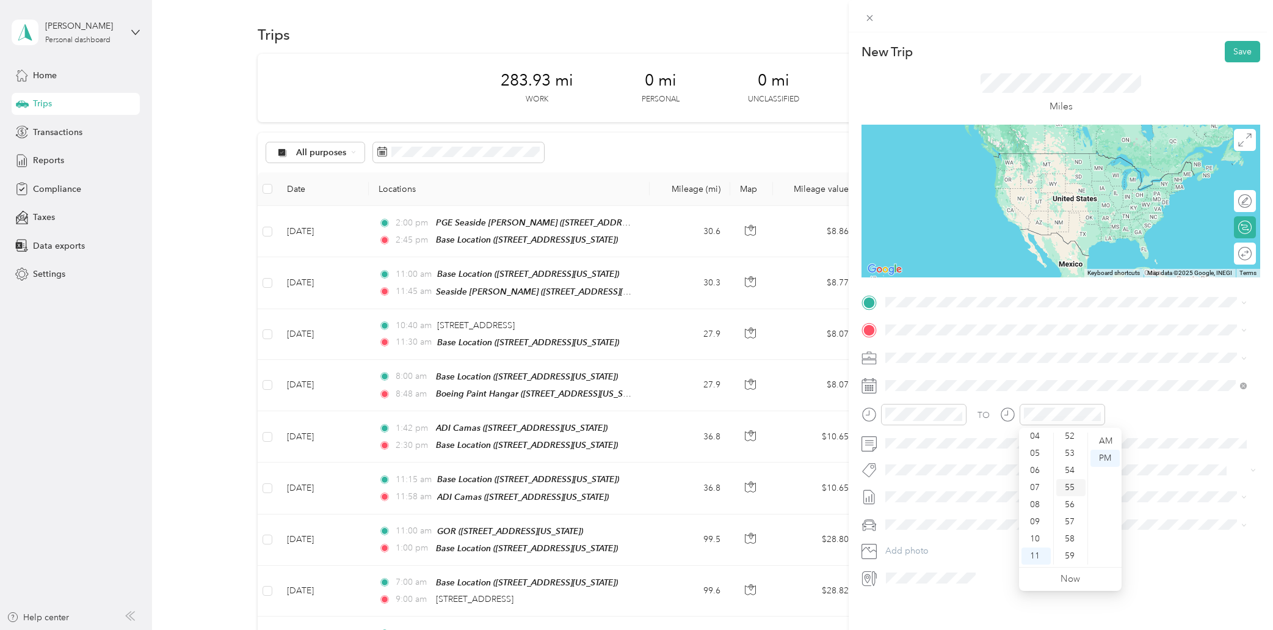
click at [1069, 515] on div "57" at bounding box center [1070, 521] width 29 height 17
click at [1106, 437] on div "AM" at bounding box center [1105, 440] width 29 height 17
click at [997, 349] on div "Base Location" at bounding box center [970, 350] width 122 height 11
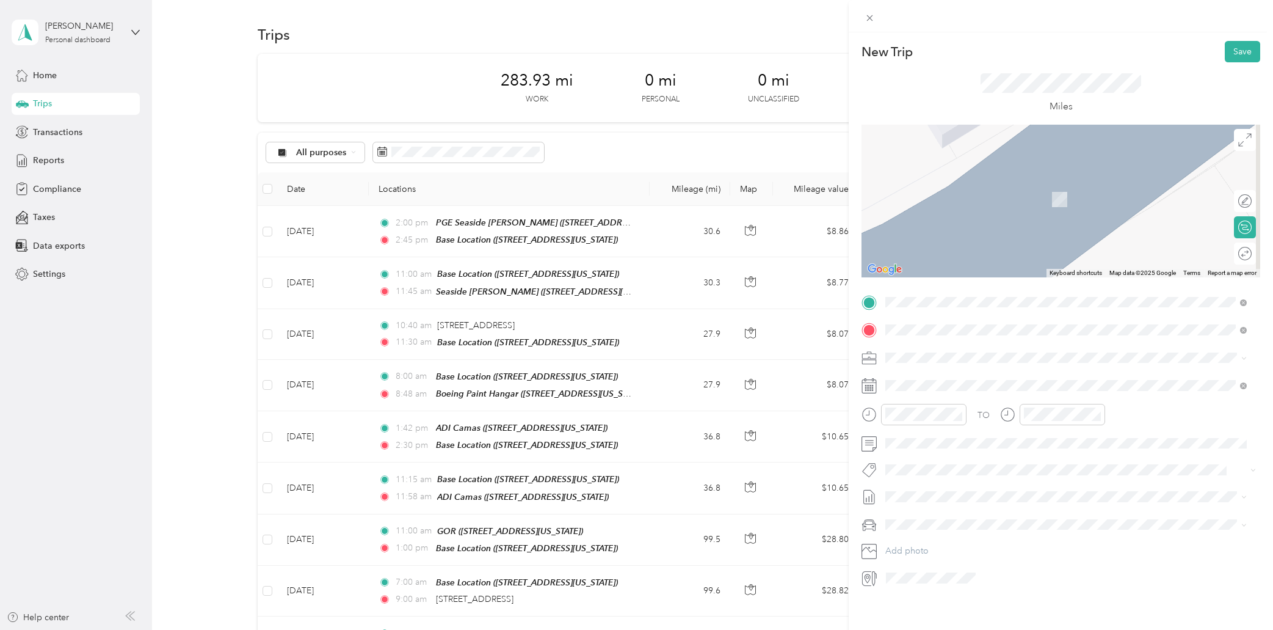
click at [957, 377] on span "[STREET_ADDRESS][US_STATE]" at bounding box center [970, 373] width 122 height 11
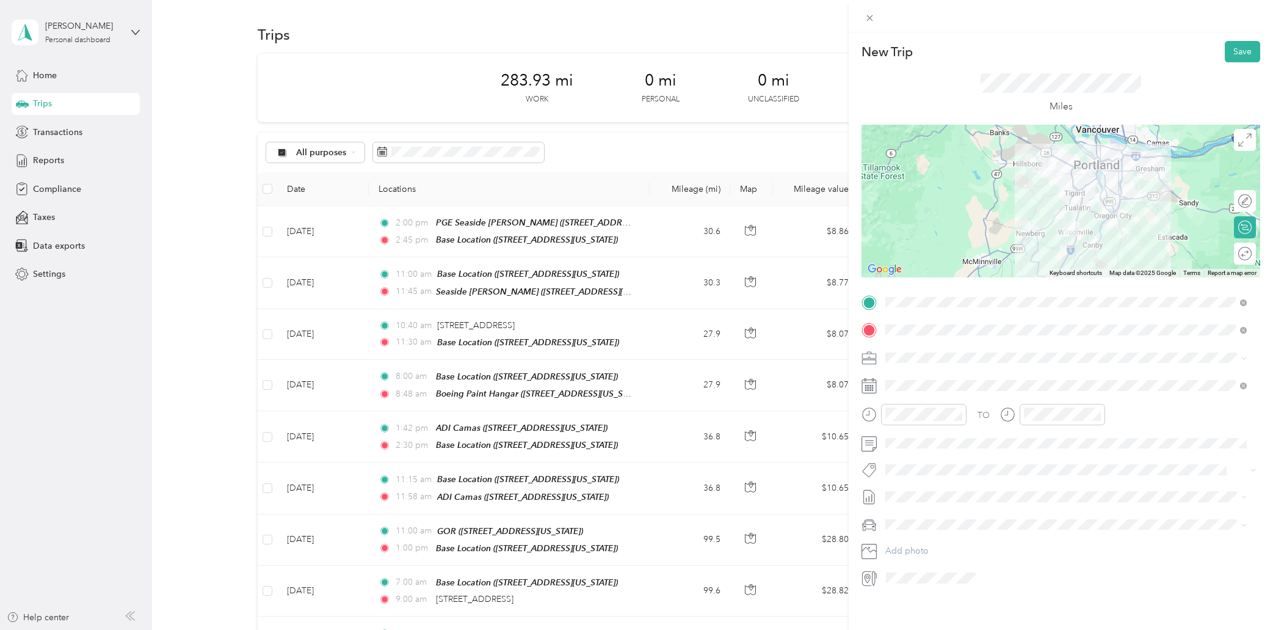
click at [1053, 195] on div at bounding box center [1061, 201] width 399 height 153
click at [1044, 205] on div at bounding box center [1061, 201] width 399 height 153
click at [1072, 182] on div at bounding box center [1061, 201] width 399 height 153
click at [1226, 49] on button "Save" at bounding box center [1242, 51] width 35 height 21
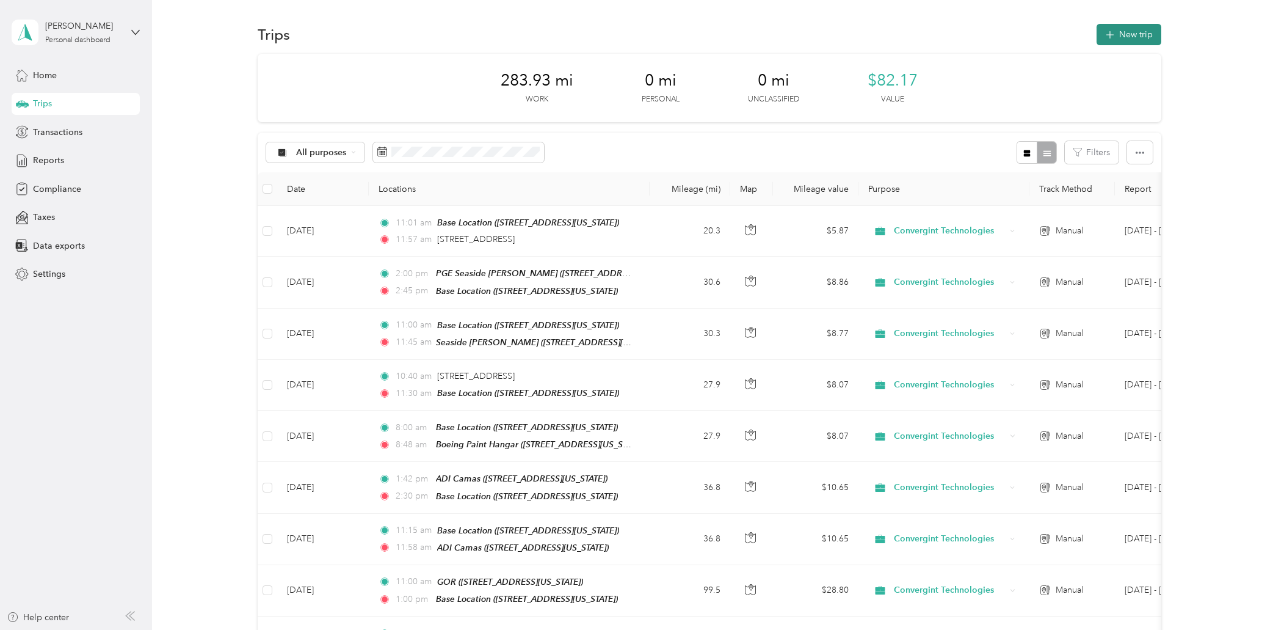
click at [1132, 32] on button "New trip" at bounding box center [1129, 34] width 65 height 21
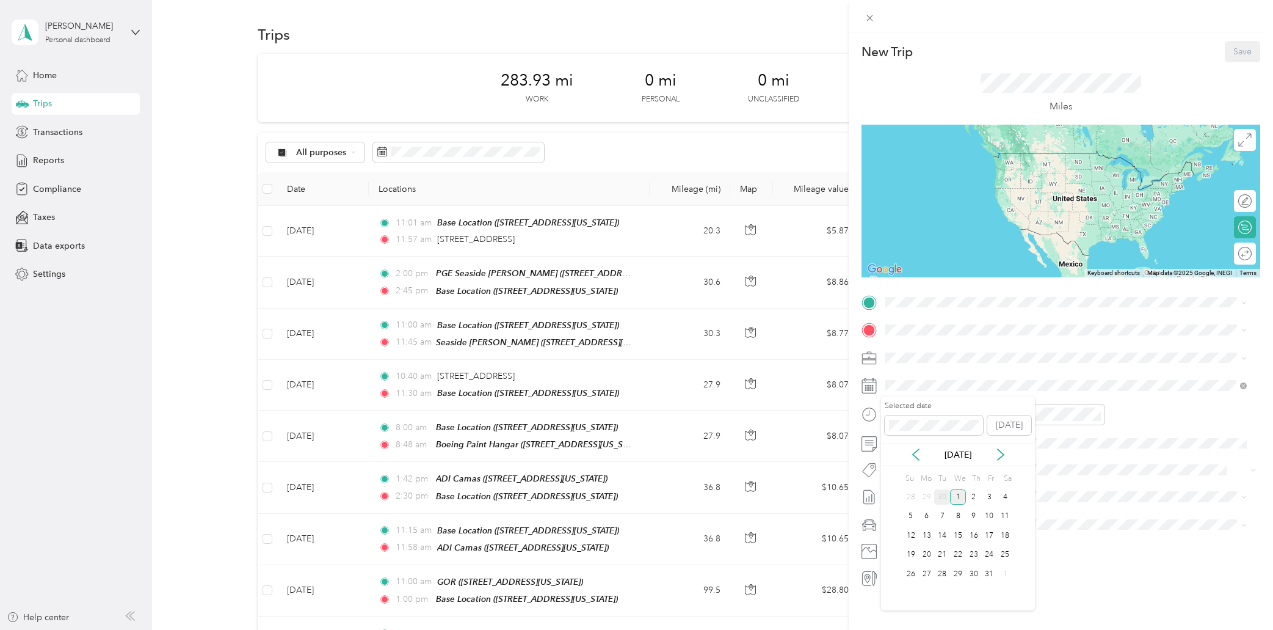
click at [942, 494] on div "30" at bounding box center [942, 496] width 16 height 15
click at [958, 349] on span "[STREET_ADDRESS][US_STATE]" at bounding box center [970, 346] width 122 height 11
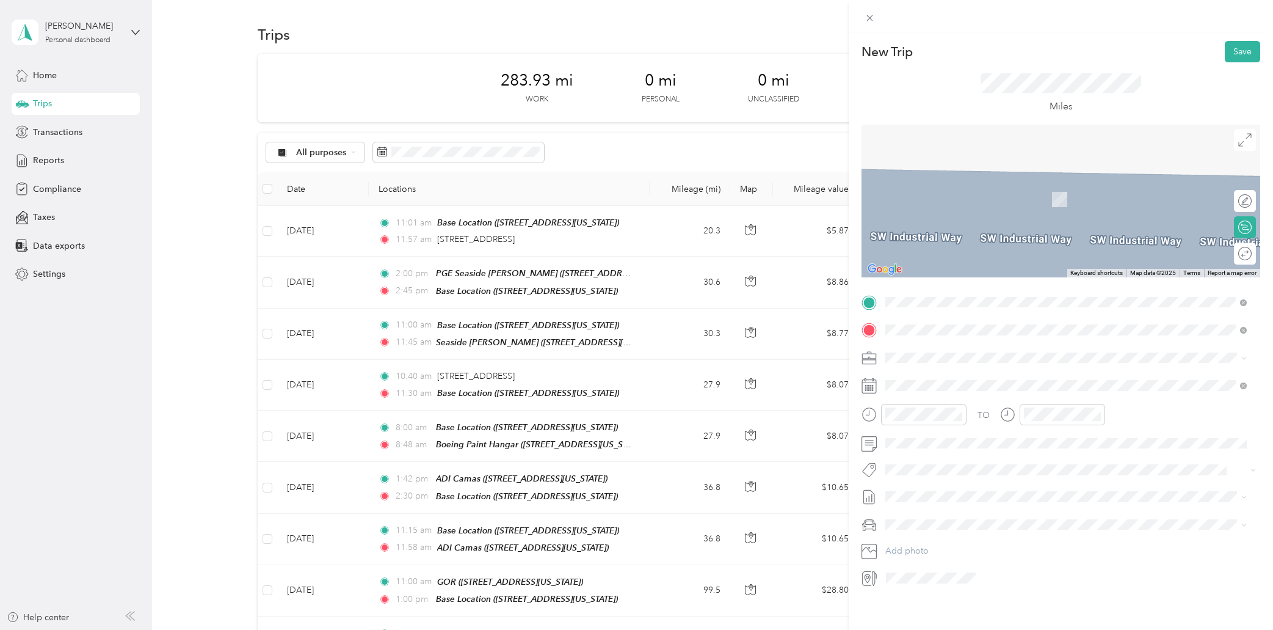
click at [959, 396] on div "Base Location [STREET_ADDRESS][US_STATE]" at bounding box center [970, 386] width 122 height 26
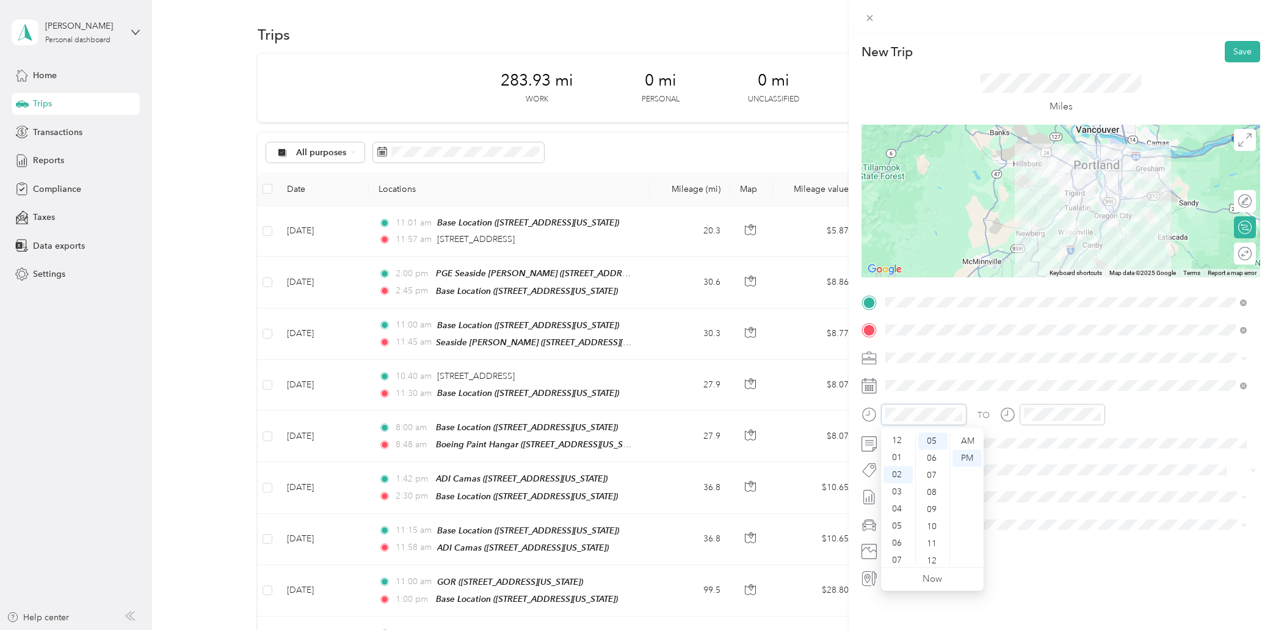
scroll to position [0, 0]
click at [899, 442] on div "12" at bounding box center [898, 440] width 29 height 17
click at [934, 463] on div "49" at bounding box center [932, 460] width 29 height 17
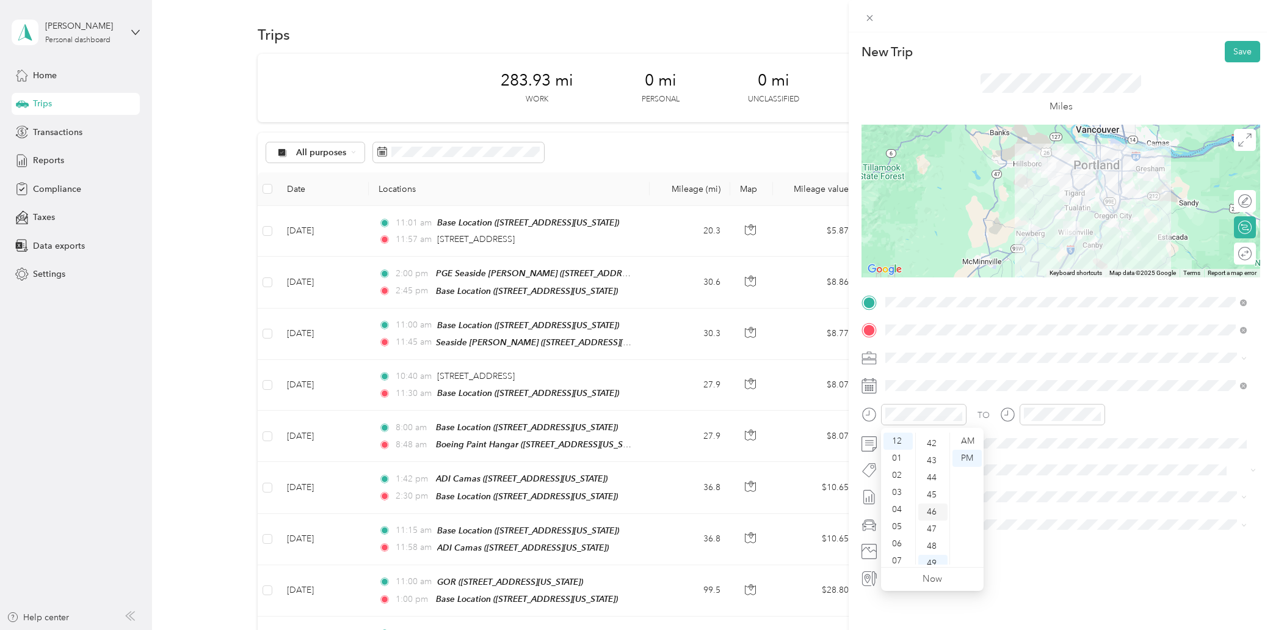
click at [931, 514] on div "46" at bounding box center [932, 511] width 29 height 17
click at [1035, 456] on div "01" at bounding box center [1036, 457] width 29 height 17
click at [1075, 509] on div "27" at bounding box center [1070, 511] width 29 height 17
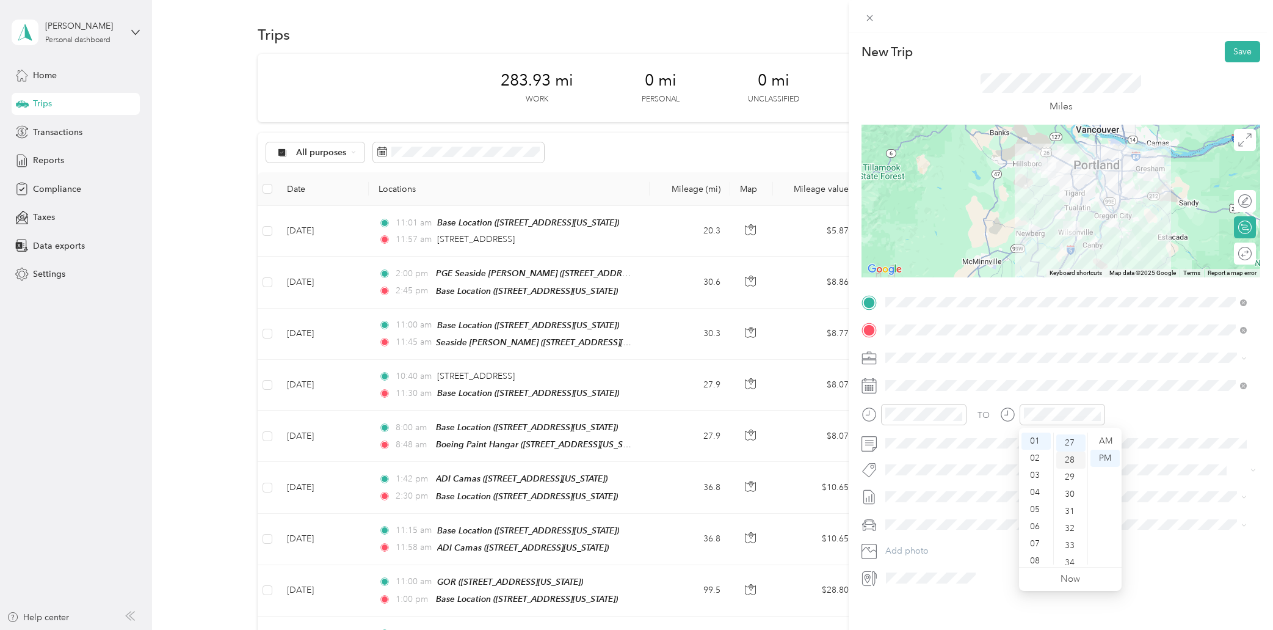
scroll to position [462, 0]
click at [1228, 48] on button "Save" at bounding box center [1242, 51] width 35 height 21
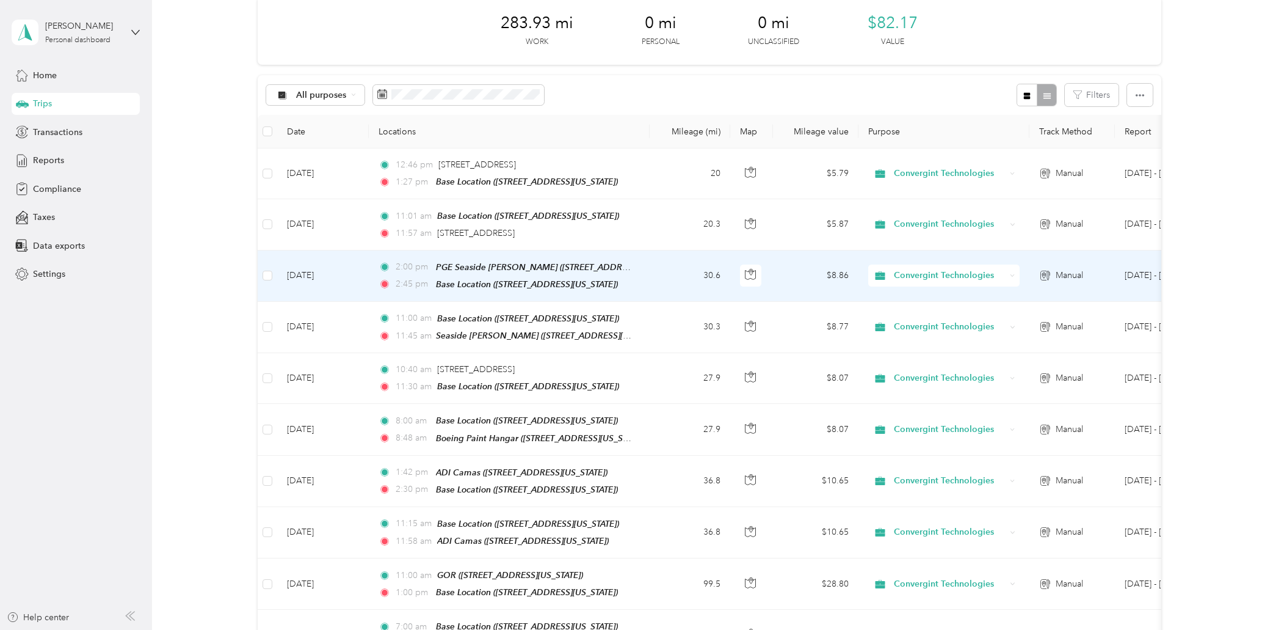
scroll to position [0, 0]
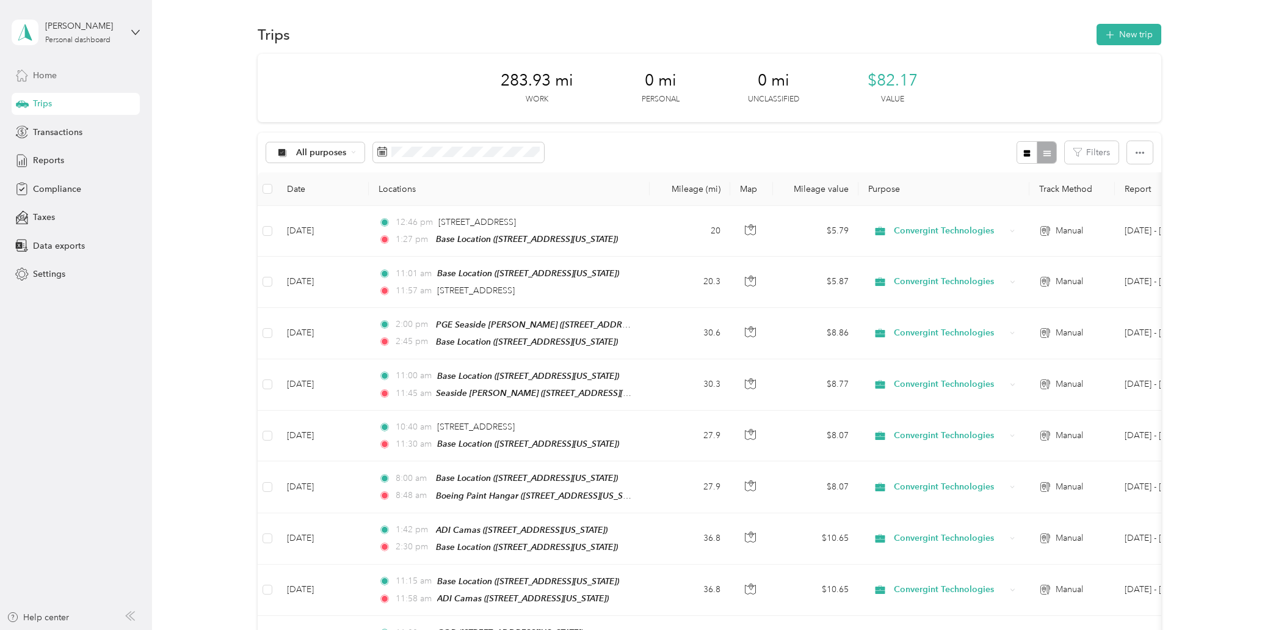
click at [56, 75] on span "Home" at bounding box center [45, 75] width 24 height 13
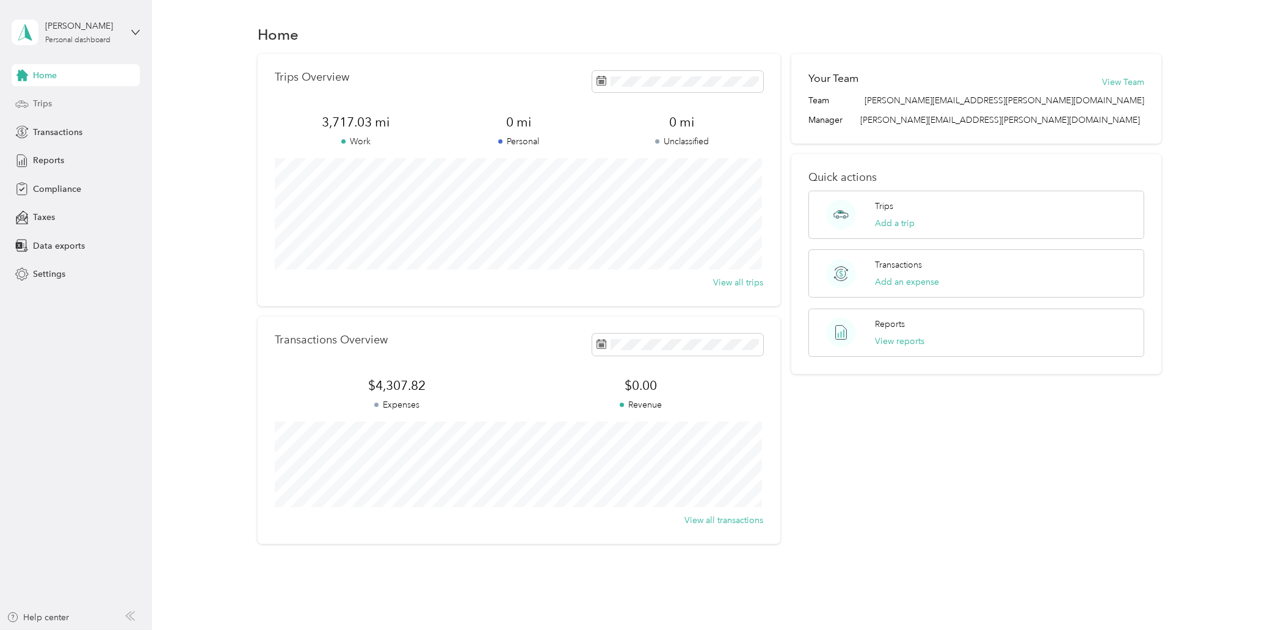
click at [40, 103] on span "Trips" at bounding box center [42, 103] width 19 height 13
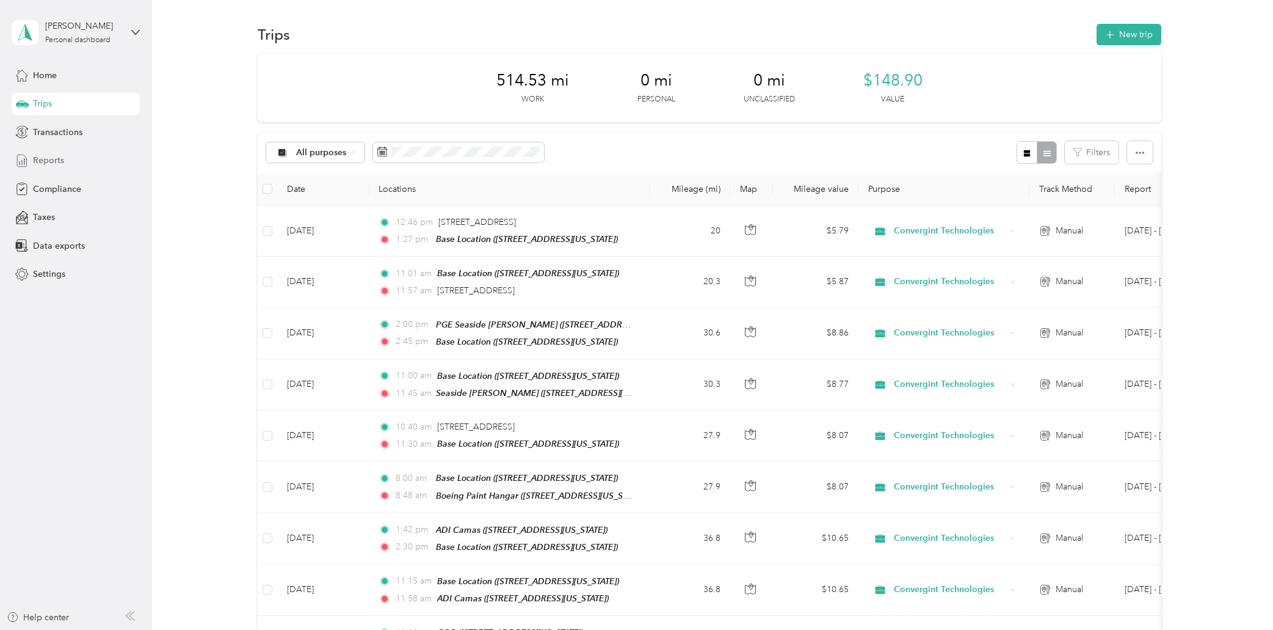
click at [50, 159] on span "Reports" at bounding box center [48, 160] width 31 height 13
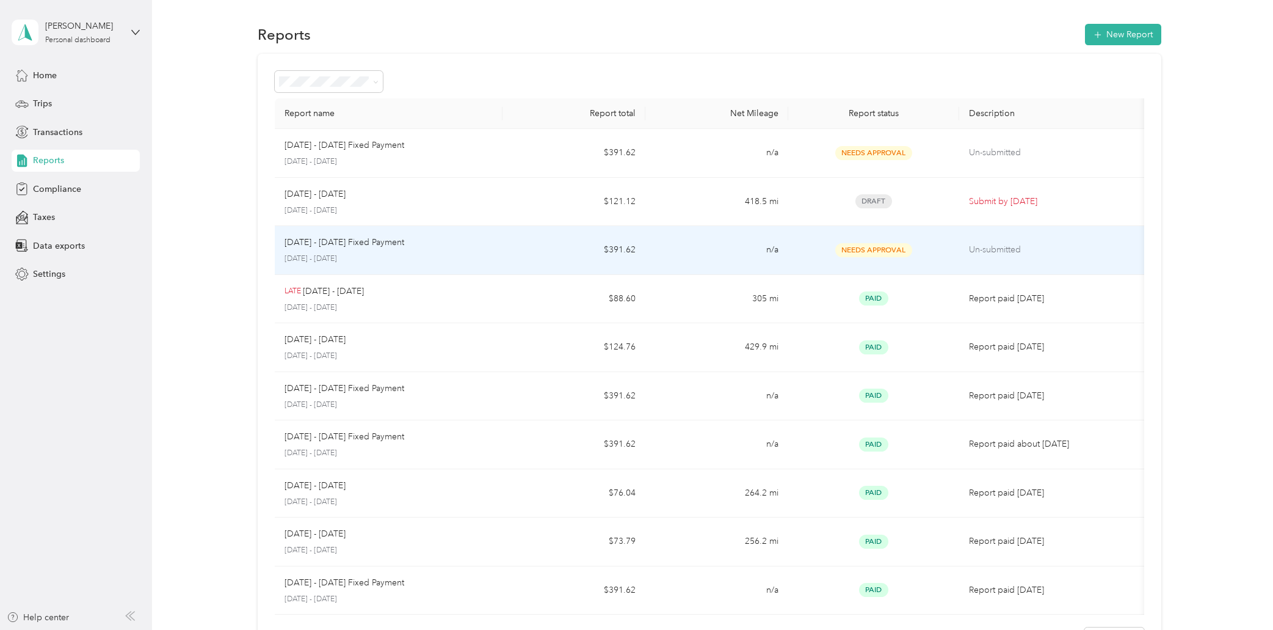
click at [367, 245] on p "[DATE] - [DATE] Fixed Payment" at bounding box center [345, 242] width 120 height 13
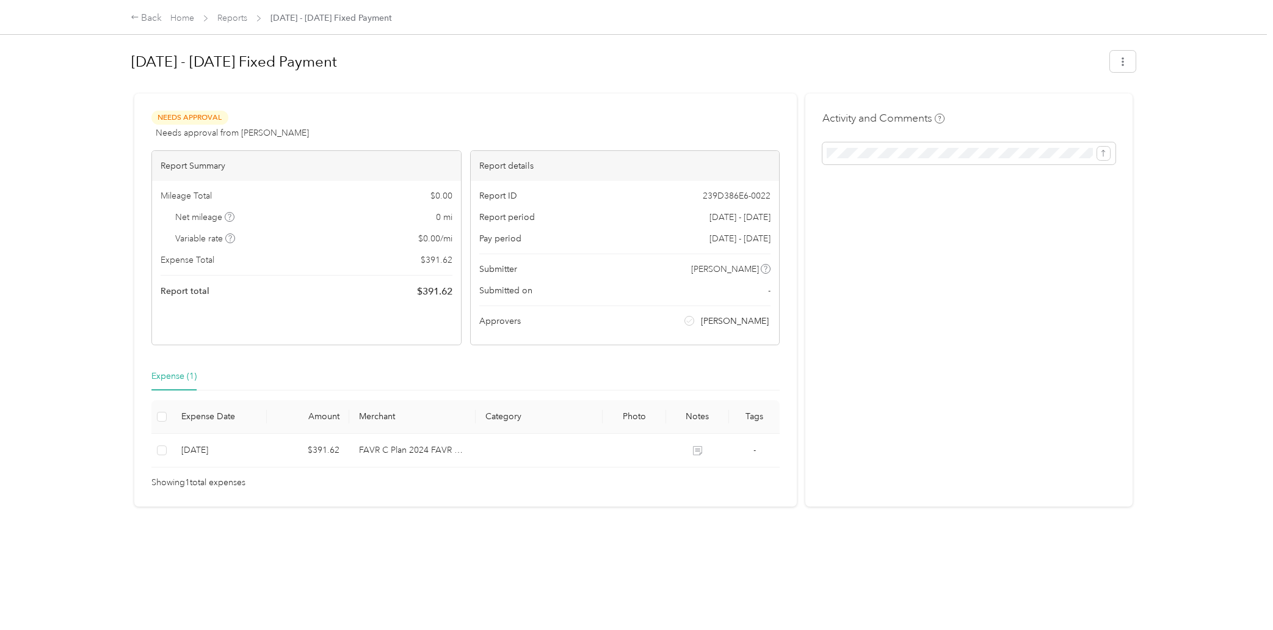
click at [727, 76] on h1 "[DATE] - [DATE] Fixed Payment" at bounding box center [616, 61] width 970 height 29
click at [178, 18] on link "Home" at bounding box center [182, 18] width 24 height 10
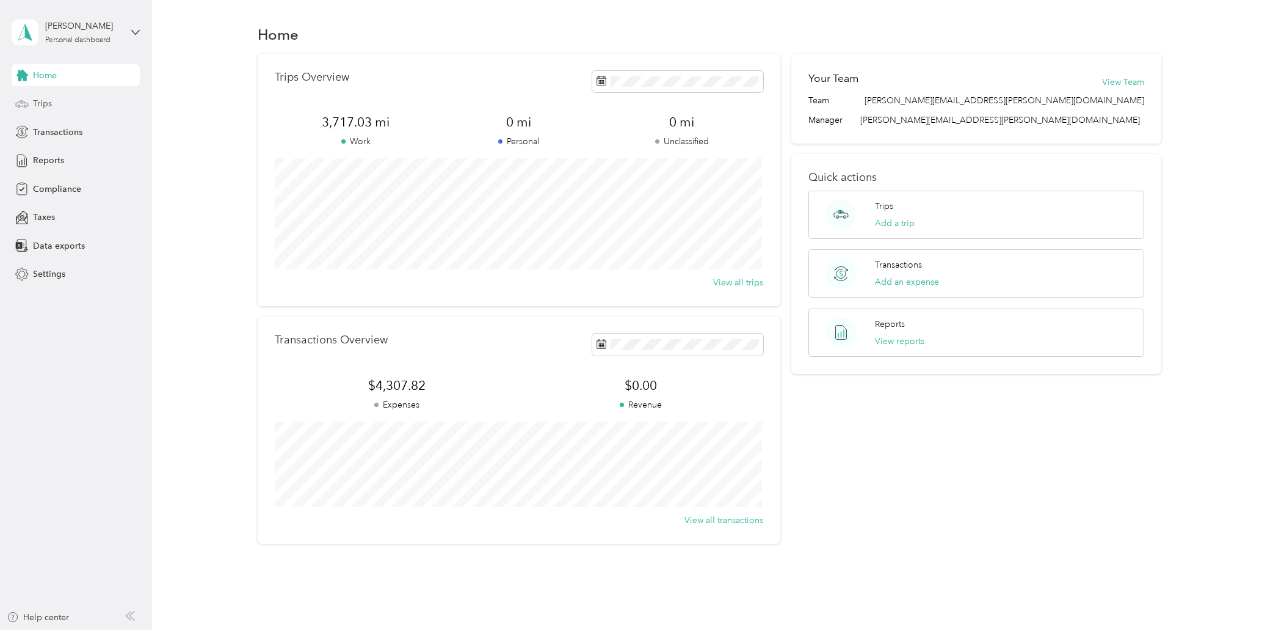
click at [43, 106] on span "Trips" at bounding box center [42, 103] width 19 height 13
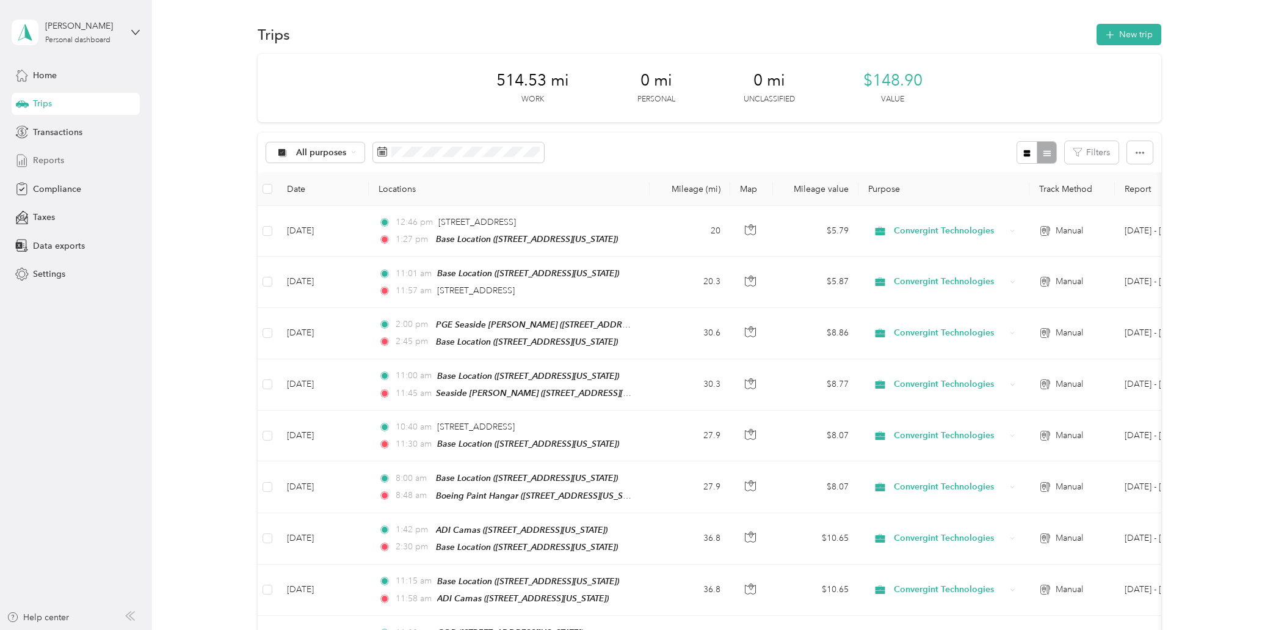
click at [49, 157] on span "Reports" at bounding box center [48, 160] width 31 height 13
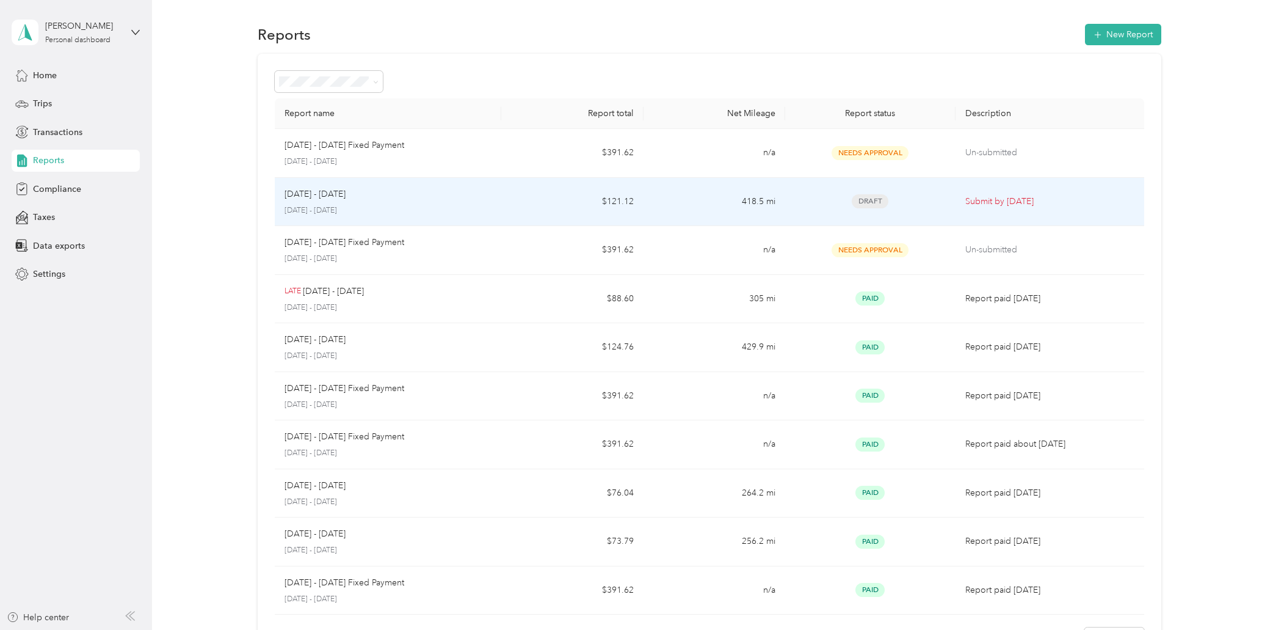
click at [336, 196] on p "[DATE] - [DATE]" at bounding box center [315, 193] width 61 height 13
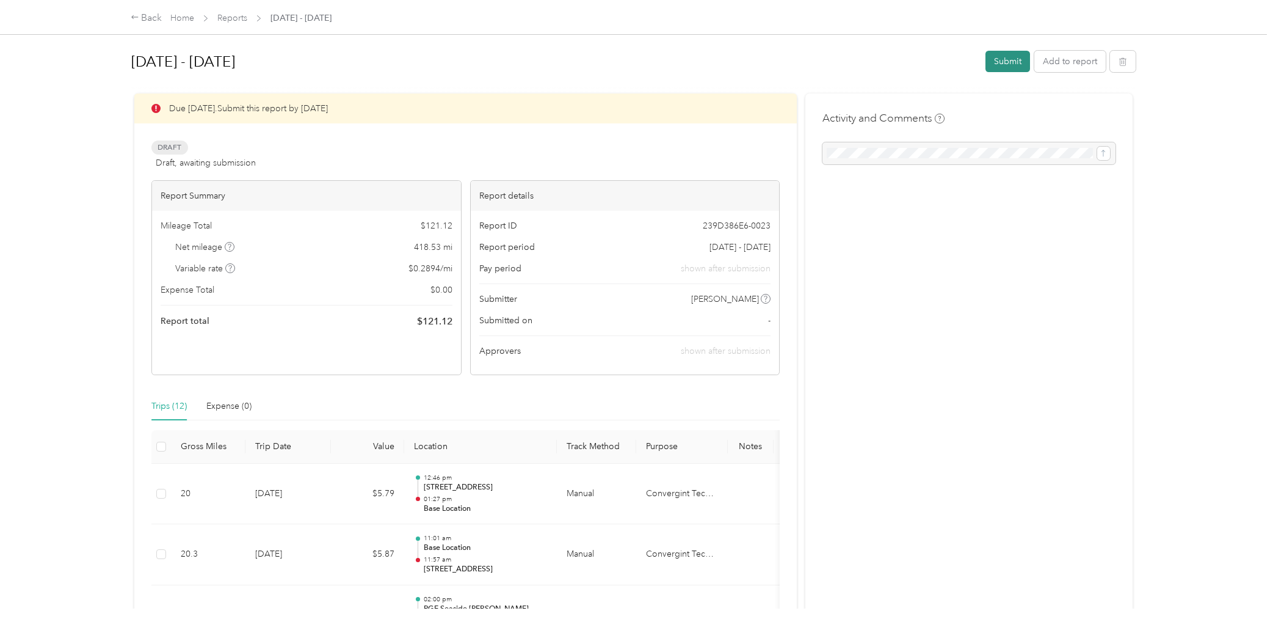
click at [1008, 63] on button "Submit" at bounding box center [1008, 61] width 45 height 21
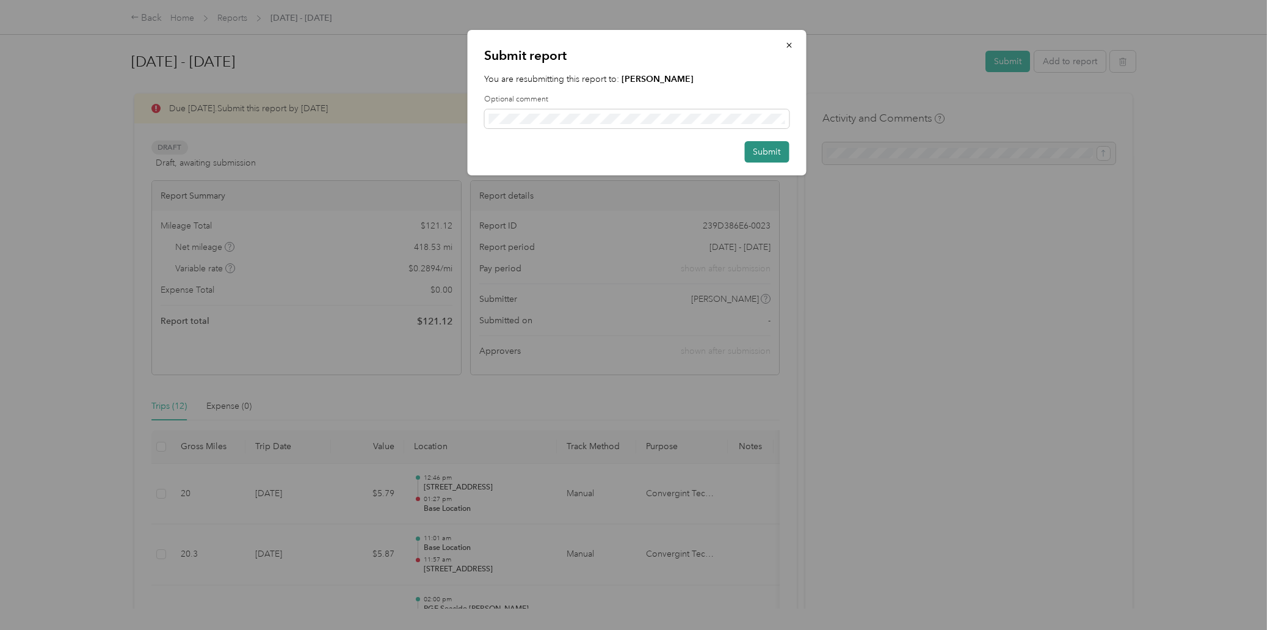
click at [766, 151] on button "Submit" at bounding box center [766, 151] width 45 height 21
